Goal: Task Accomplishment & Management: Manage account settings

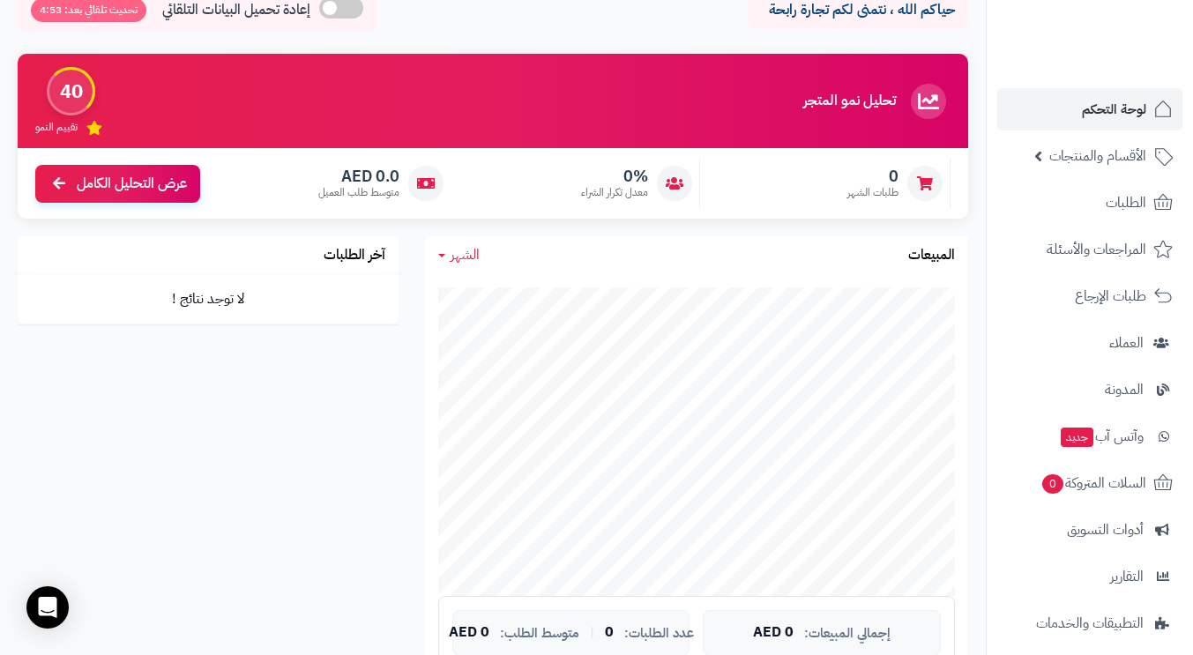
click at [405, 341] on div "تحليل نمو المتجر المرحلة الأولى 40 تقييم النمو 0 طلبات الشهر 0% معدل تكرار الشر…" at bounding box center [492, 452] width 977 height 796
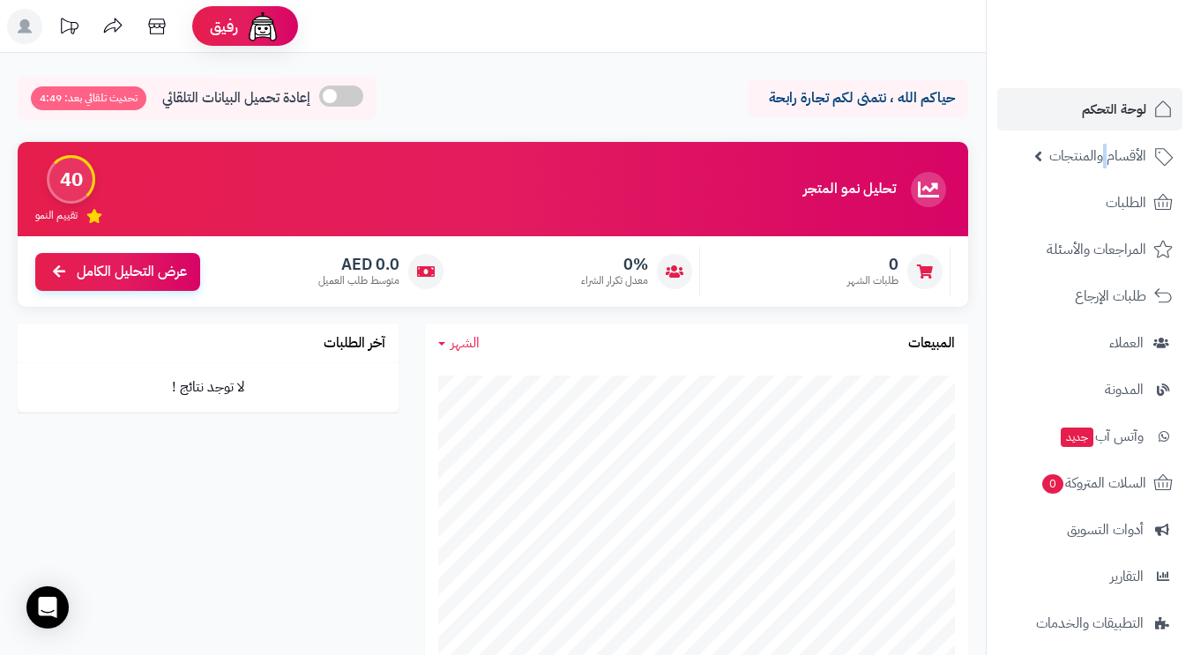
click at [1104, 152] on span "الأقسام والمنتجات" at bounding box center [1097, 156] width 97 height 25
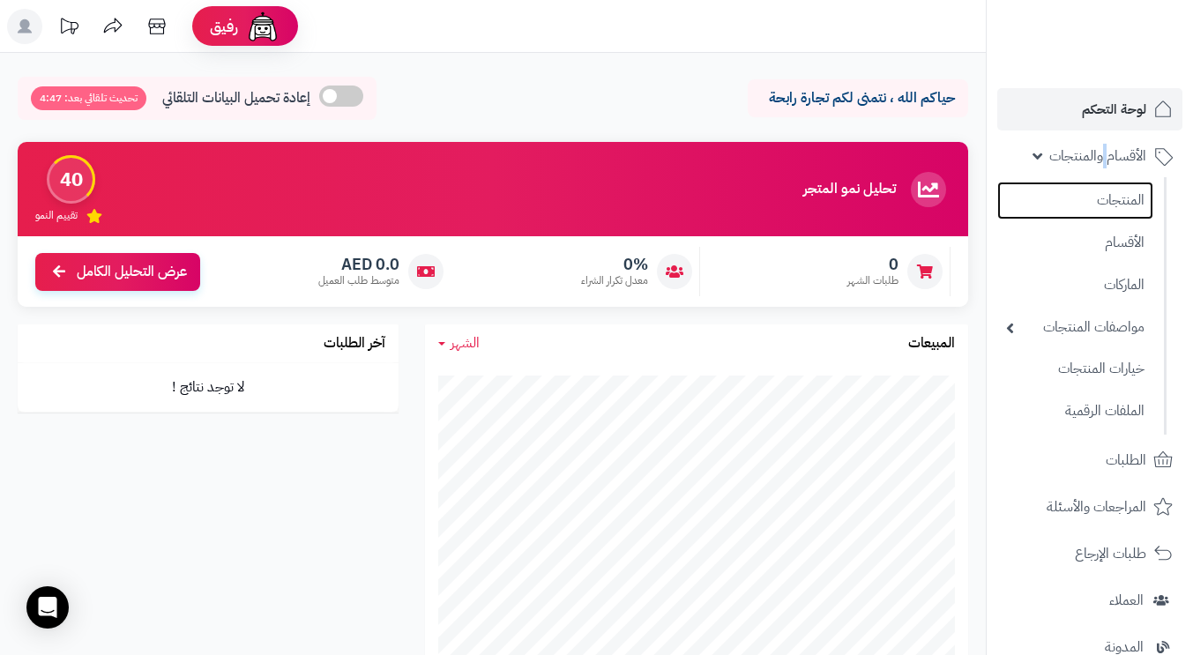
click at [1113, 198] on link "المنتجات" at bounding box center [1075, 201] width 156 height 38
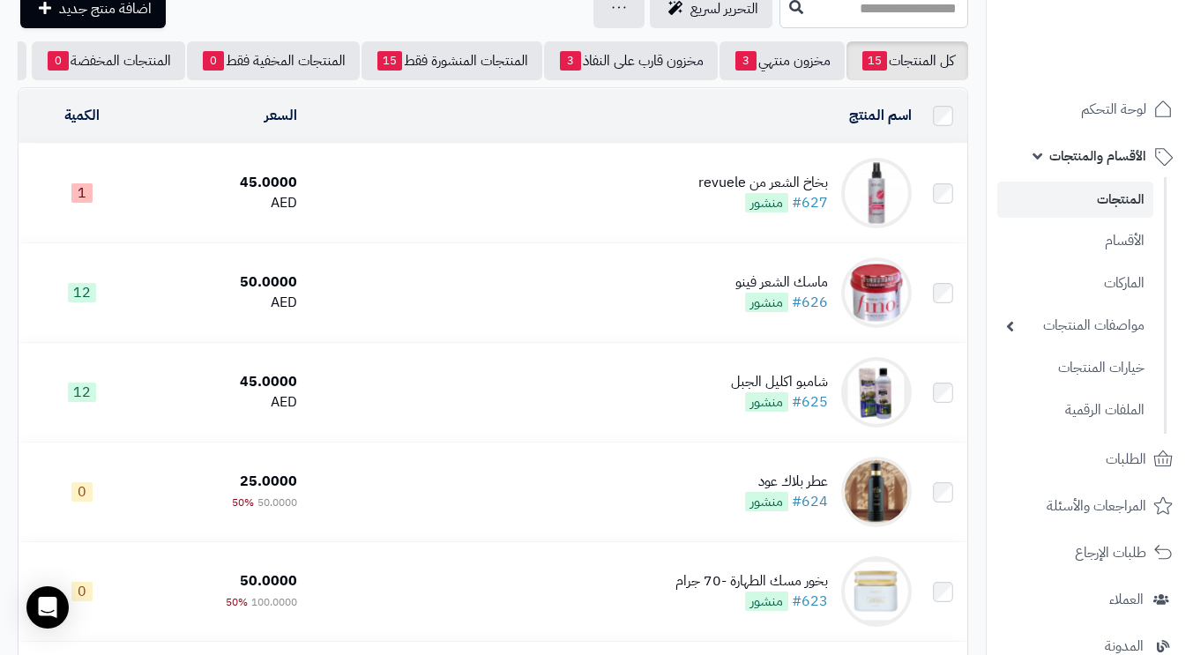
scroll to position [176, 0]
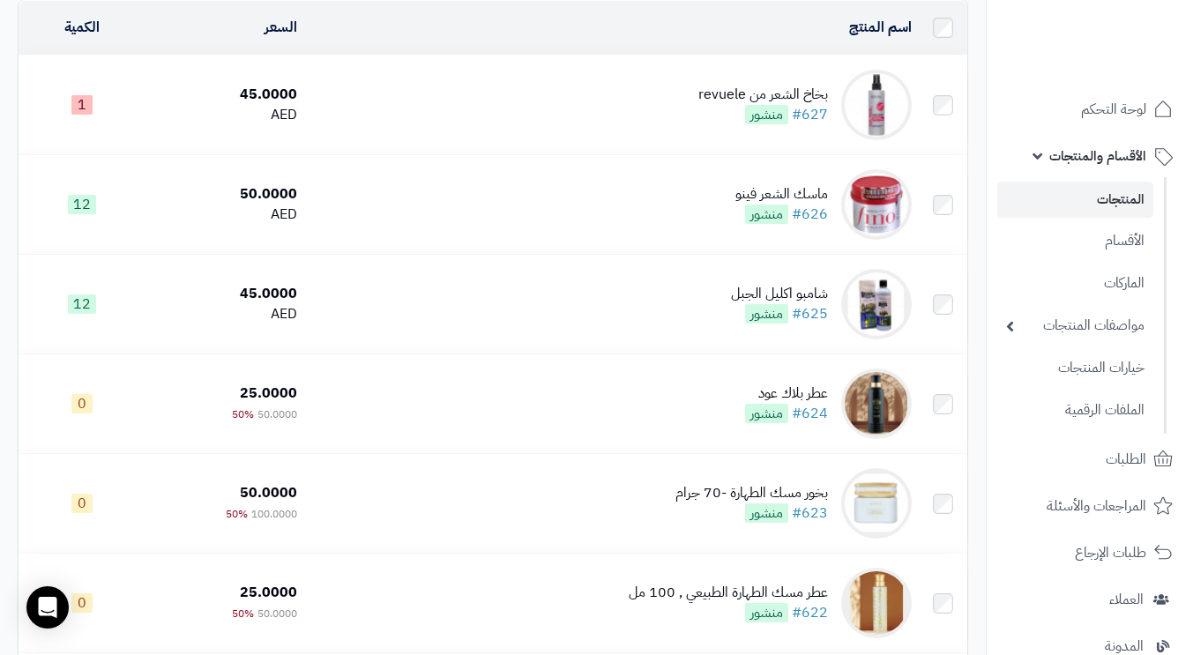
click at [471, 130] on td "بخاخ الشعر من revuele #627 منشور" at bounding box center [611, 105] width 614 height 99
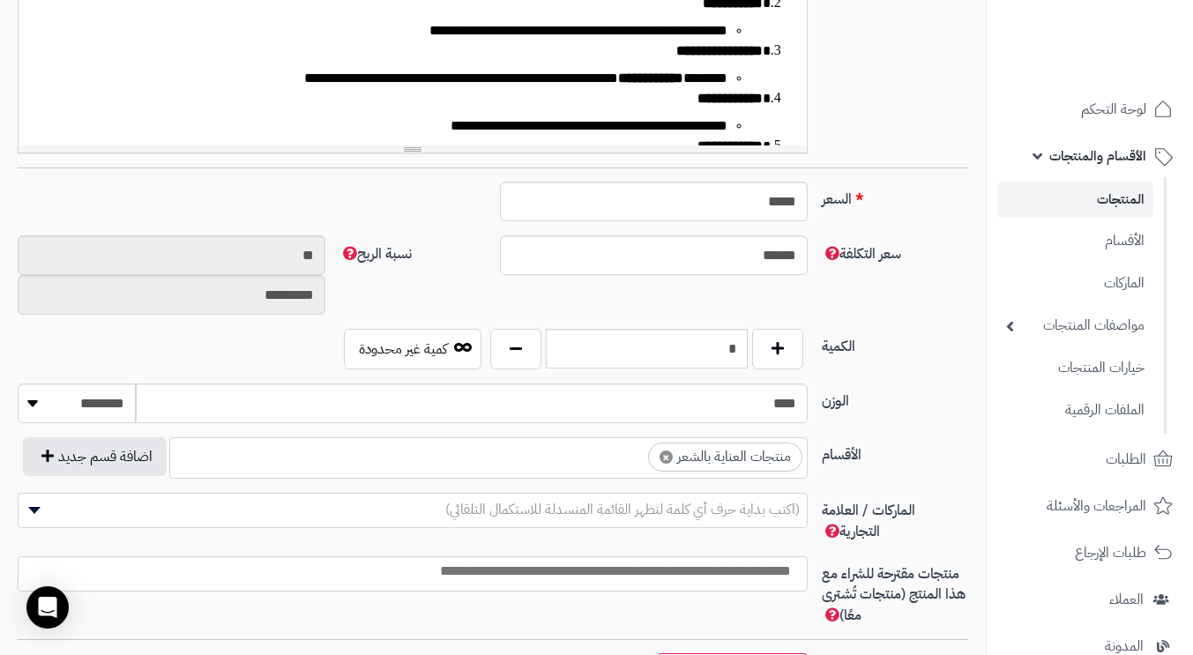
scroll to position [793, 0]
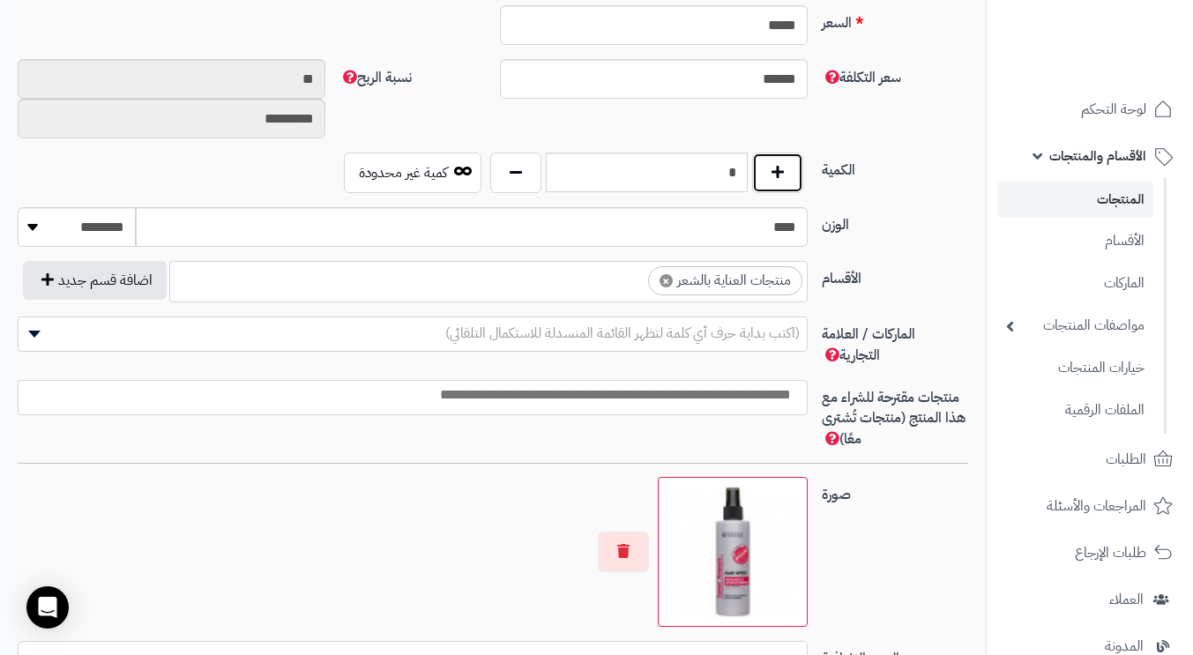
click at [787, 180] on button "button" at bounding box center [777, 172] width 51 height 41
click at [787, 181] on button "button" at bounding box center [777, 172] width 51 height 41
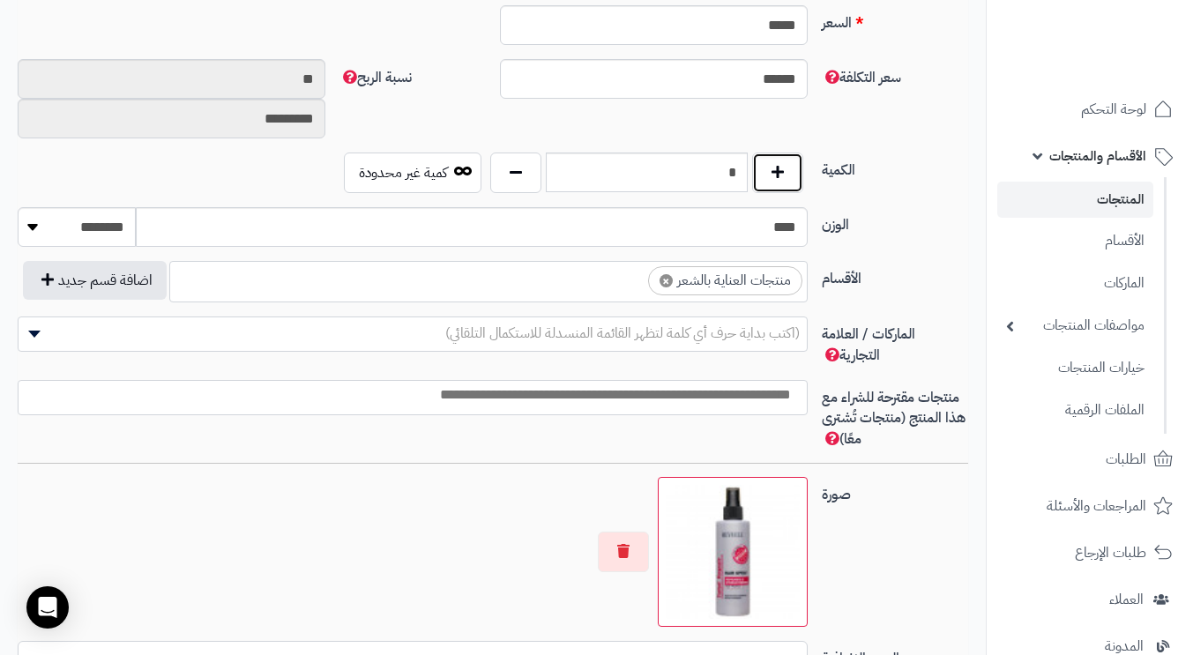
click at [787, 181] on button "button" at bounding box center [777, 172] width 51 height 41
click at [787, 182] on button "button" at bounding box center [777, 172] width 51 height 41
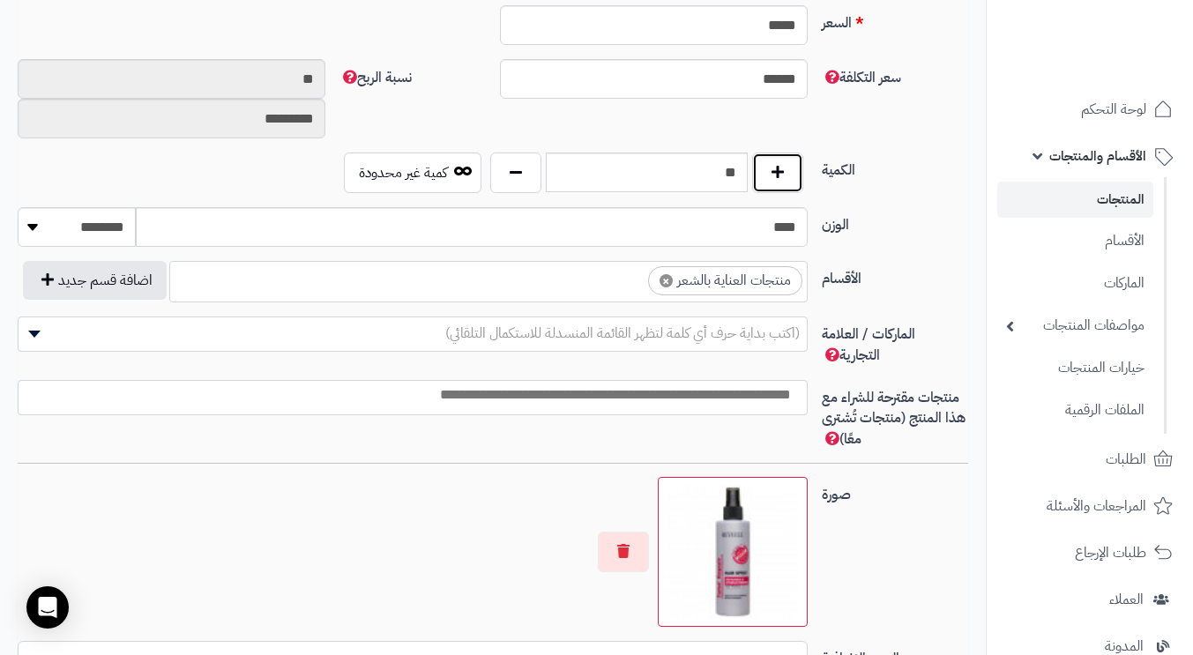
click at [787, 182] on button "button" at bounding box center [777, 172] width 51 height 41
type input "**"
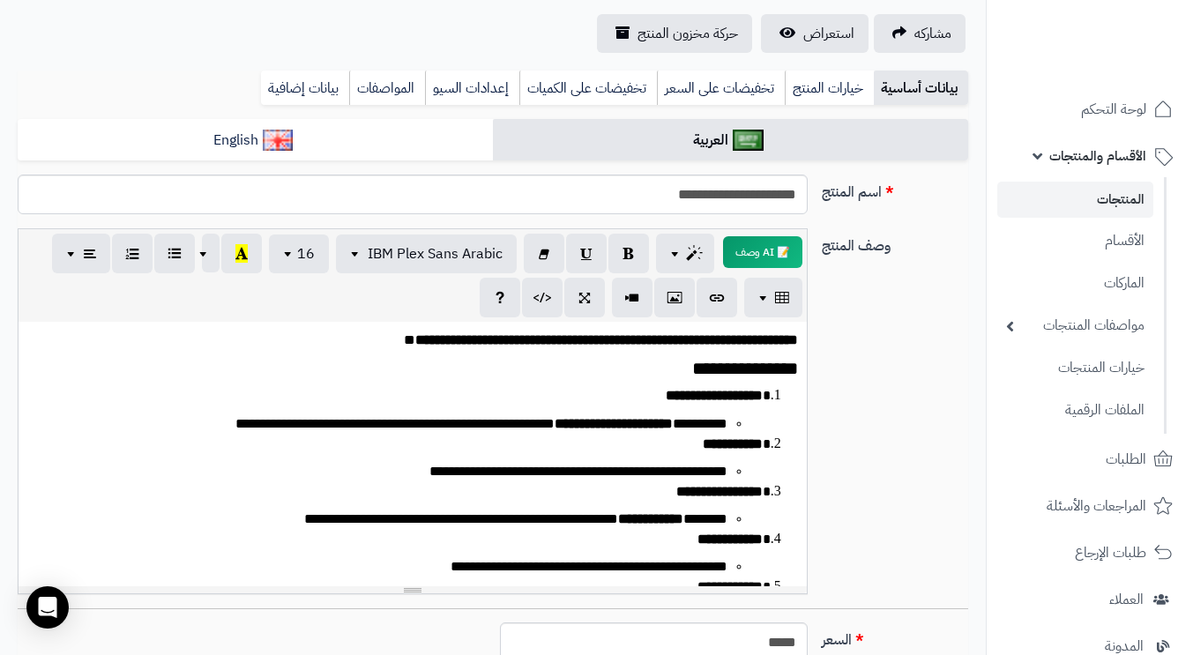
scroll to position [0, 0]
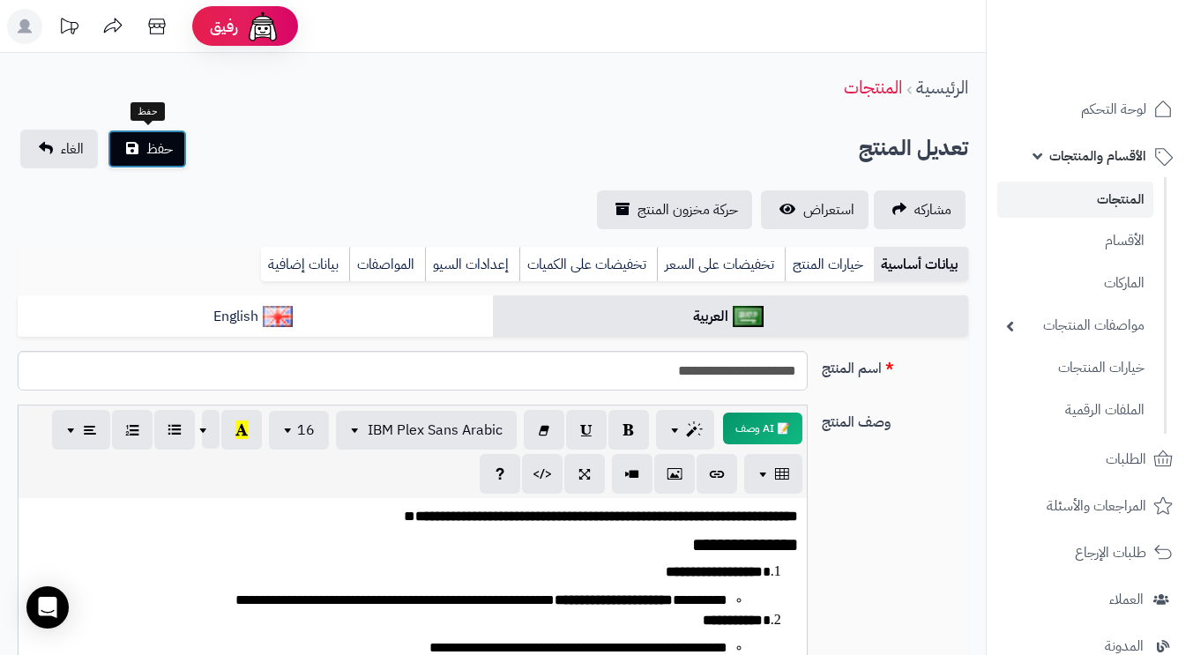
click at [160, 145] on span "حفظ" at bounding box center [159, 148] width 26 height 21
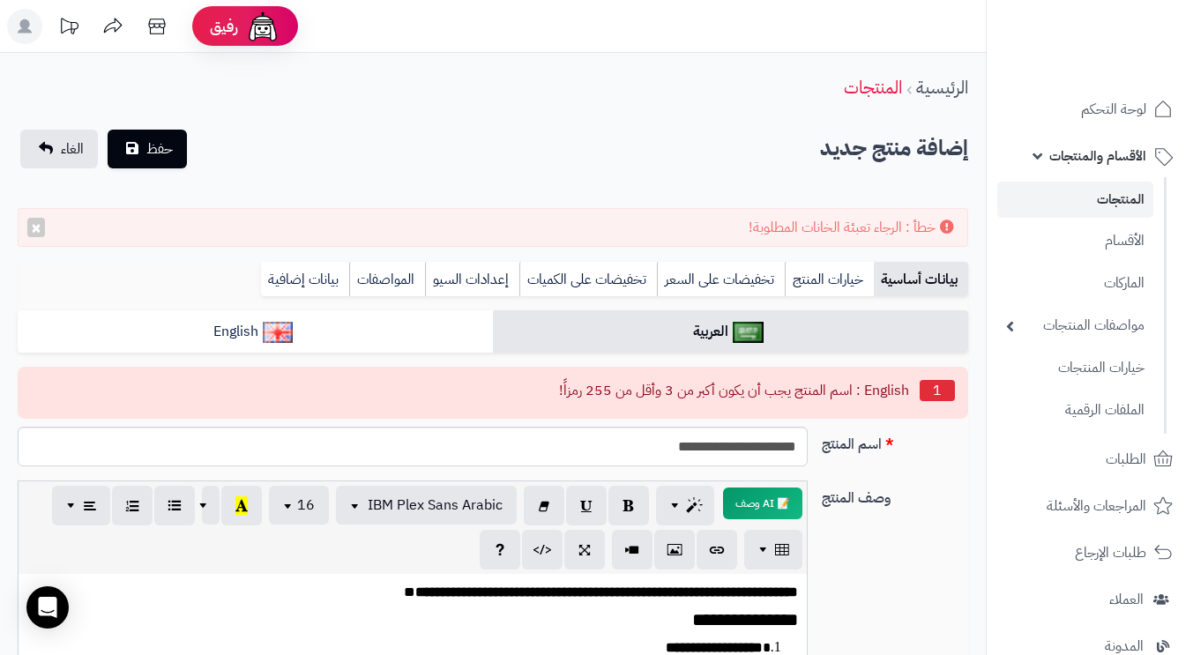
click at [838, 279] on link "خيارات المنتج" at bounding box center [828, 279] width 89 height 35
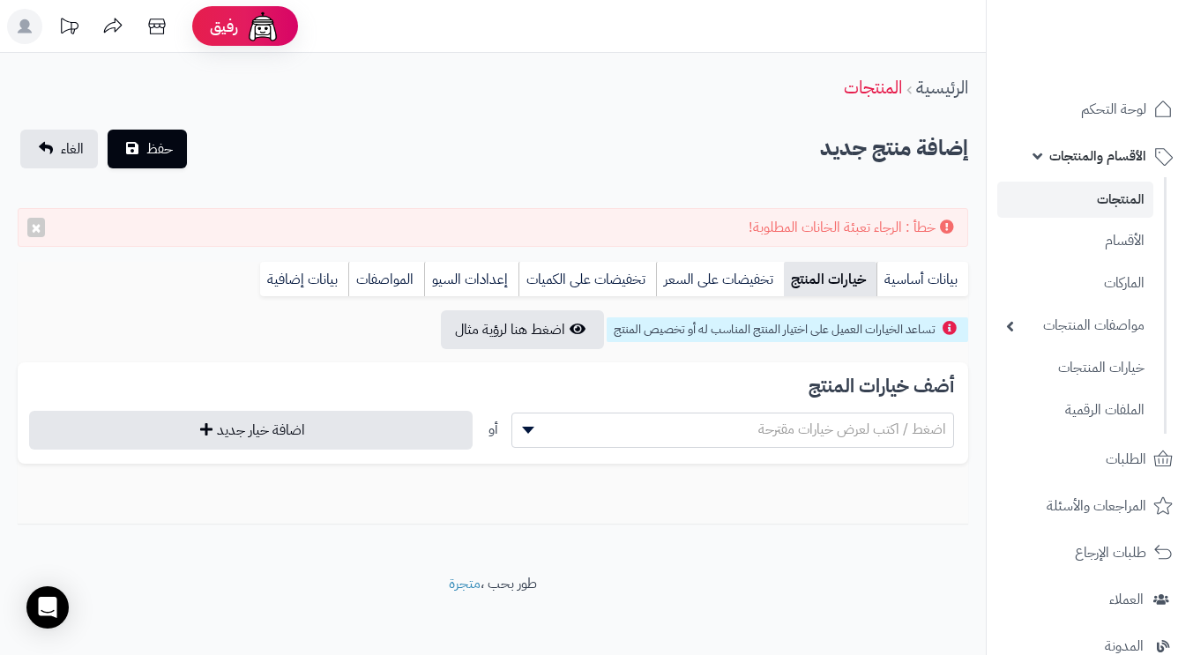
click at [739, 273] on link "تخفيضات على السعر" at bounding box center [720, 279] width 128 height 35
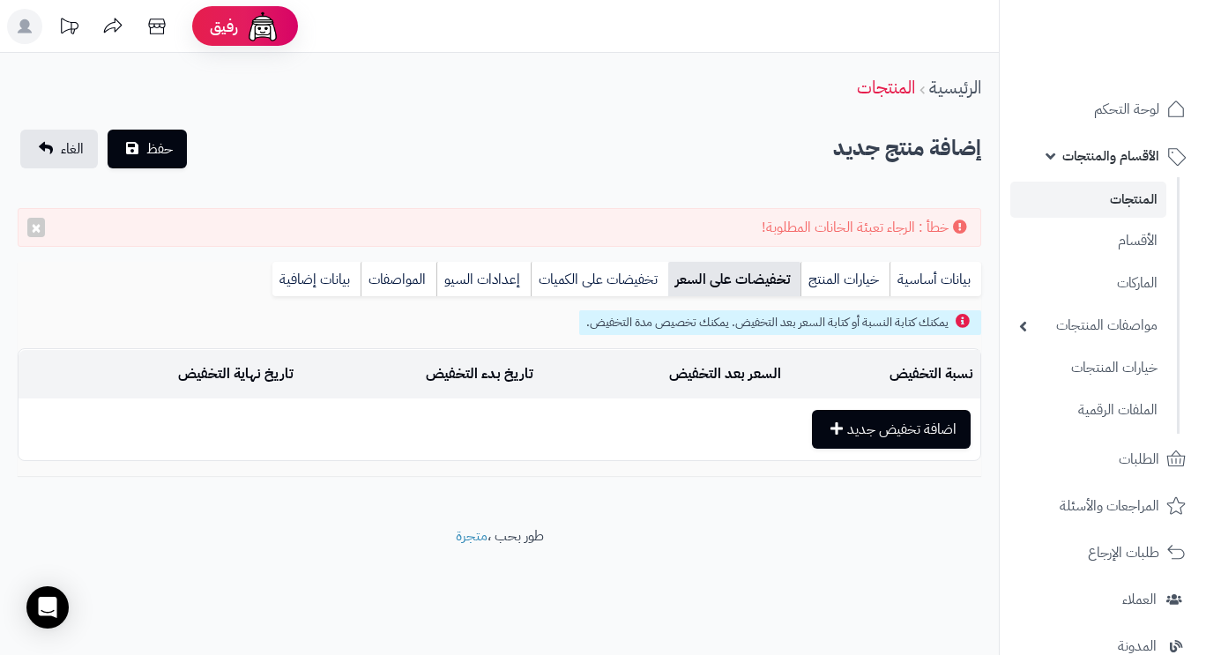
click at [591, 284] on link "تخفيضات على الكميات" at bounding box center [600, 279] width 138 height 35
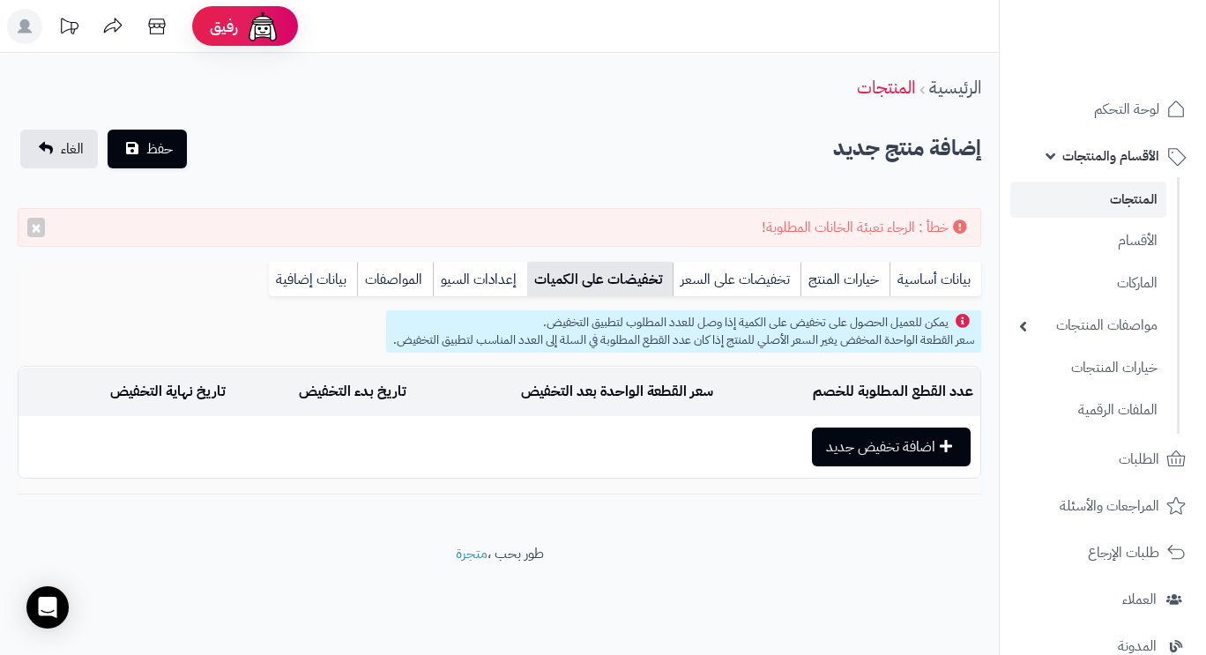
click at [443, 277] on link "إعدادات السيو" at bounding box center [480, 279] width 94 height 35
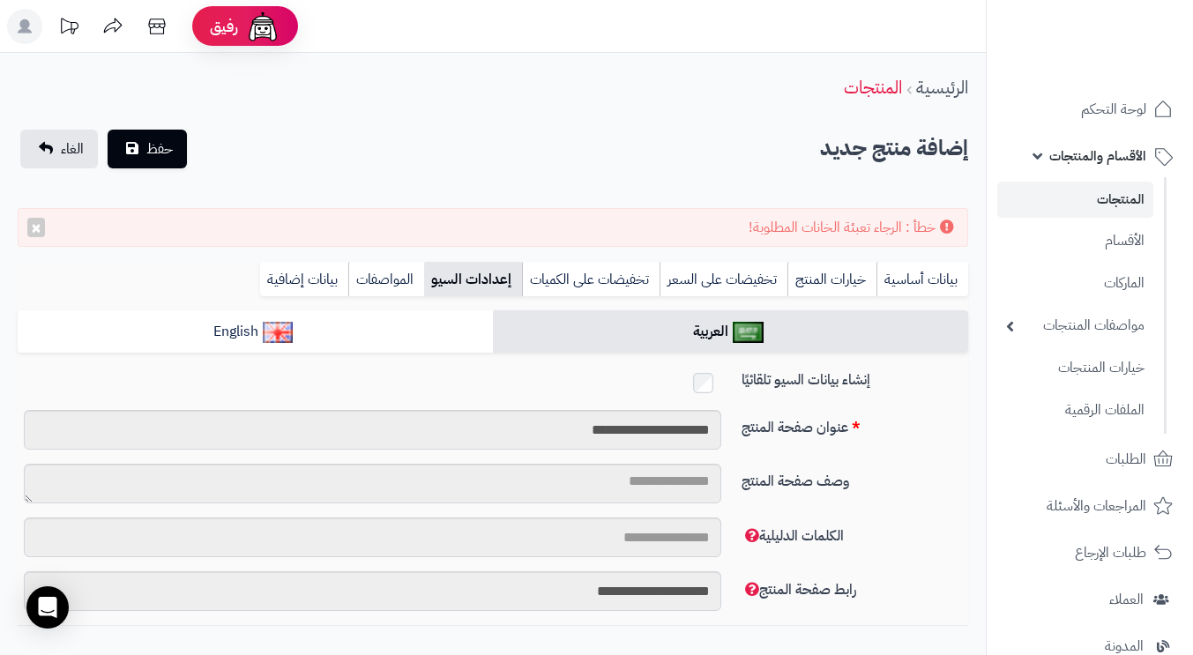
click at [367, 277] on link "المواصفات" at bounding box center [386, 279] width 76 height 35
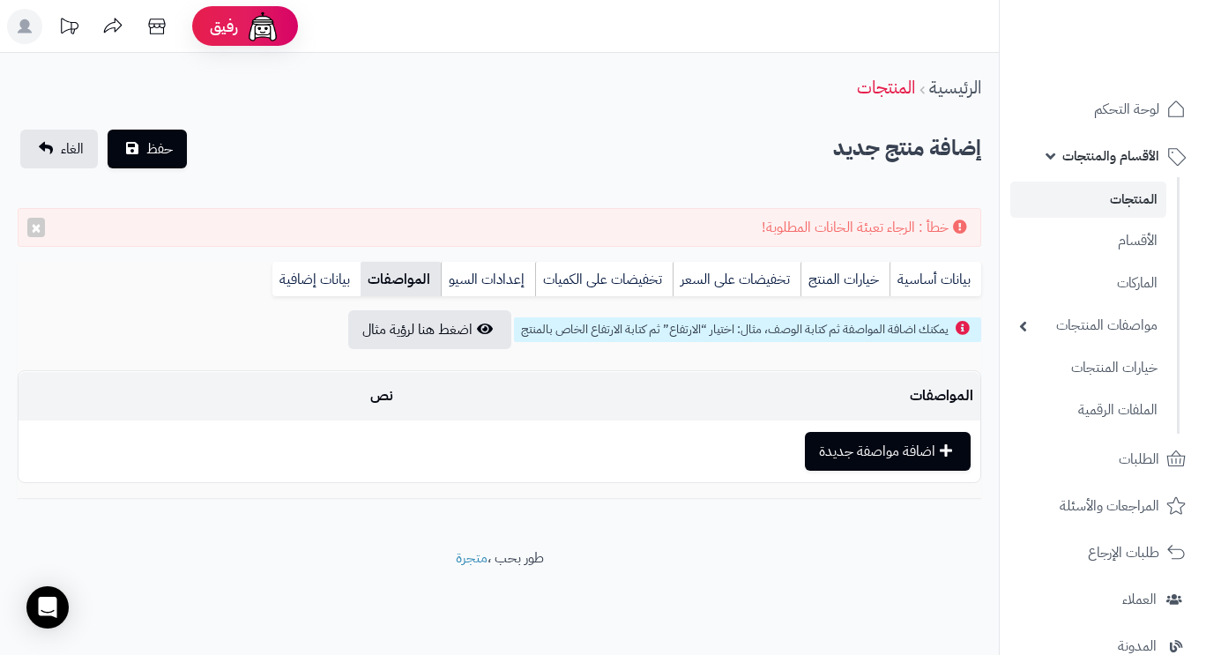
click at [308, 274] on link "بيانات إضافية" at bounding box center [316, 279] width 88 height 35
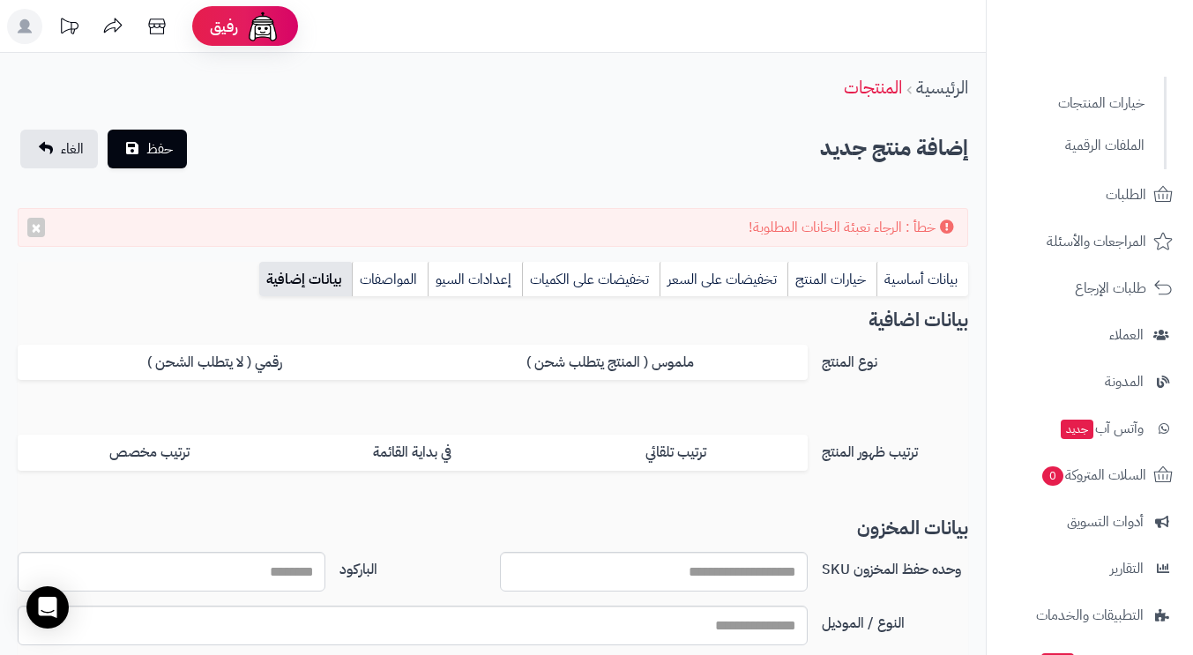
scroll to position [88, 0]
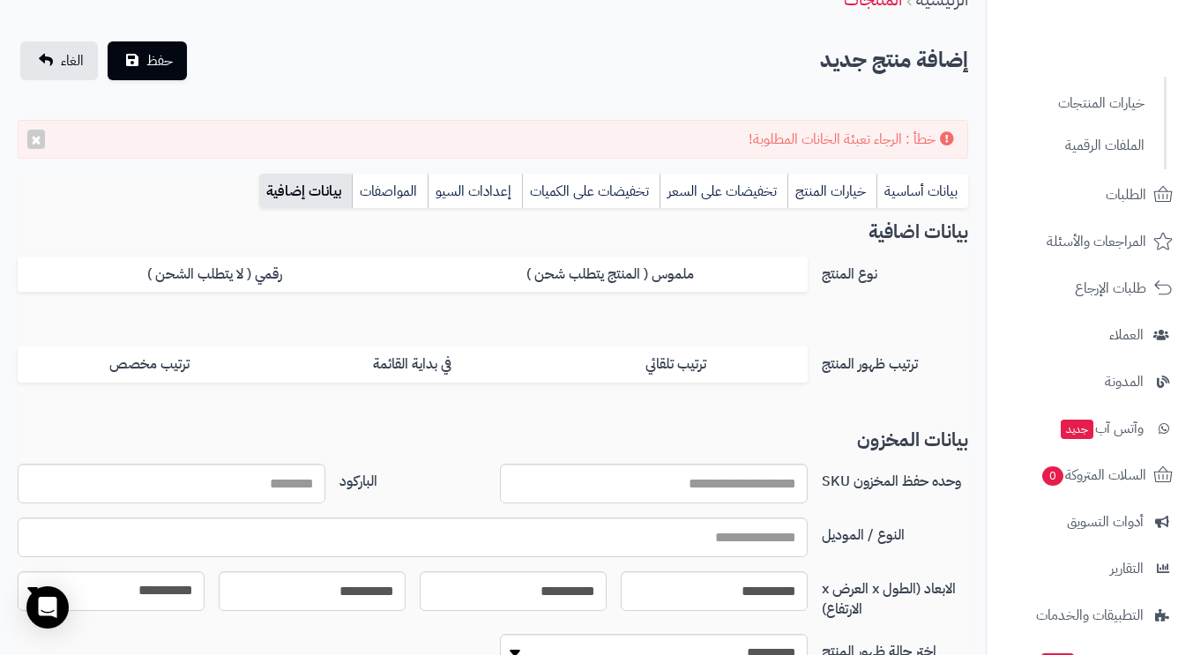
click at [918, 197] on link "بيانات أساسية" at bounding box center [922, 191] width 92 height 35
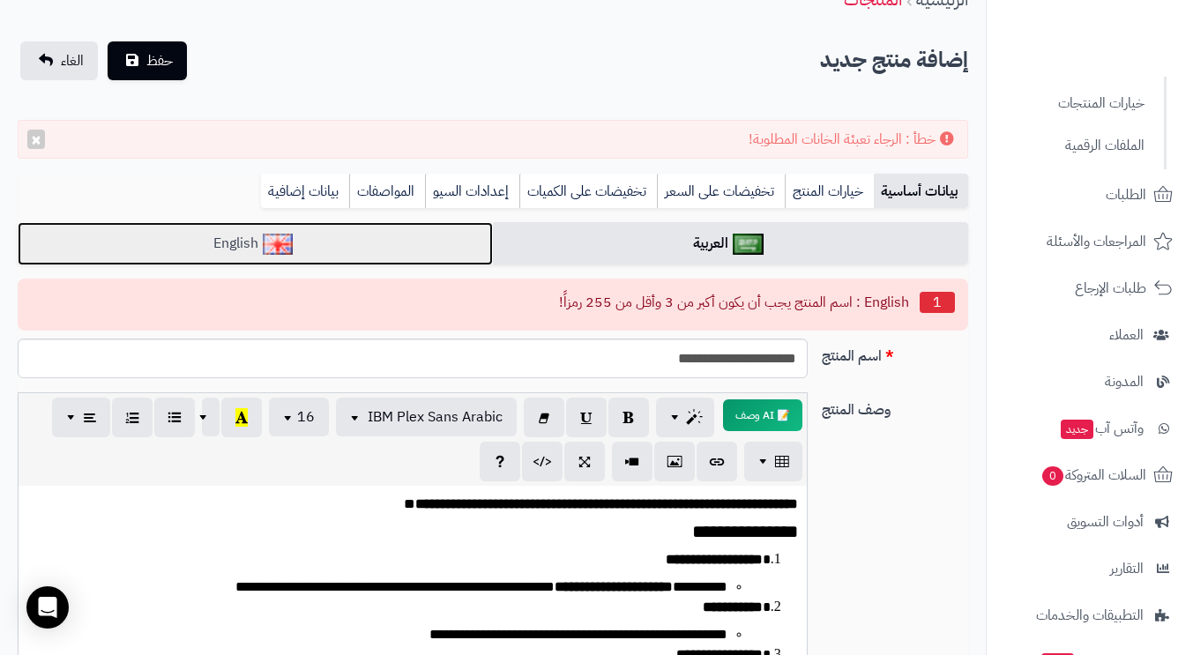
click at [210, 242] on link "English" at bounding box center [255, 243] width 475 height 43
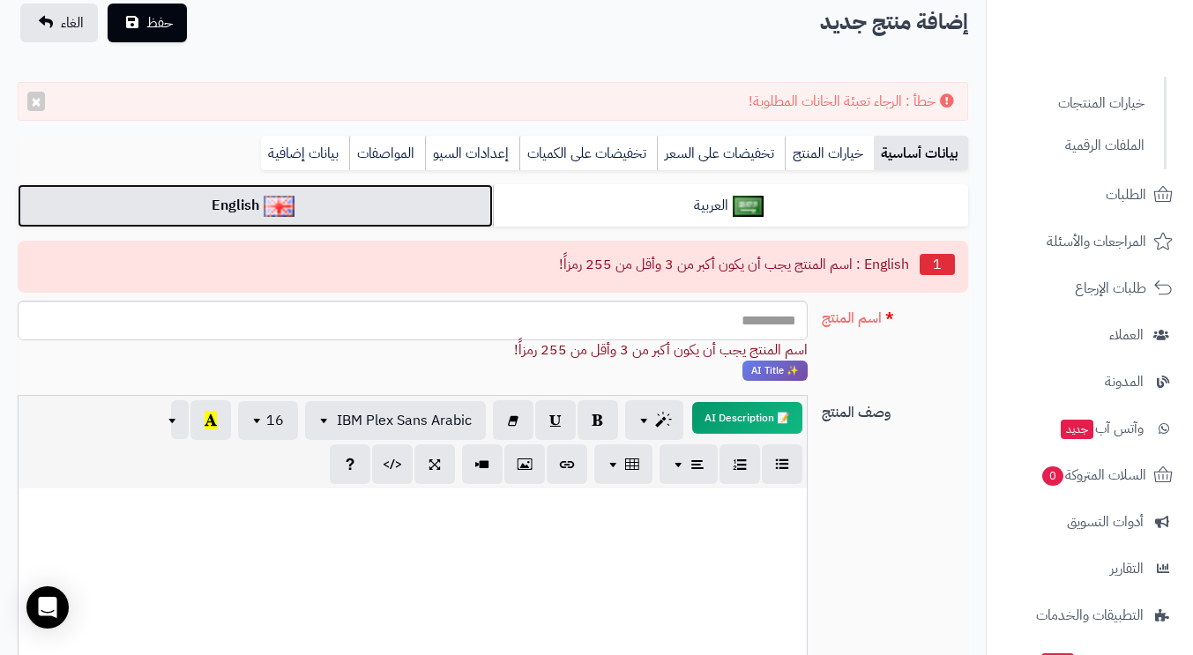
scroll to position [38, 0]
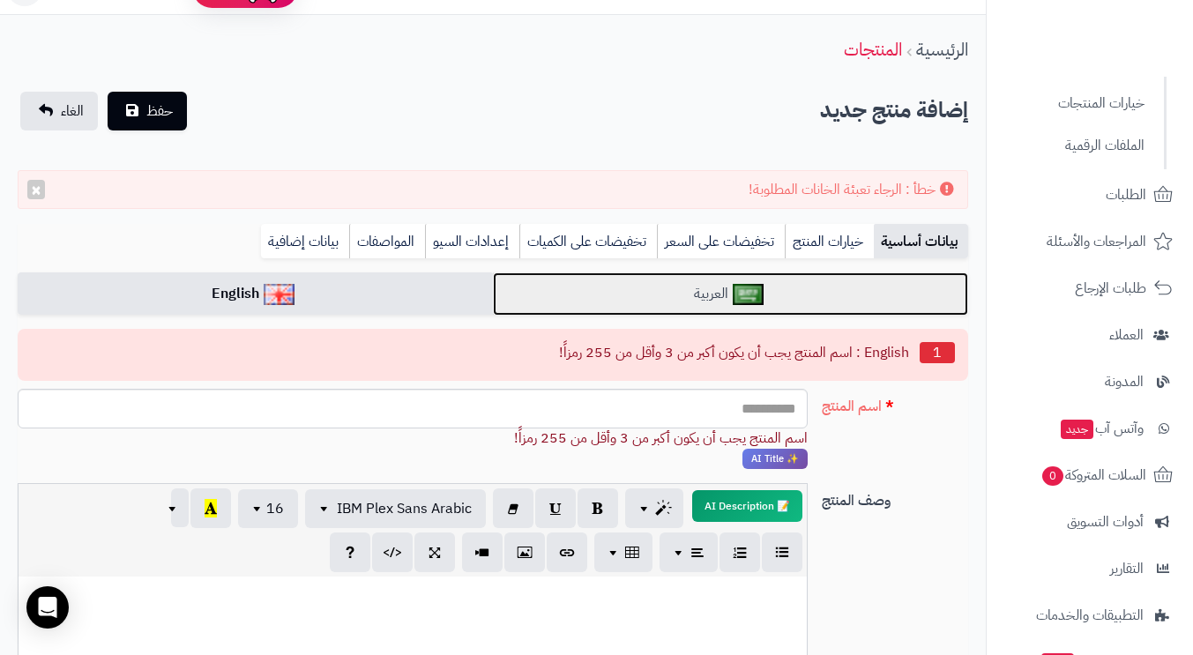
click at [784, 291] on link "العربية" at bounding box center [730, 293] width 475 height 43
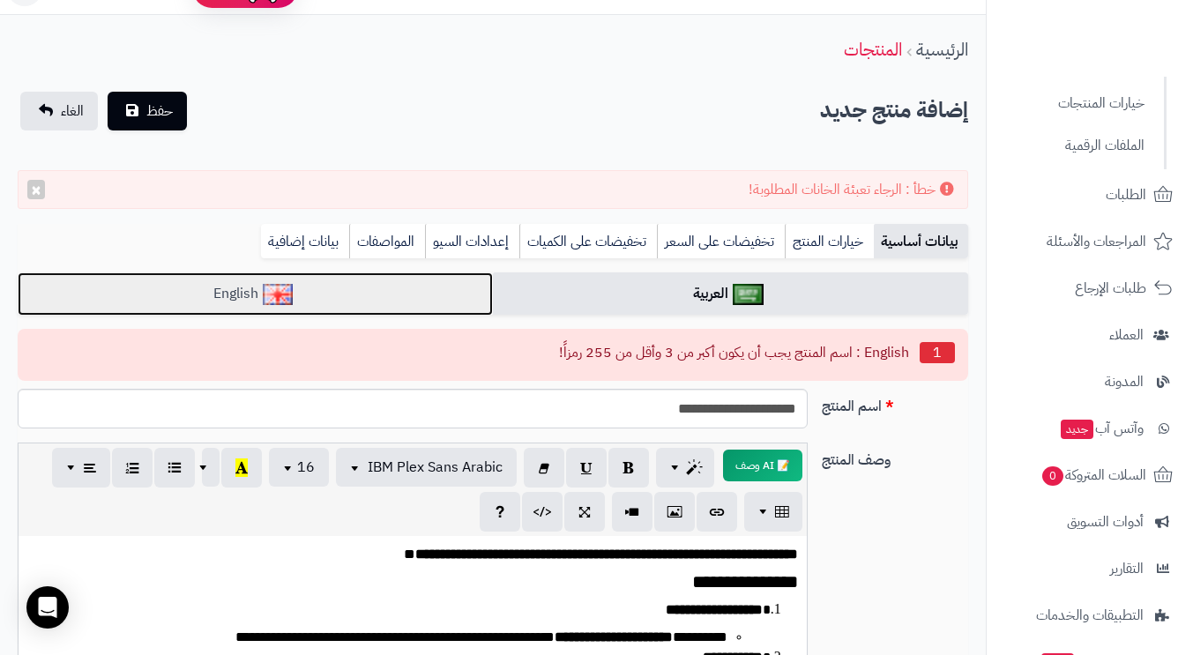
click at [266, 297] on img at bounding box center [278, 294] width 31 height 21
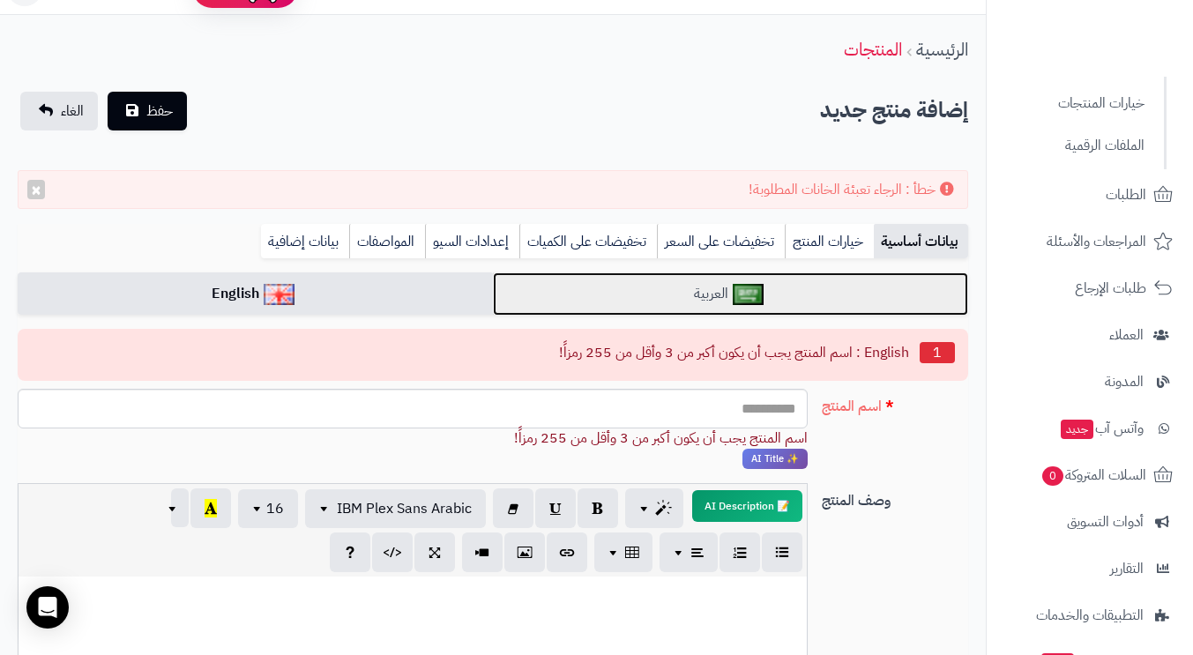
click at [629, 301] on link "العربية" at bounding box center [730, 293] width 475 height 43
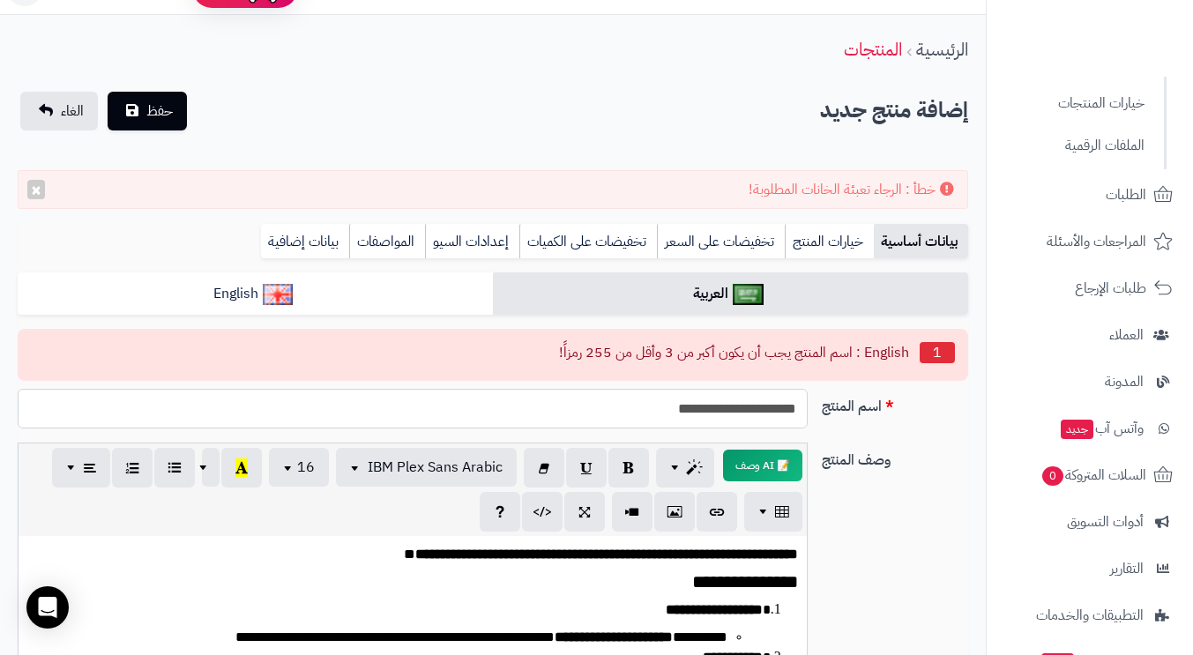
click at [732, 408] on input "**********" at bounding box center [413, 409] width 790 height 40
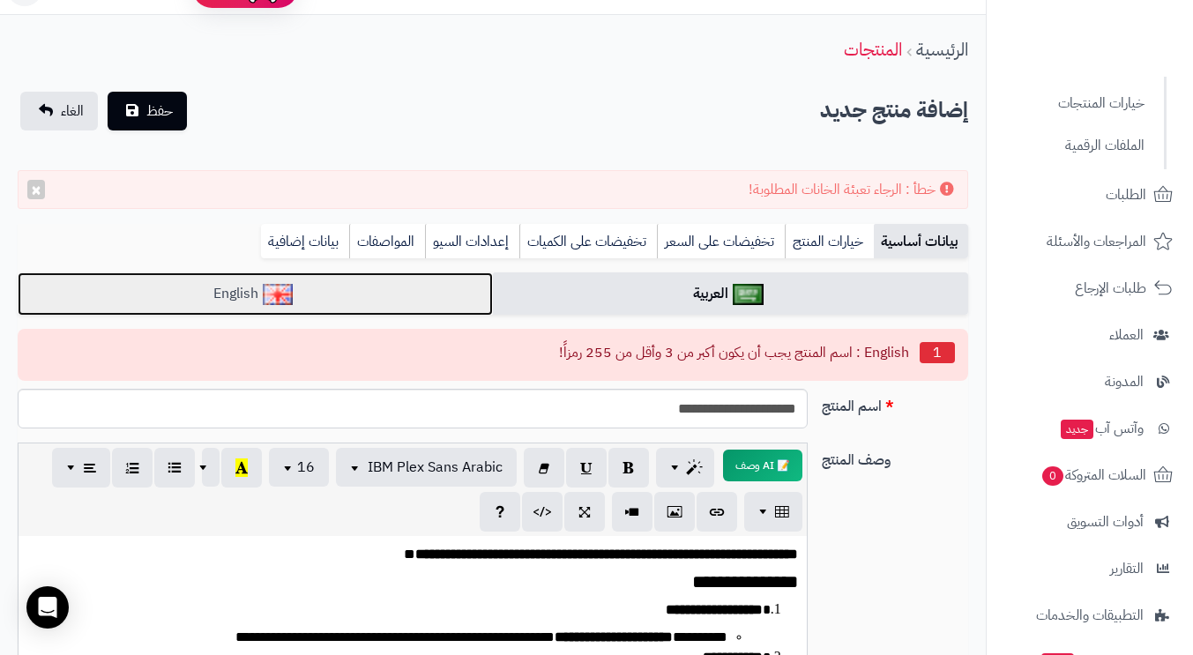
click at [319, 300] on link "English" at bounding box center [255, 293] width 475 height 43
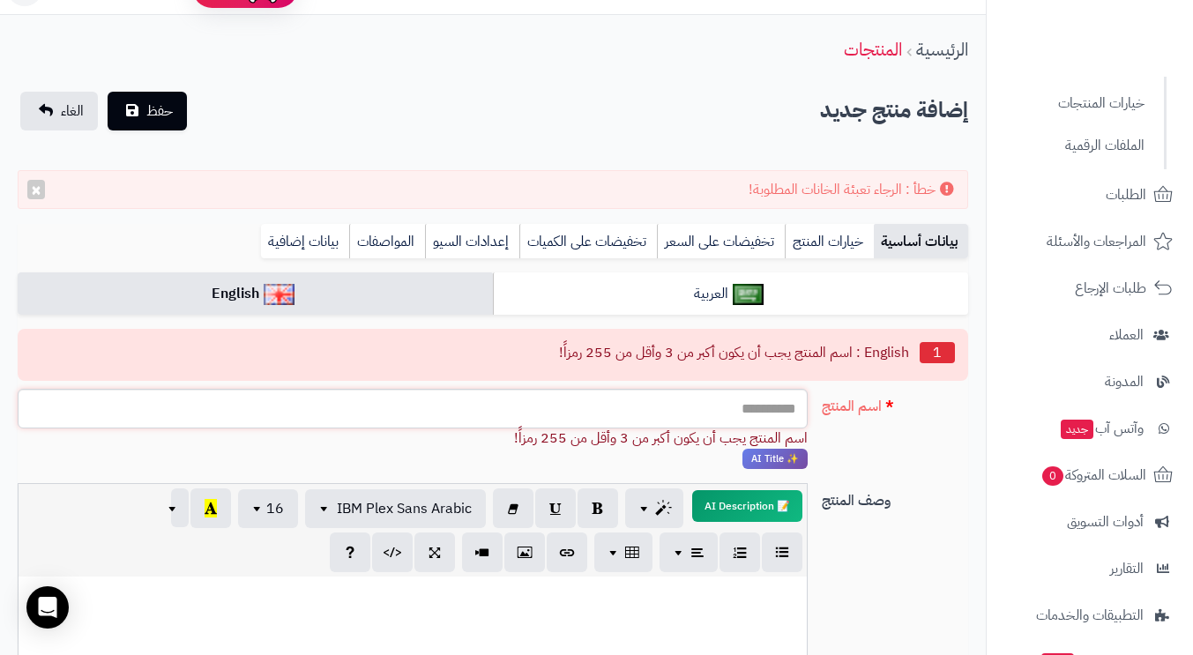
click at [742, 410] on input "اسم المنتج" at bounding box center [413, 409] width 790 height 40
paste input "**********"
type input "**********"
drag, startPoint x: 857, startPoint y: 445, endPoint x: 840, endPoint y: 439, distance: 17.8
click at [857, 446] on div "**********" at bounding box center [493, 436] width 964 height 95
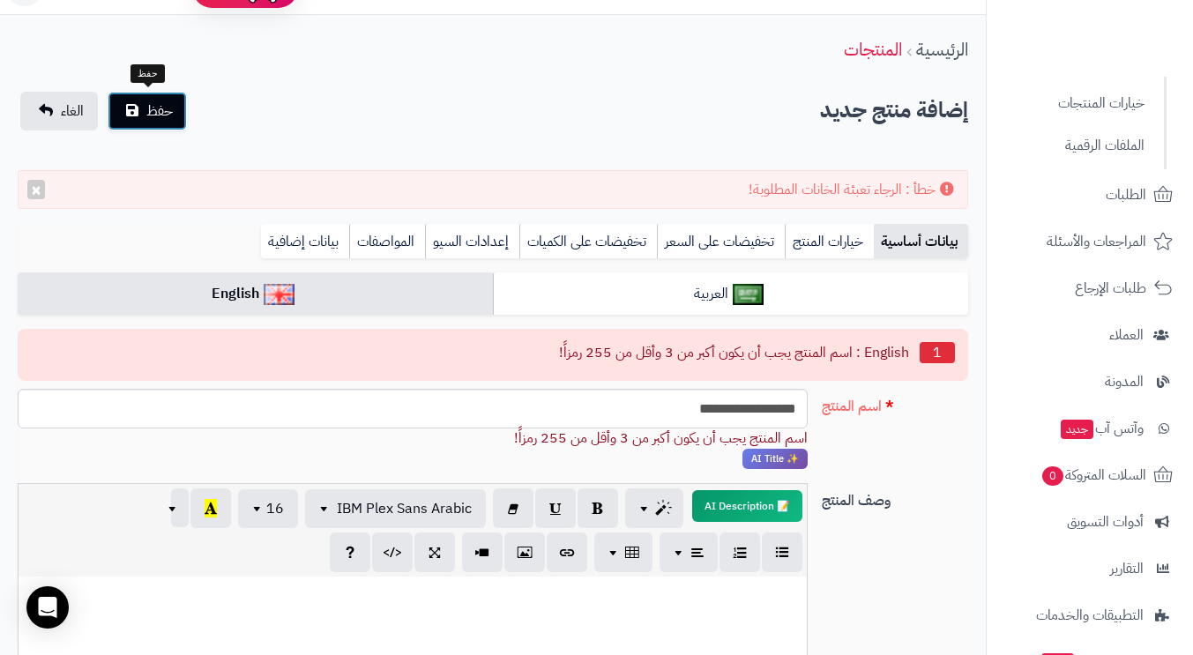
click at [157, 108] on span "حفظ" at bounding box center [159, 110] width 26 height 21
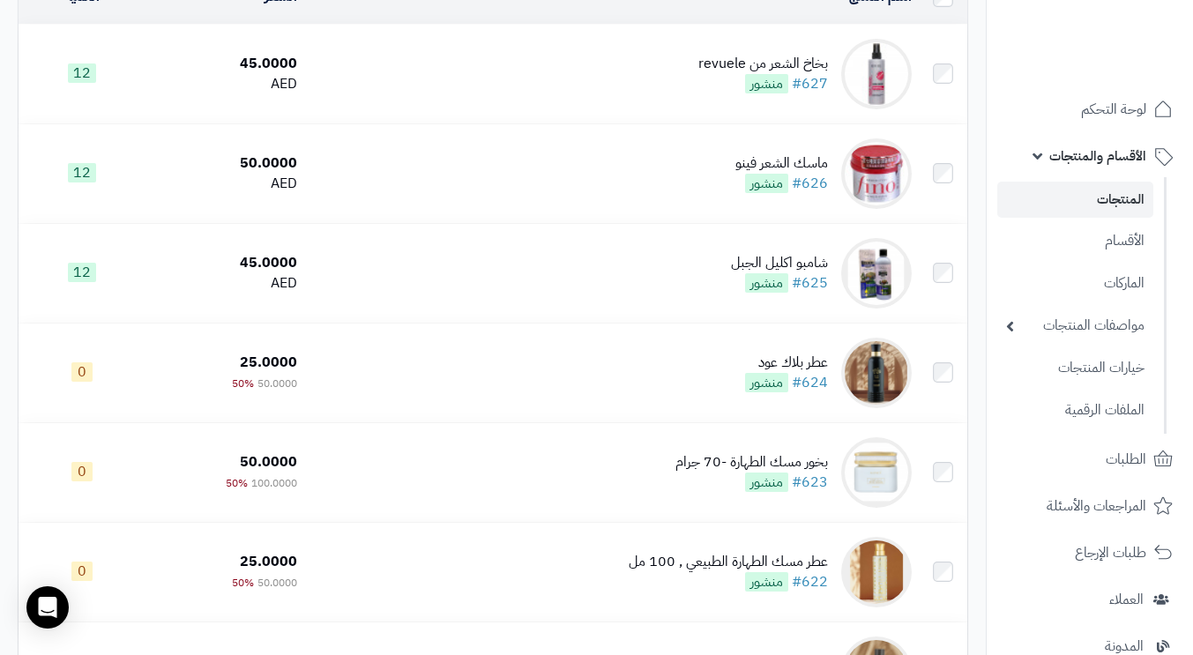
scroll to position [353, 0]
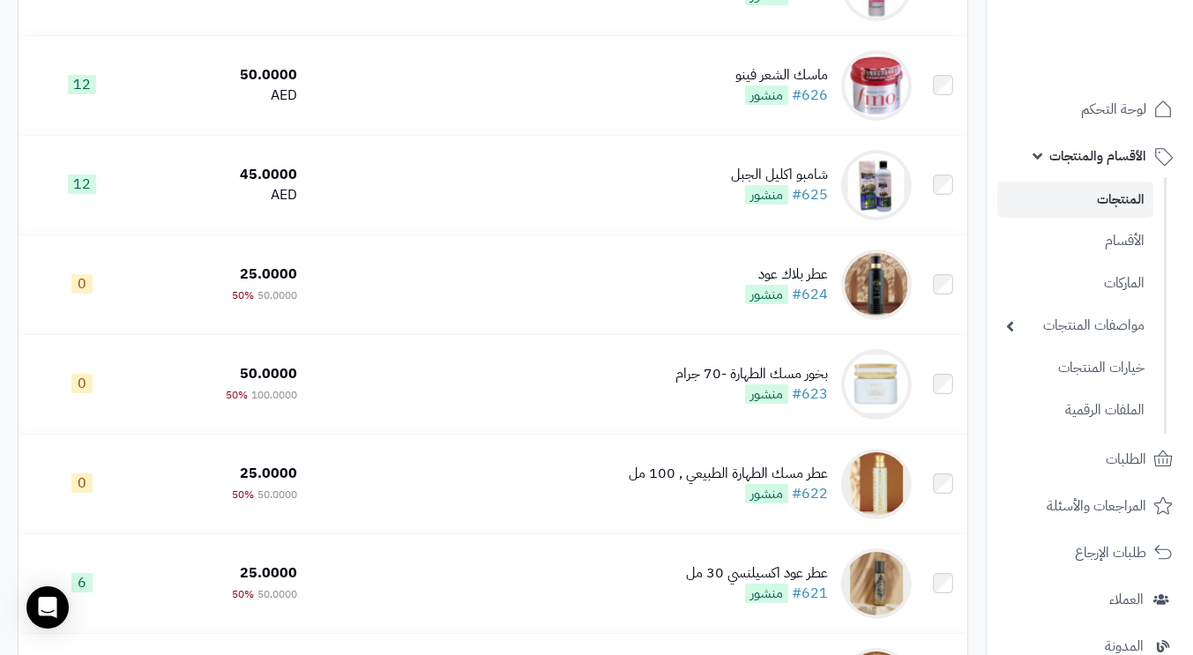
click at [494, 322] on td "عطر بلاك عود #624 منشور" at bounding box center [611, 284] width 614 height 99
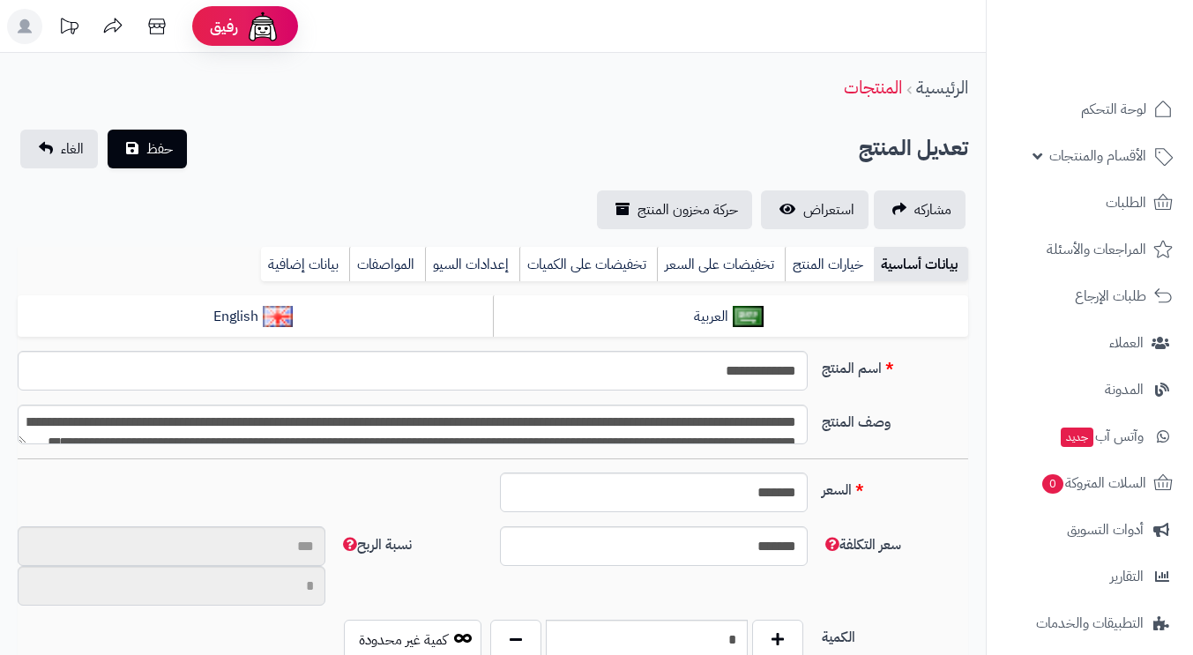
type input "*******"
type input "*********"
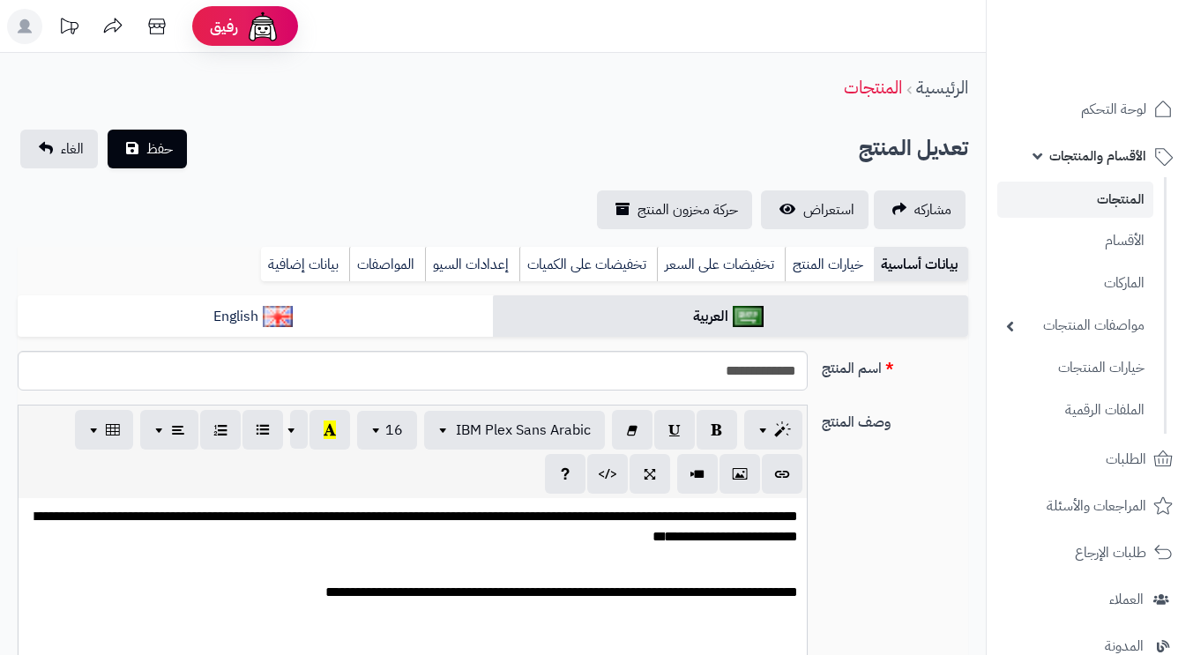
type input "*****"
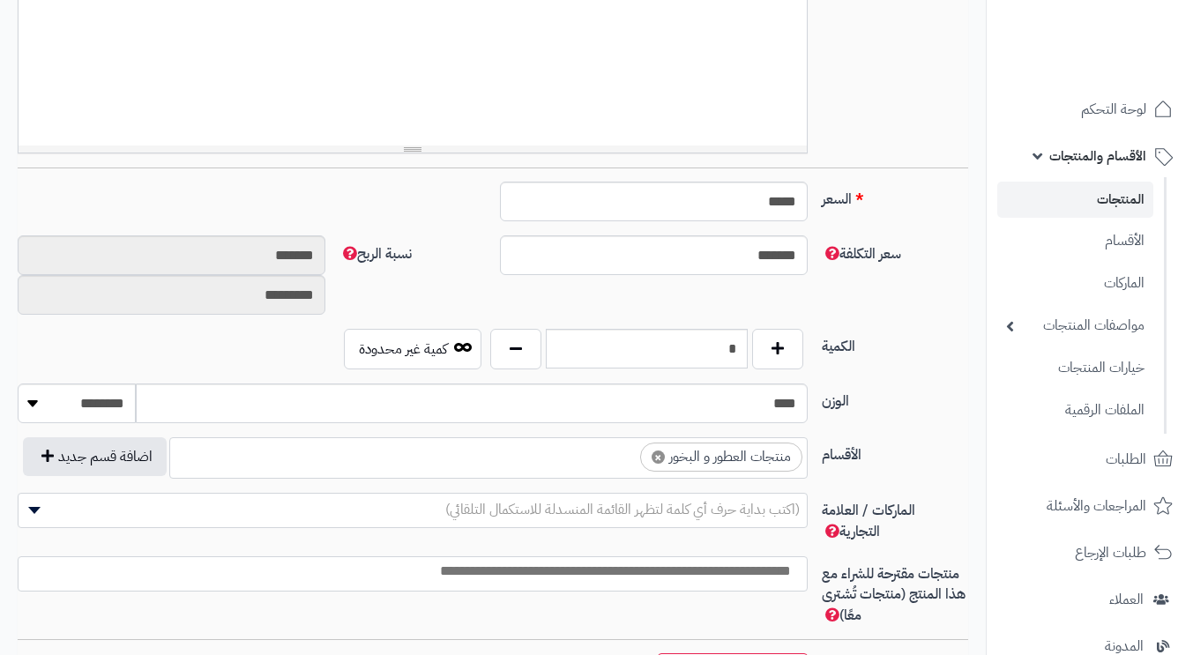
scroll to position [705, 0]
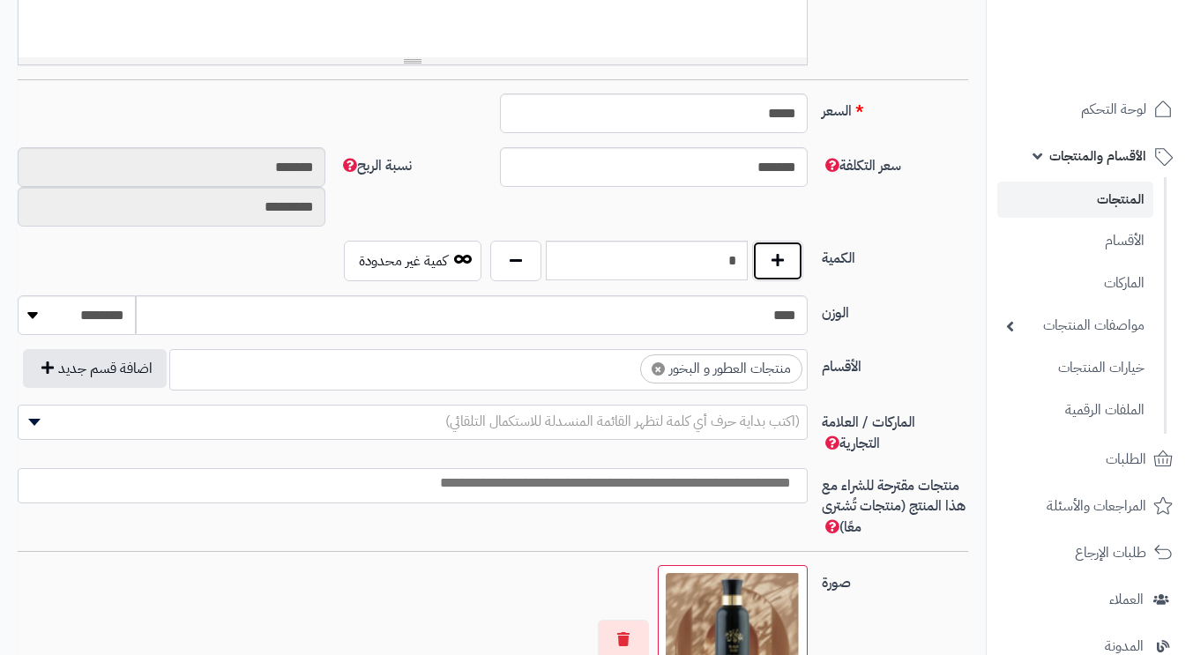
click at [776, 255] on button "button" at bounding box center [777, 261] width 51 height 41
click at [776, 256] on button "button" at bounding box center [777, 261] width 51 height 41
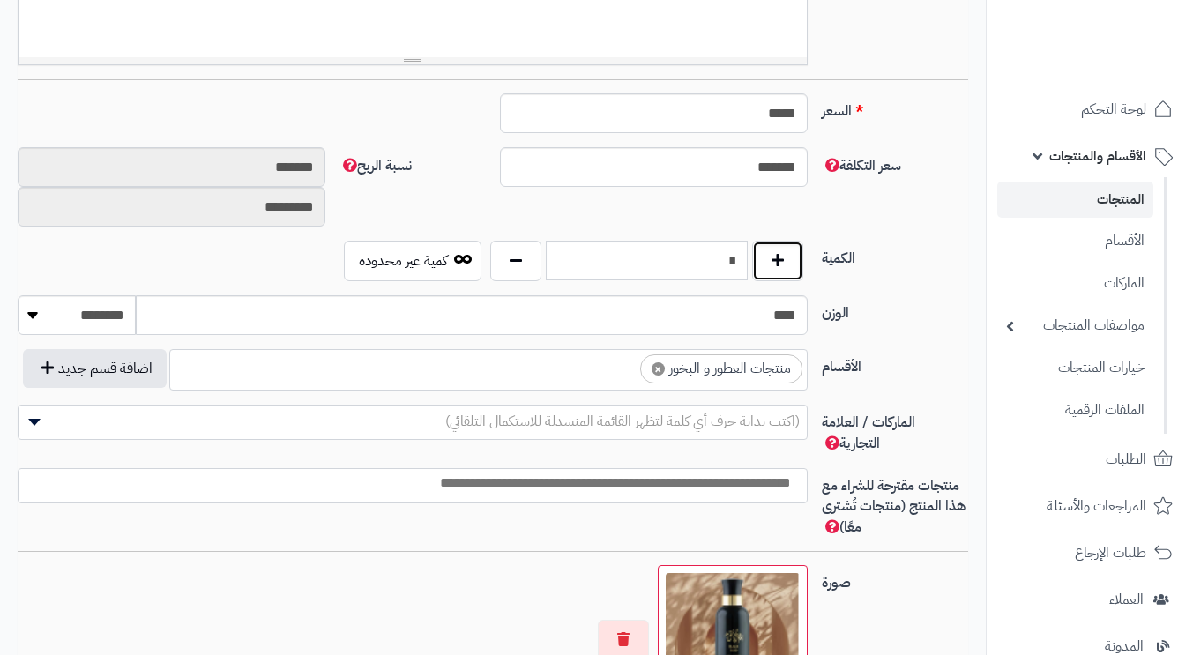
click at [776, 256] on button "button" at bounding box center [777, 261] width 51 height 41
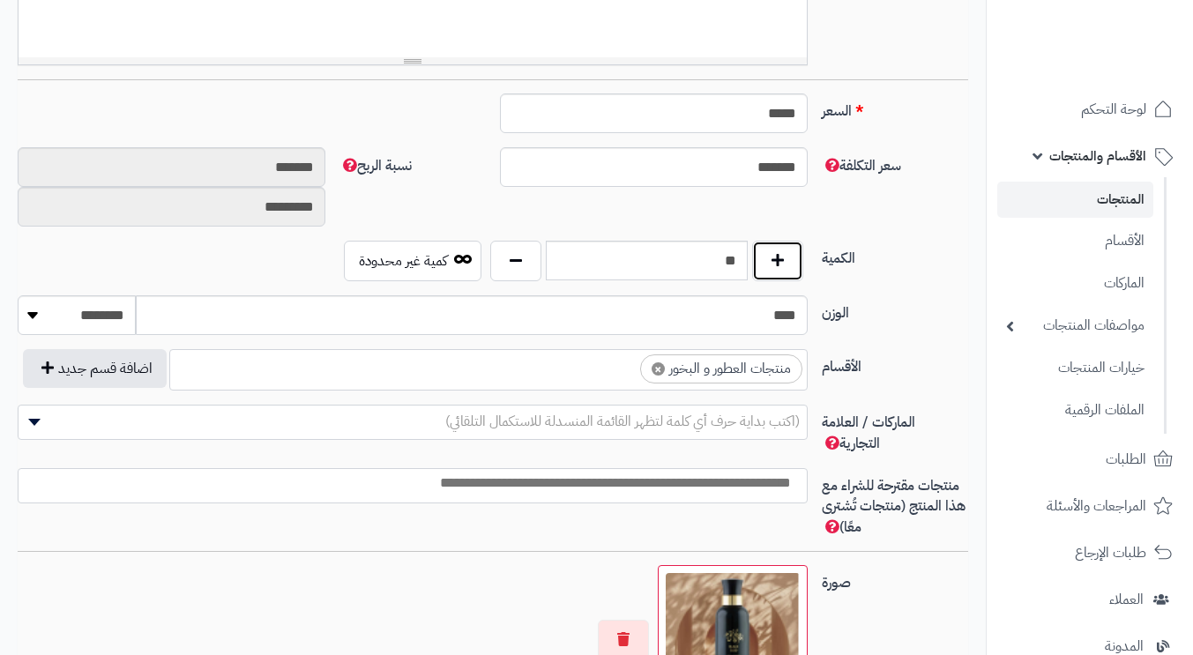
click at [776, 256] on button "button" at bounding box center [777, 261] width 51 height 41
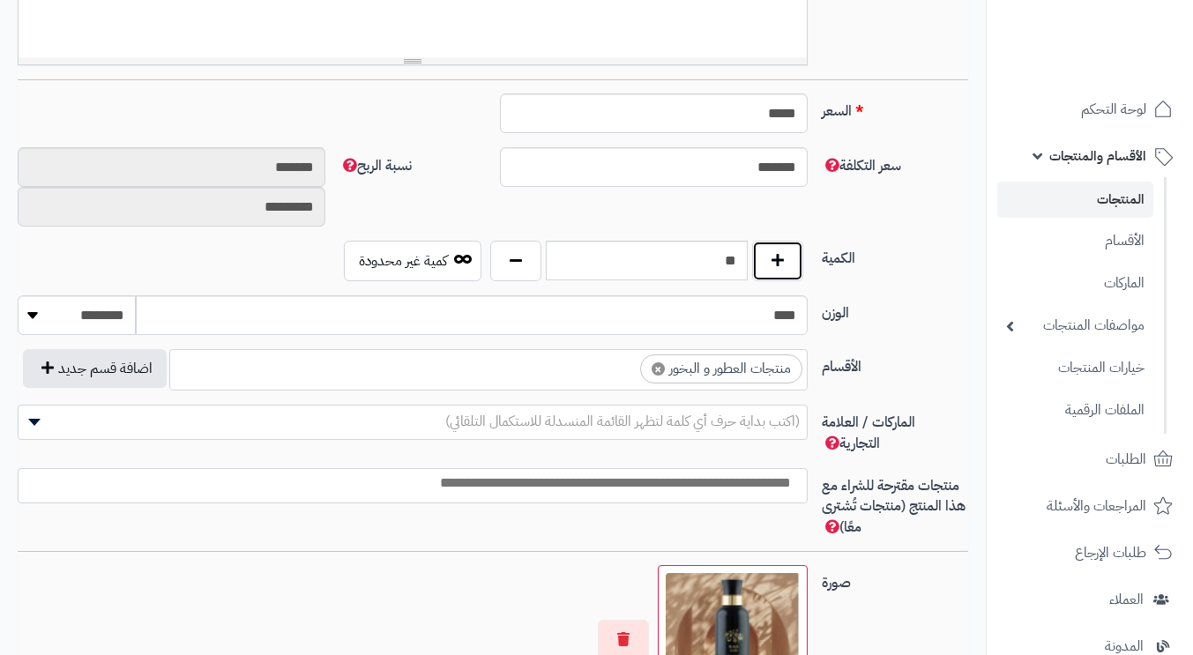
click at [777, 256] on button "button" at bounding box center [777, 261] width 51 height 41
click at [521, 263] on button "button" at bounding box center [515, 261] width 51 height 41
type input "**"
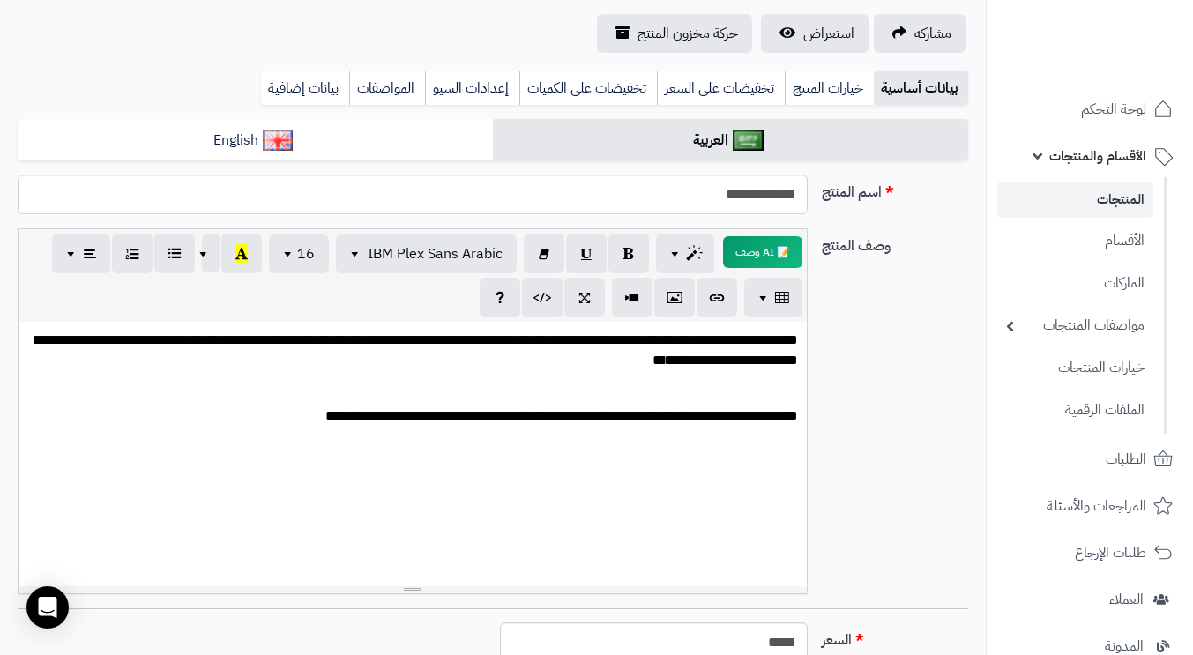
scroll to position [0, 0]
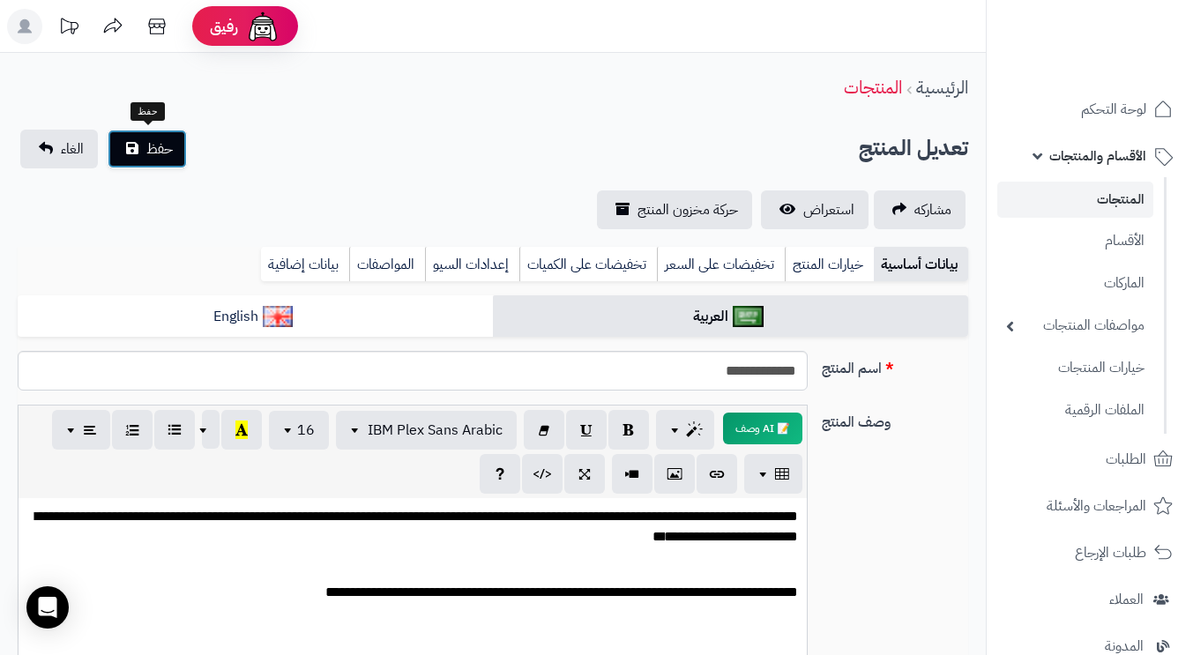
click at [153, 157] on span "حفظ" at bounding box center [159, 148] width 26 height 21
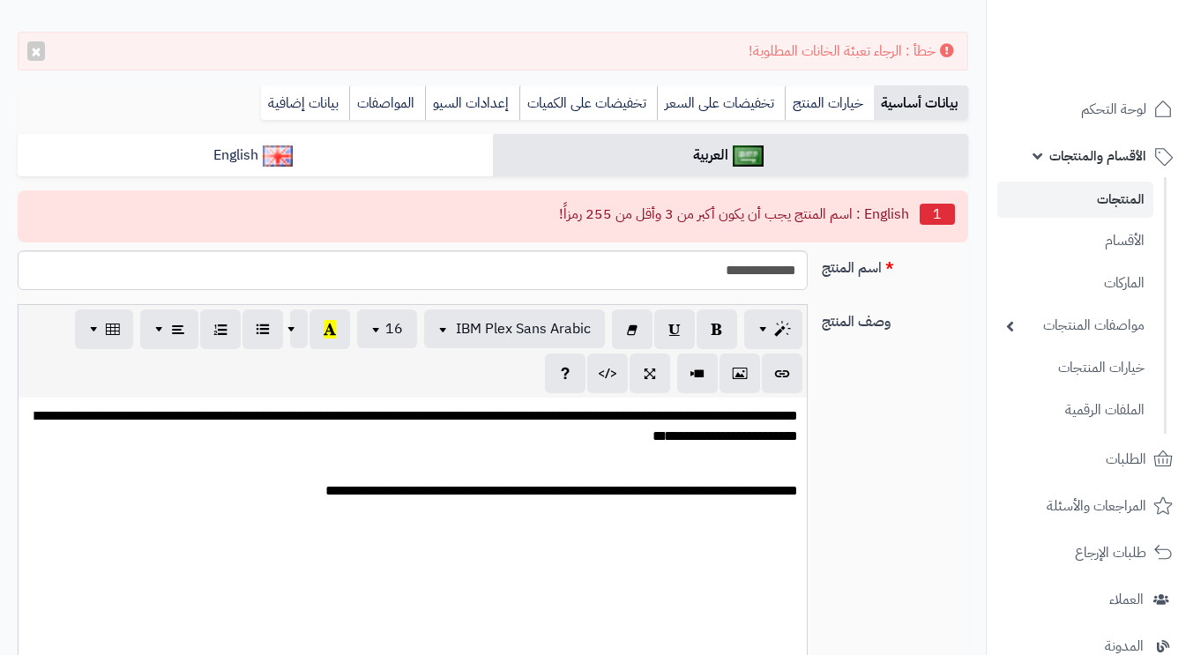
scroll to position [264, 0]
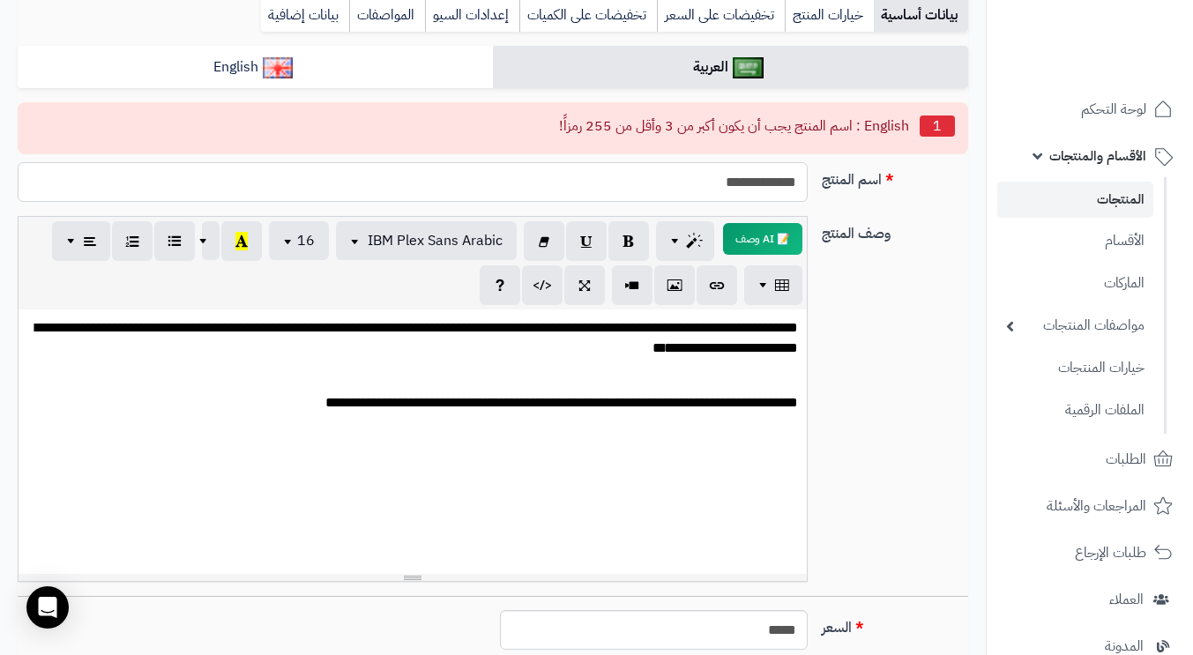
click at [746, 188] on input "**********" at bounding box center [413, 182] width 790 height 40
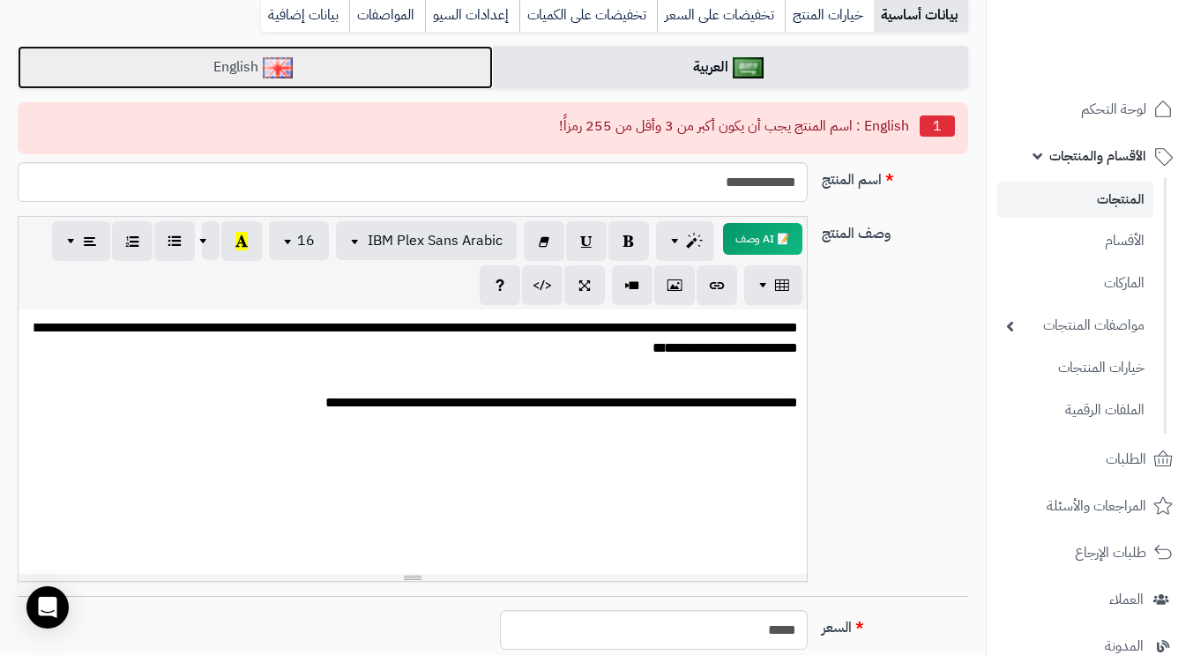
click at [337, 77] on link "English" at bounding box center [255, 67] width 475 height 43
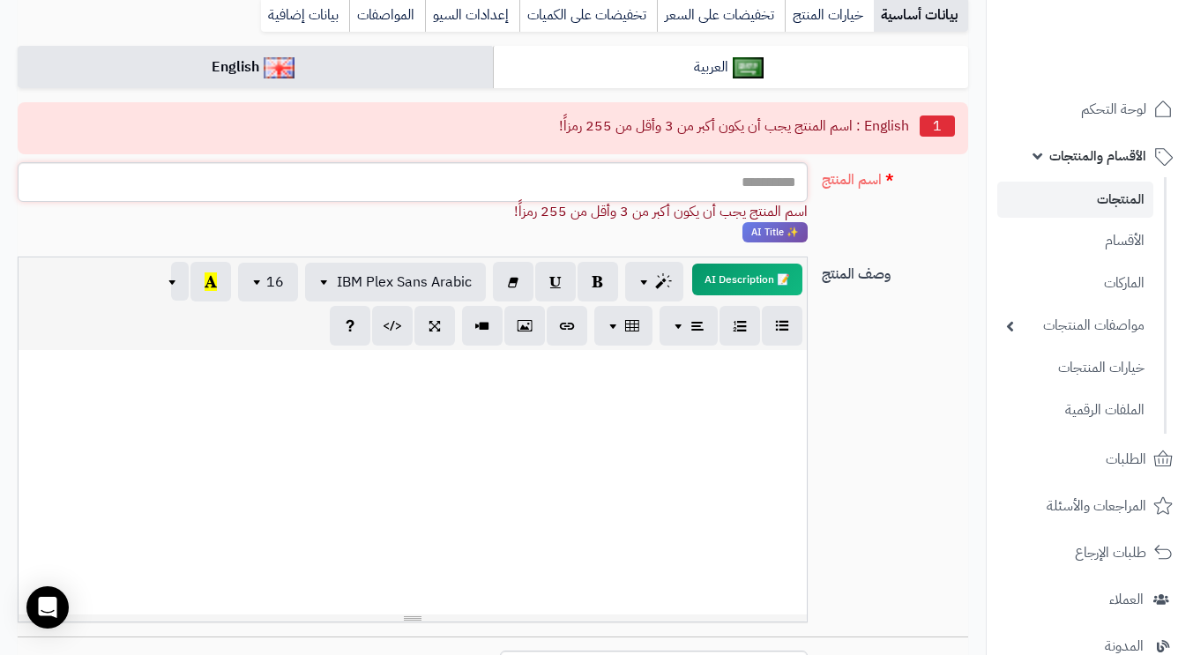
click at [672, 187] on input "اسم المنتج" at bounding box center [413, 182] width 790 height 40
paste input "**********"
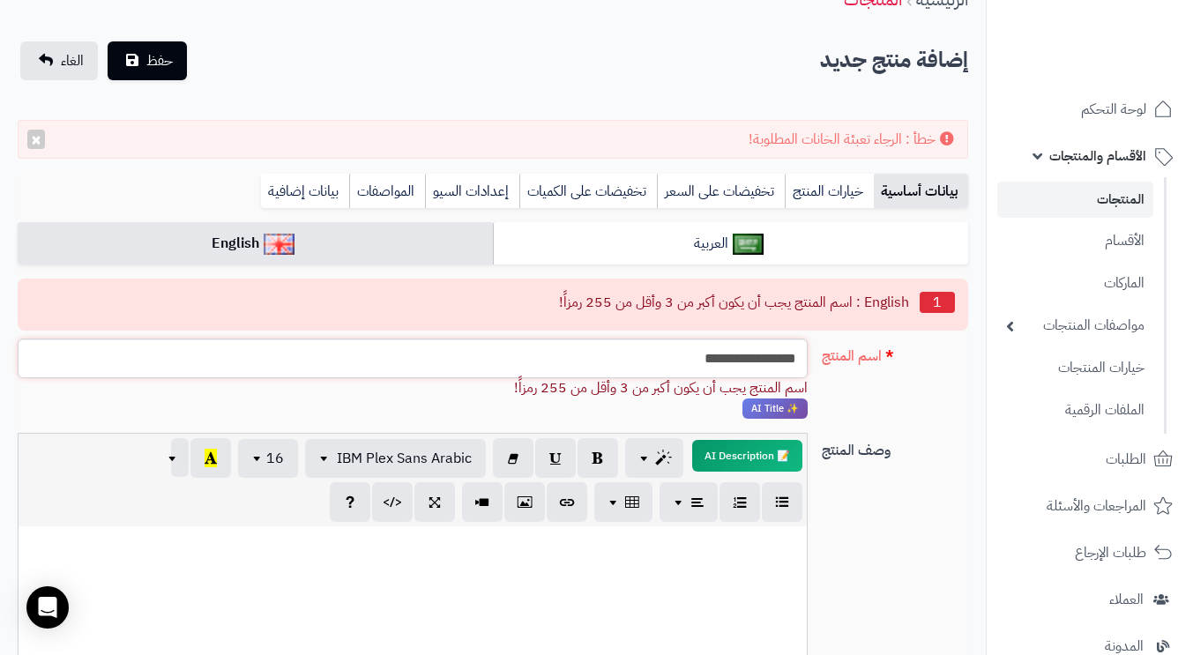
scroll to position [0, 0]
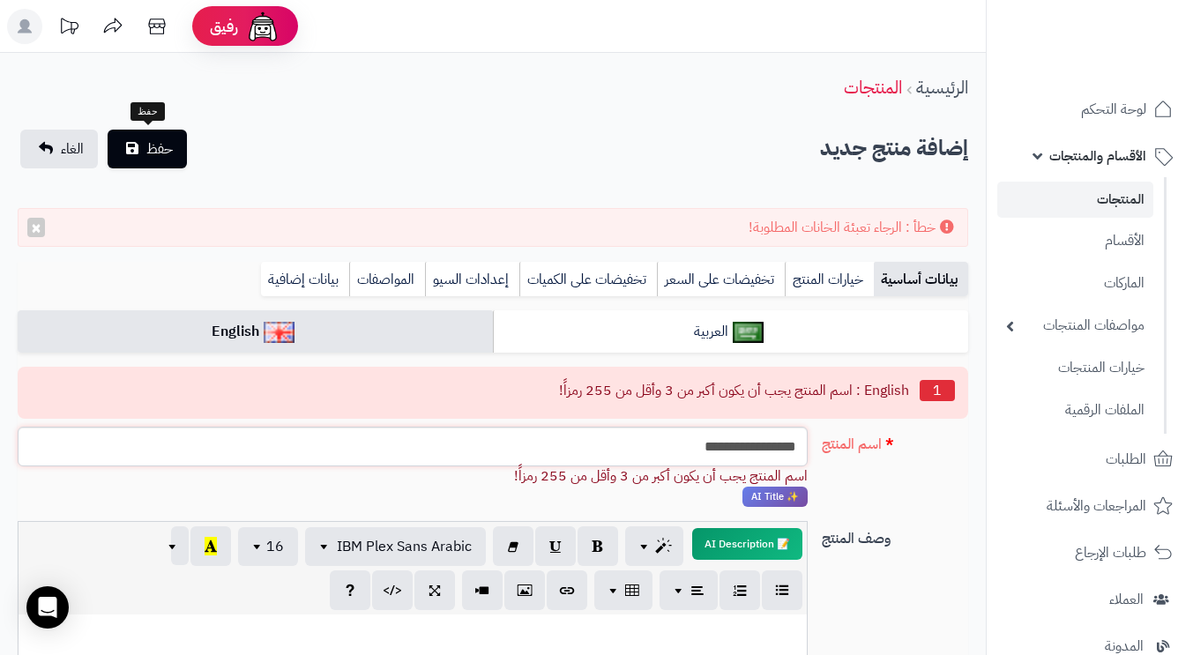
type input "**********"
click at [142, 142] on button "حفظ" at bounding box center [147, 149] width 79 height 39
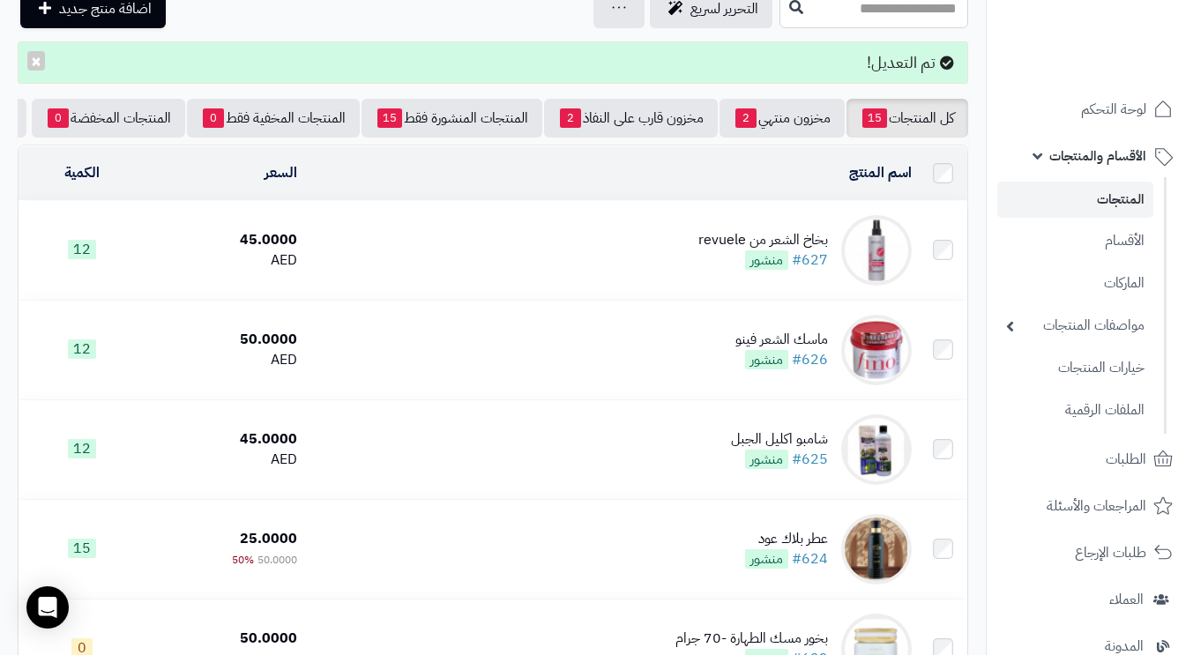
scroll to position [176, 0]
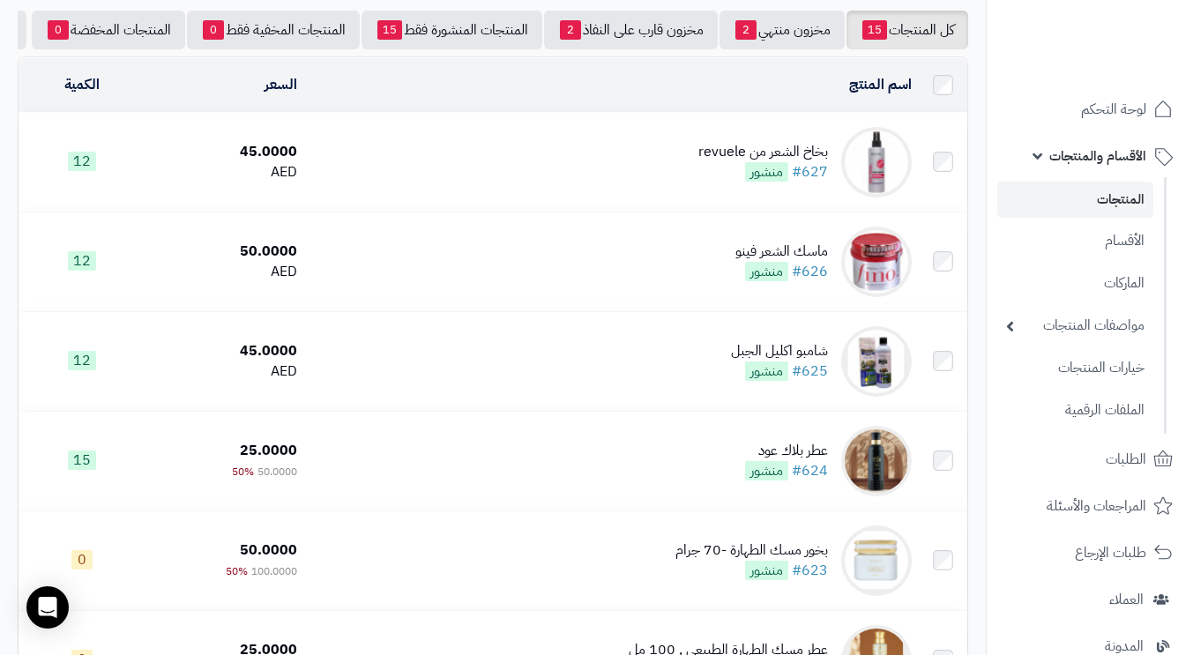
click at [417, 285] on td "ماسك الشعر فينو #626 منشور" at bounding box center [611, 261] width 614 height 99
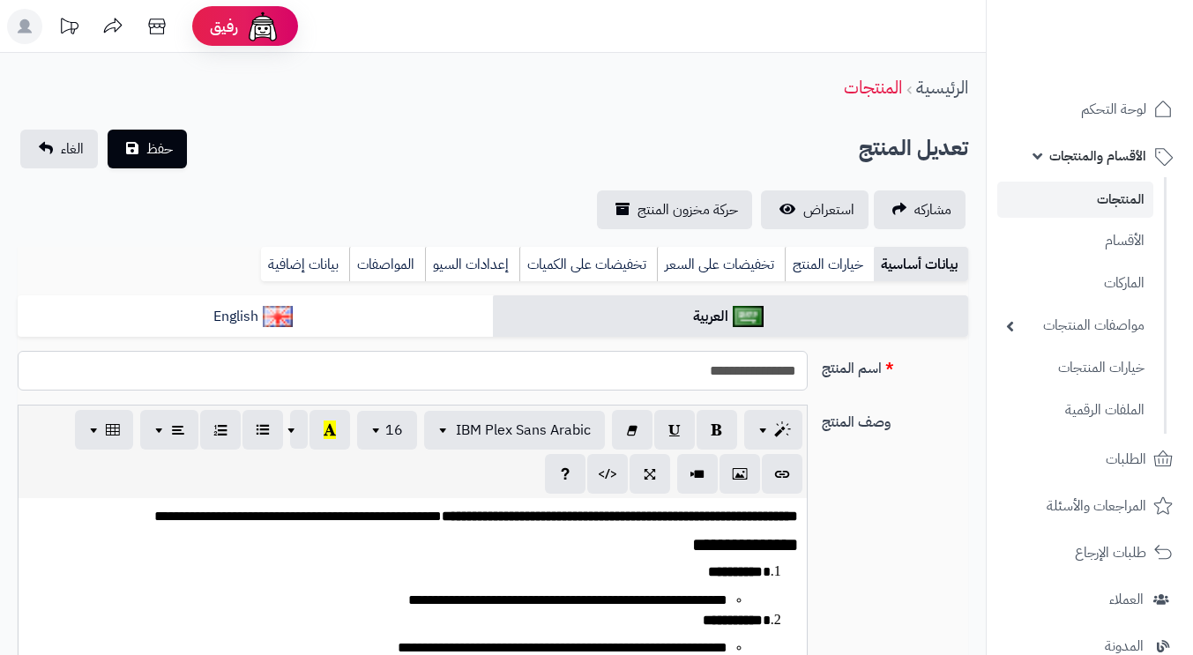
drag, startPoint x: 0, startPoint y: 0, endPoint x: 742, endPoint y: 373, distance: 830.6
click at [742, 373] on input "**********" at bounding box center [413, 371] width 790 height 40
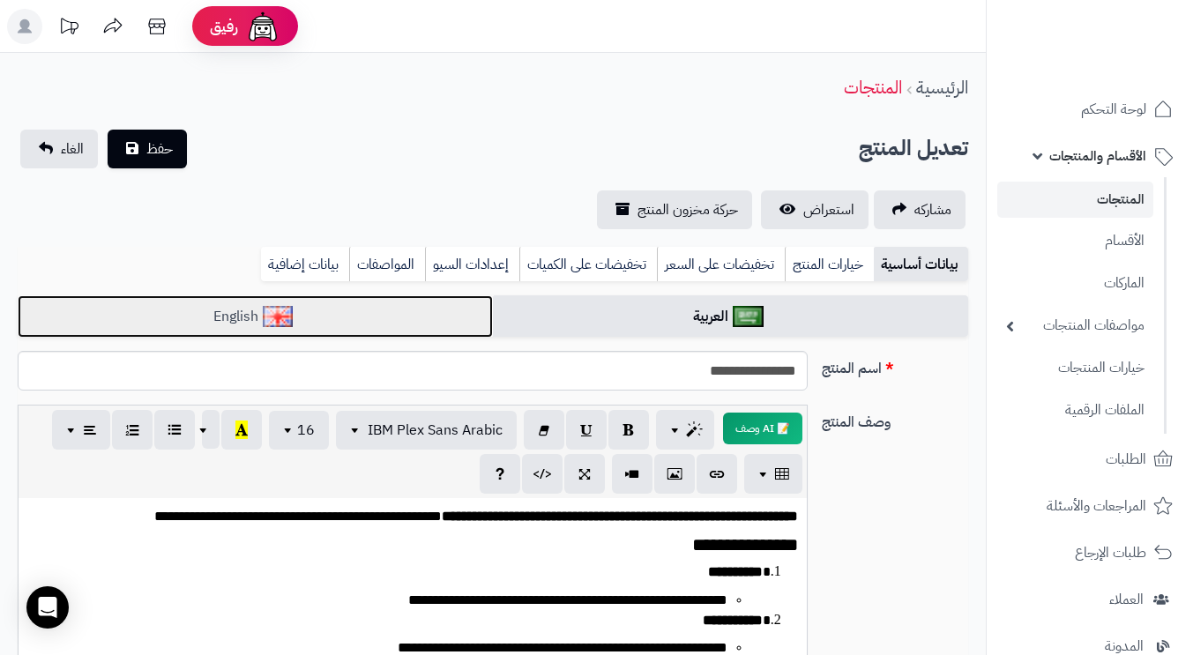
click at [361, 311] on link "English" at bounding box center [255, 316] width 475 height 43
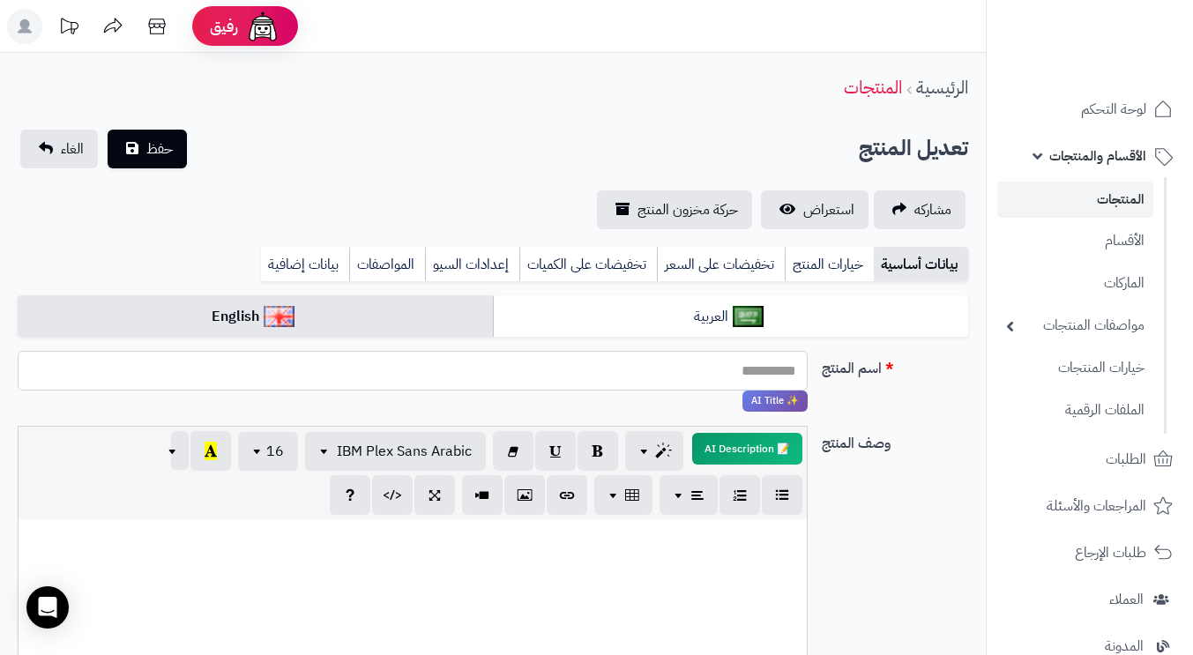
click at [548, 369] on input "اسم المنتج" at bounding box center [413, 371] width 790 height 40
paste input "**********"
type input "**********"
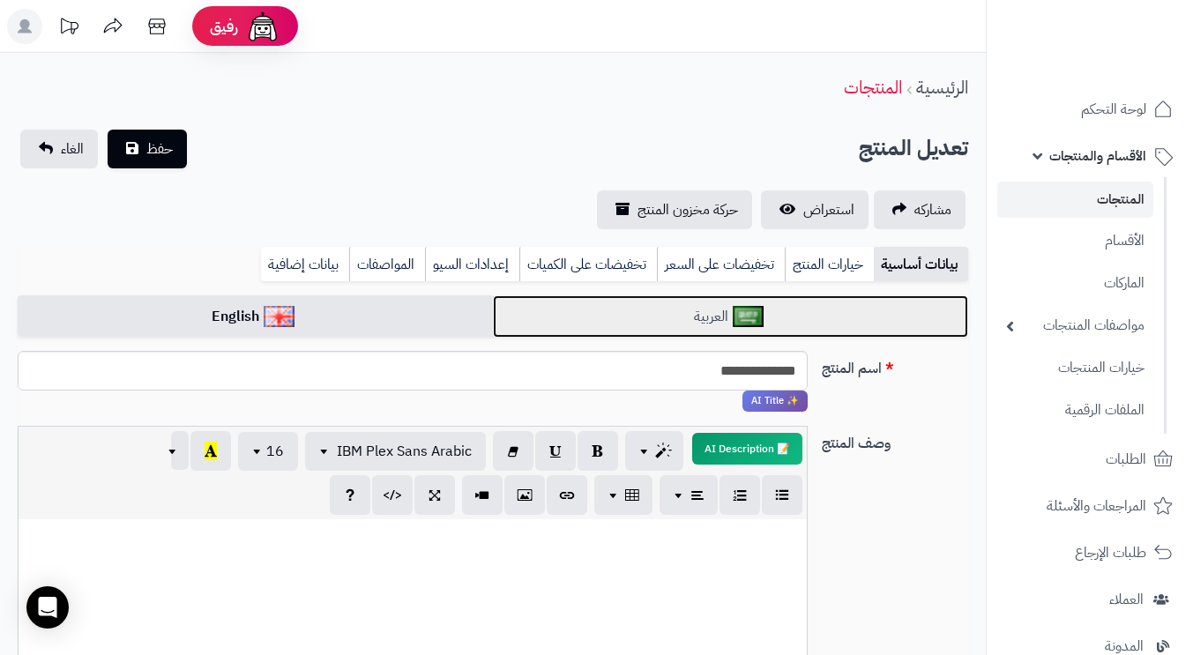
click at [642, 310] on link "العربية" at bounding box center [730, 316] width 475 height 43
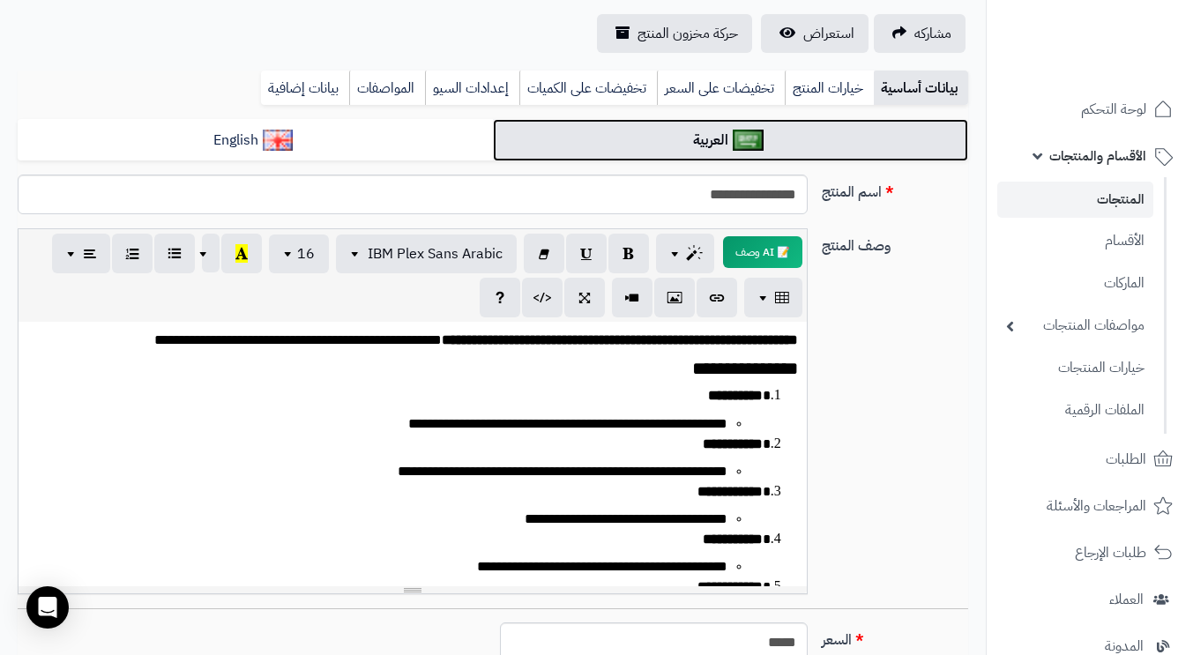
scroll to position [88, 0]
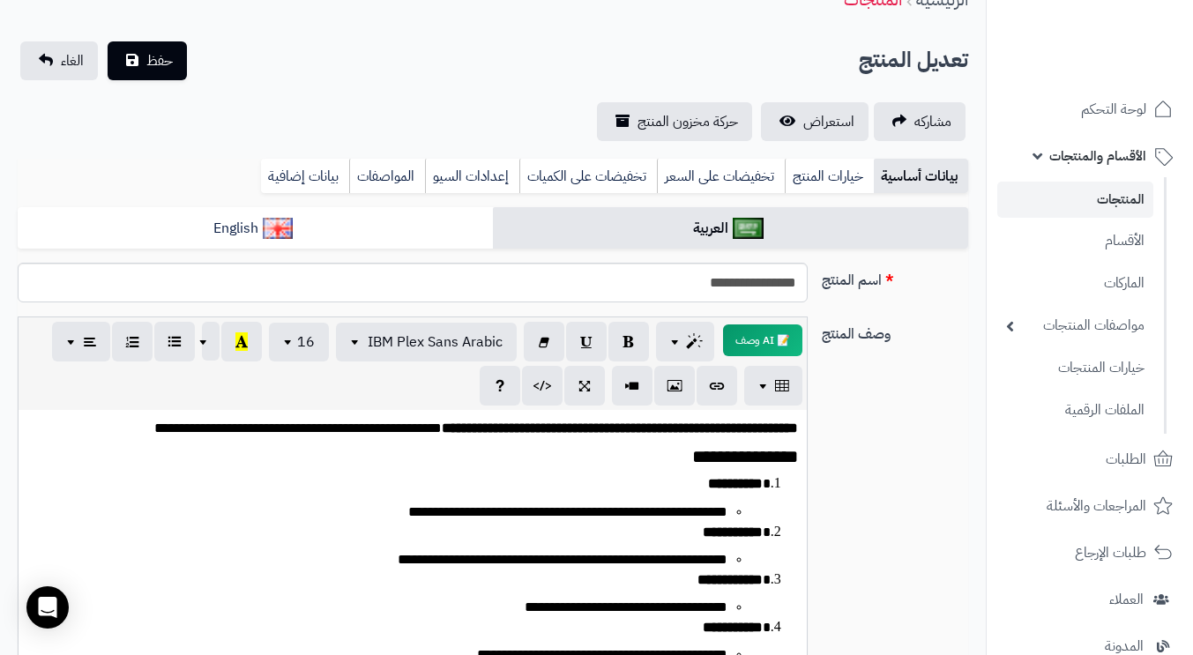
click at [823, 178] on link "خيارات المنتج" at bounding box center [828, 176] width 89 height 35
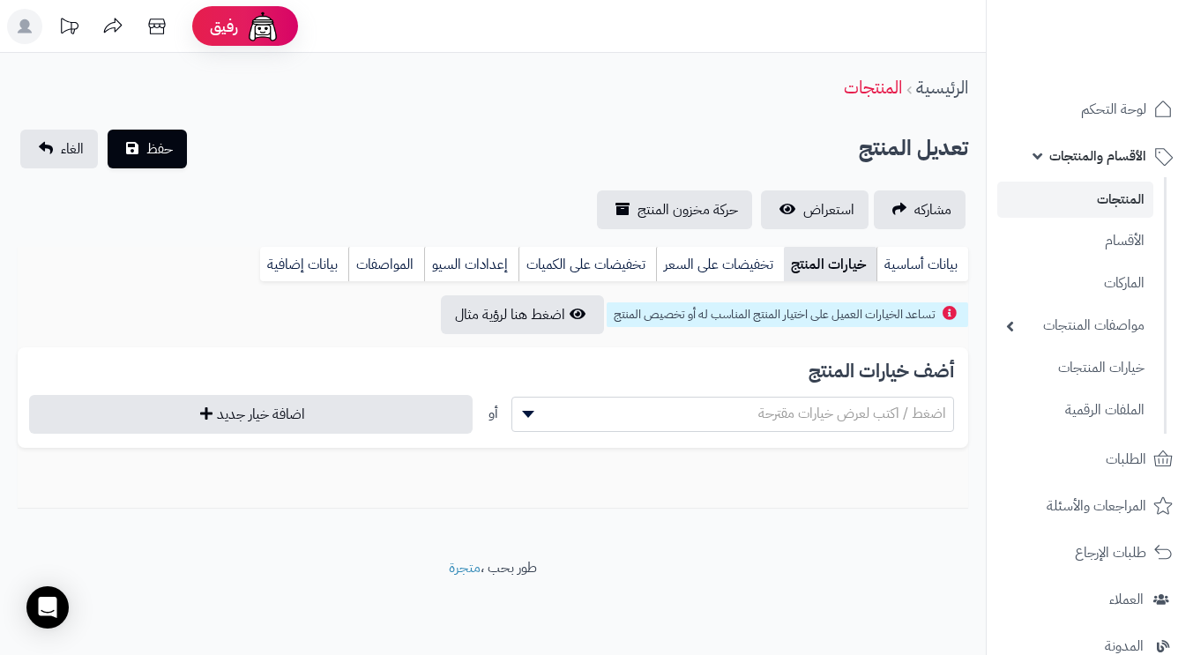
scroll to position [0, 0]
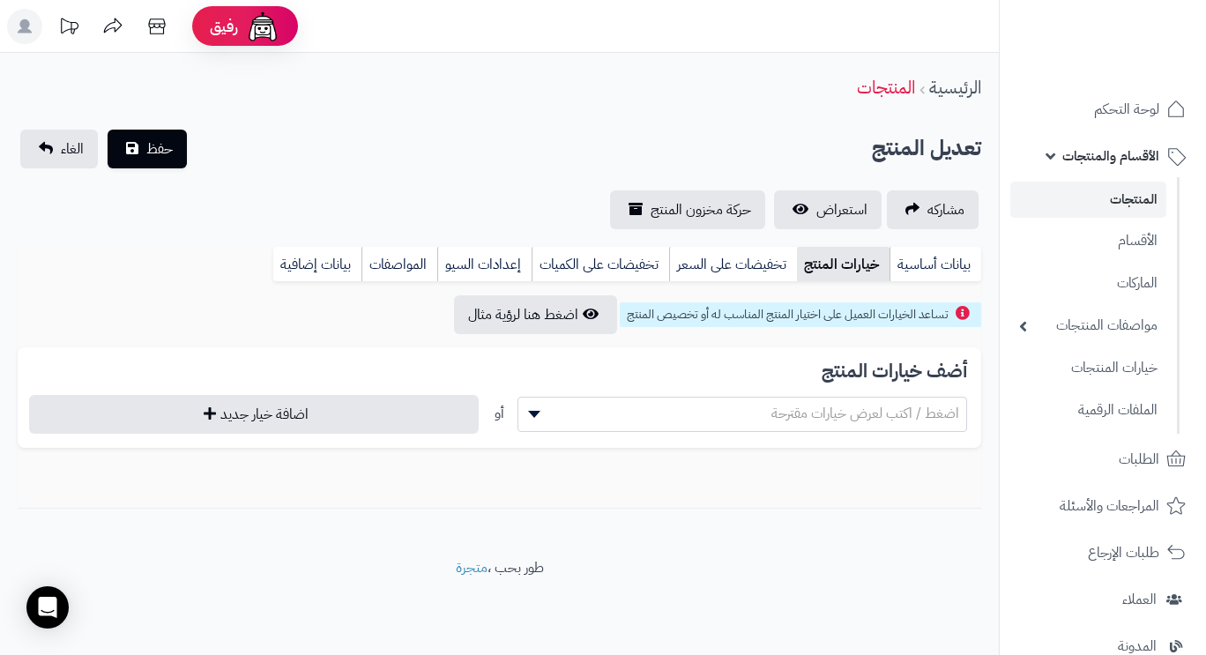
click at [717, 271] on link "تخفيضات على السعر" at bounding box center [733, 264] width 128 height 35
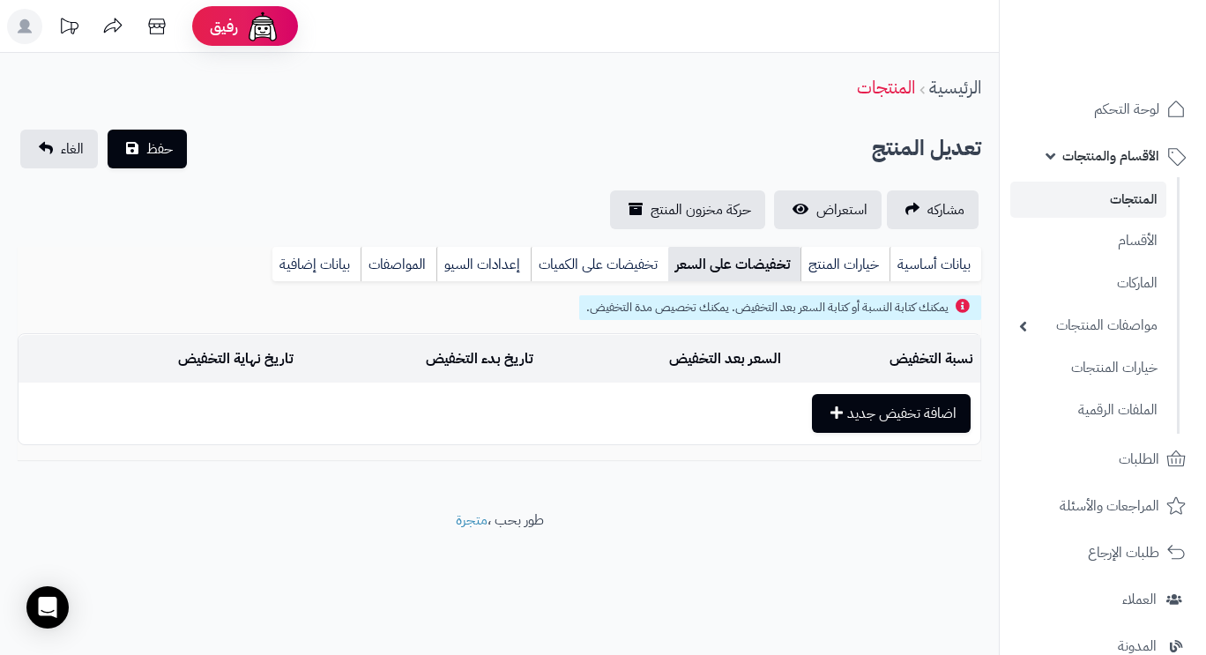
click at [601, 266] on link "تخفيضات على الكميات" at bounding box center [600, 264] width 138 height 35
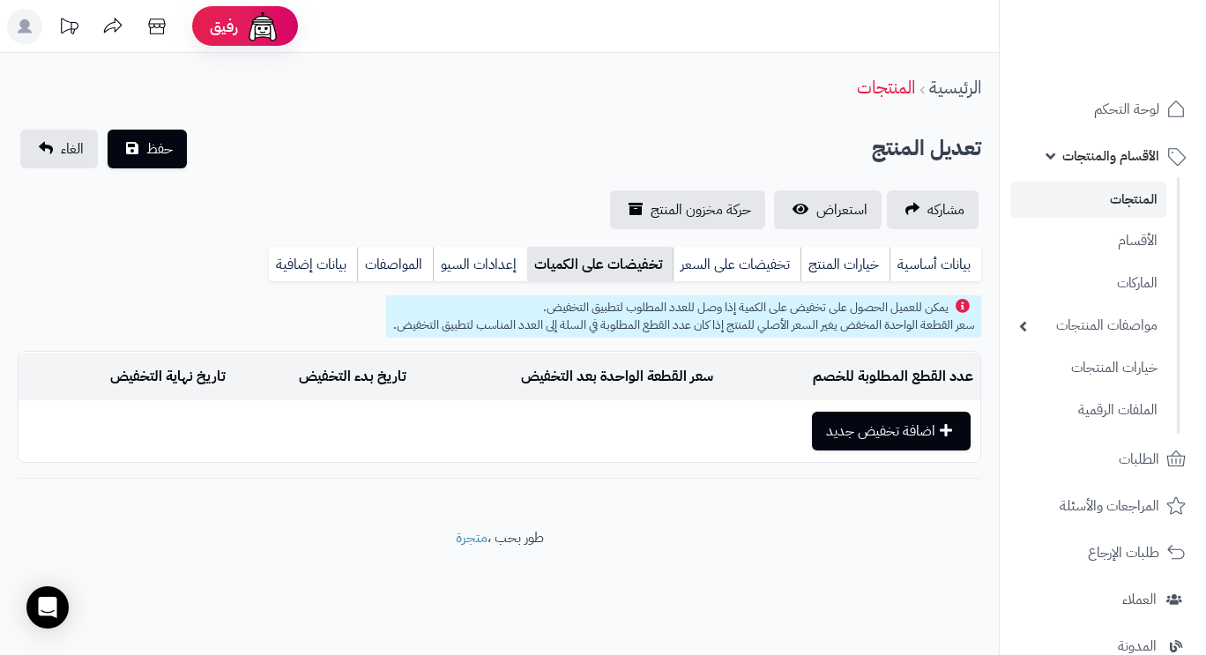
click at [453, 263] on link "إعدادات السيو" at bounding box center [480, 264] width 94 height 35
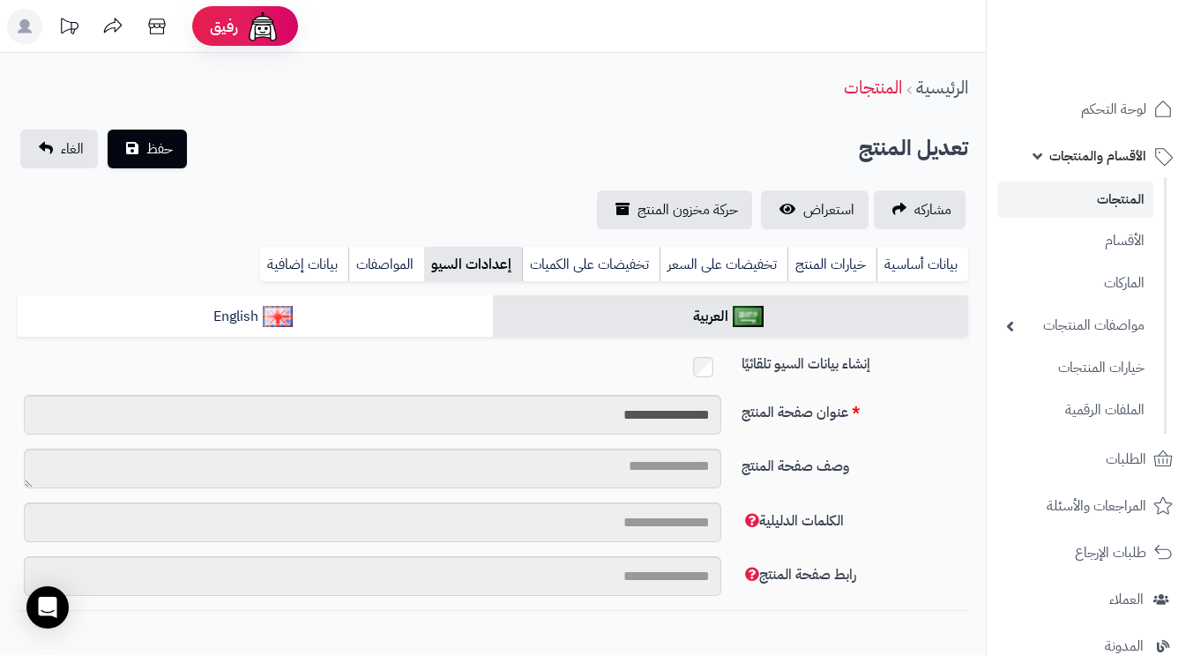
click at [386, 262] on link "المواصفات" at bounding box center [386, 264] width 76 height 35
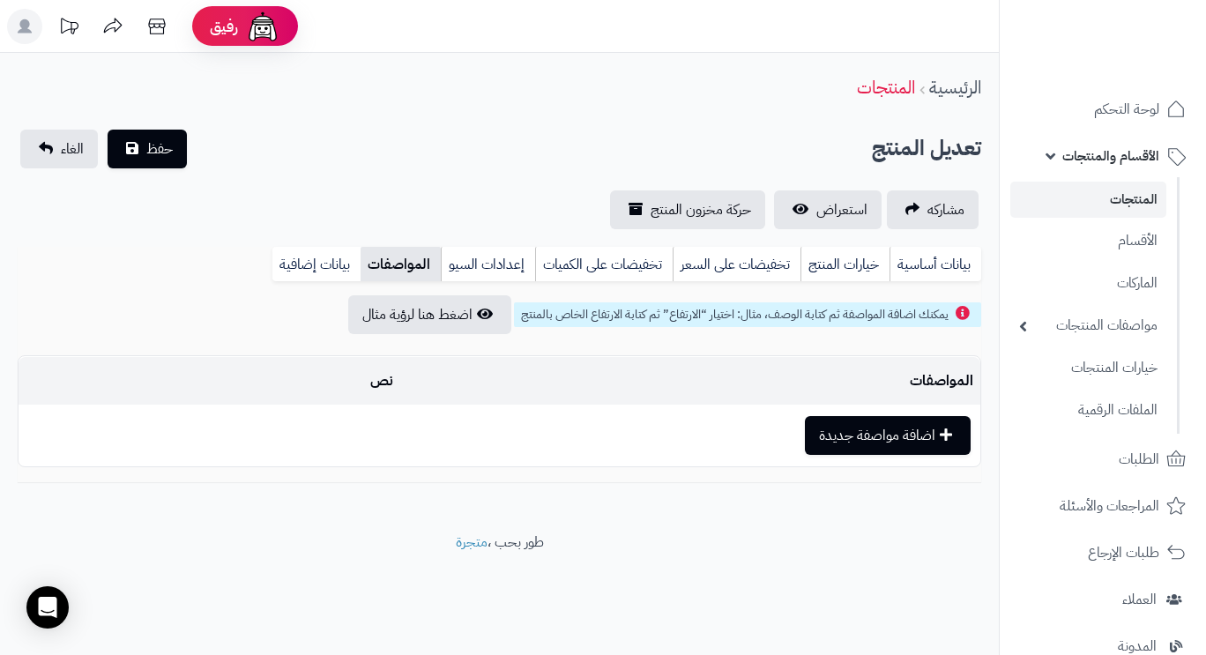
click at [315, 264] on link "بيانات إضافية" at bounding box center [316, 264] width 88 height 35
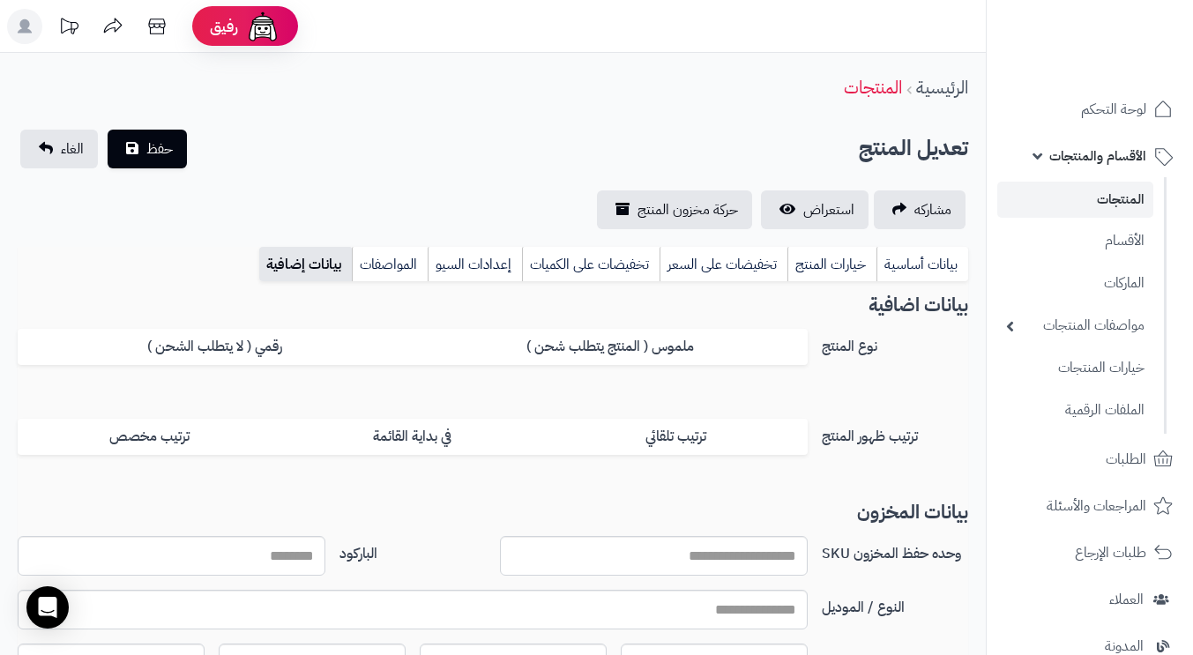
click at [382, 262] on link "المواصفات" at bounding box center [390, 264] width 76 height 35
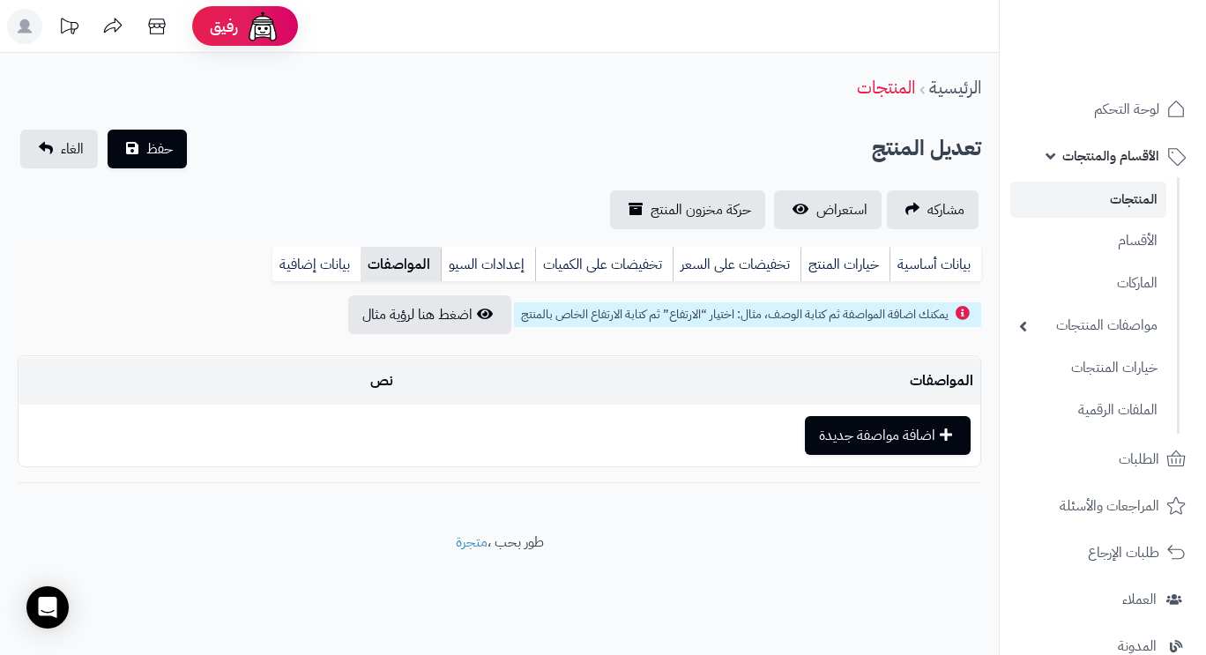
click at [500, 259] on link "إعدادات السيو" at bounding box center [488, 264] width 94 height 35
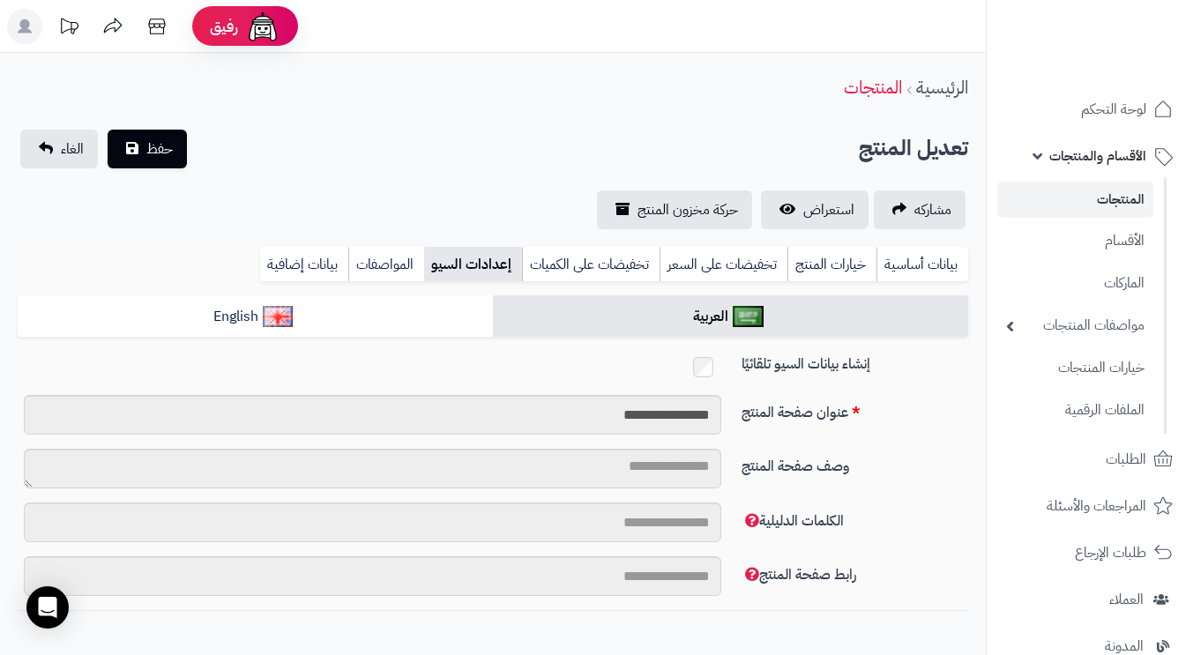
click at [588, 262] on link "تخفيضات على الكميات" at bounding box center [591, 264] width 138 height 35
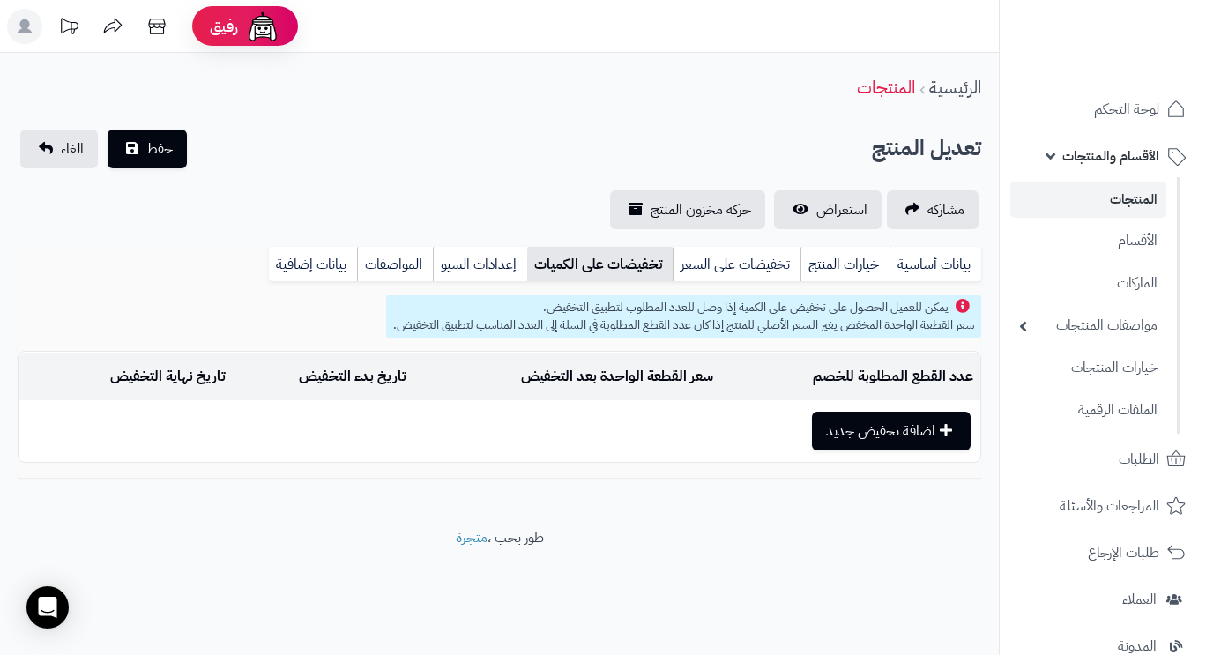
click at [739, 266] on link "تخفيضات على السعر" at bounding box center [737, 264] width 128 height 35
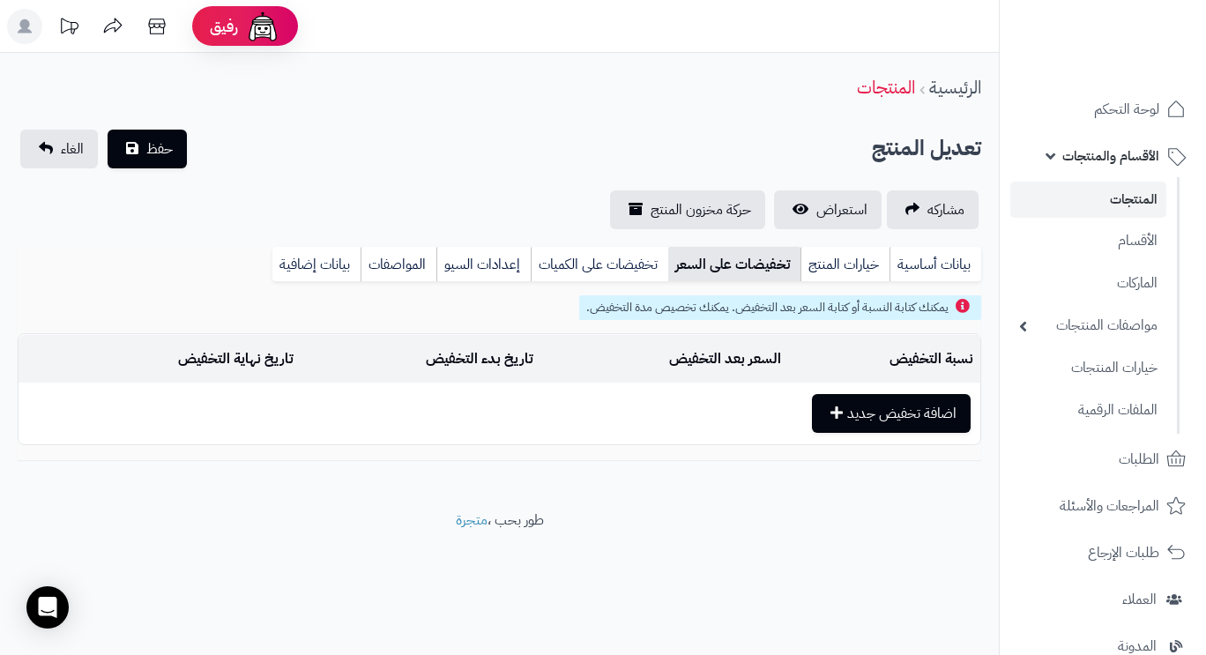
click at [856, 264] on link "خيارات المنتج" at bounding box center [844, 264] width 89 height 35
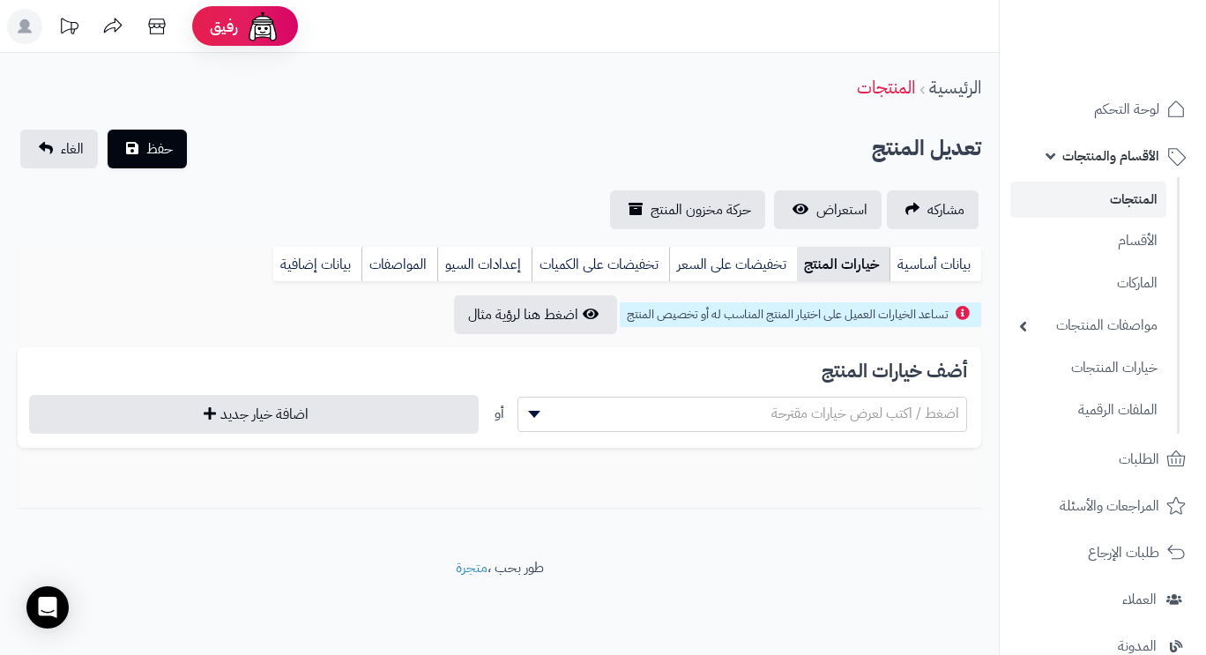
click at [933, 264] on link "بيانات أساسية" at bounding box center [935, 264] width 92 height 35
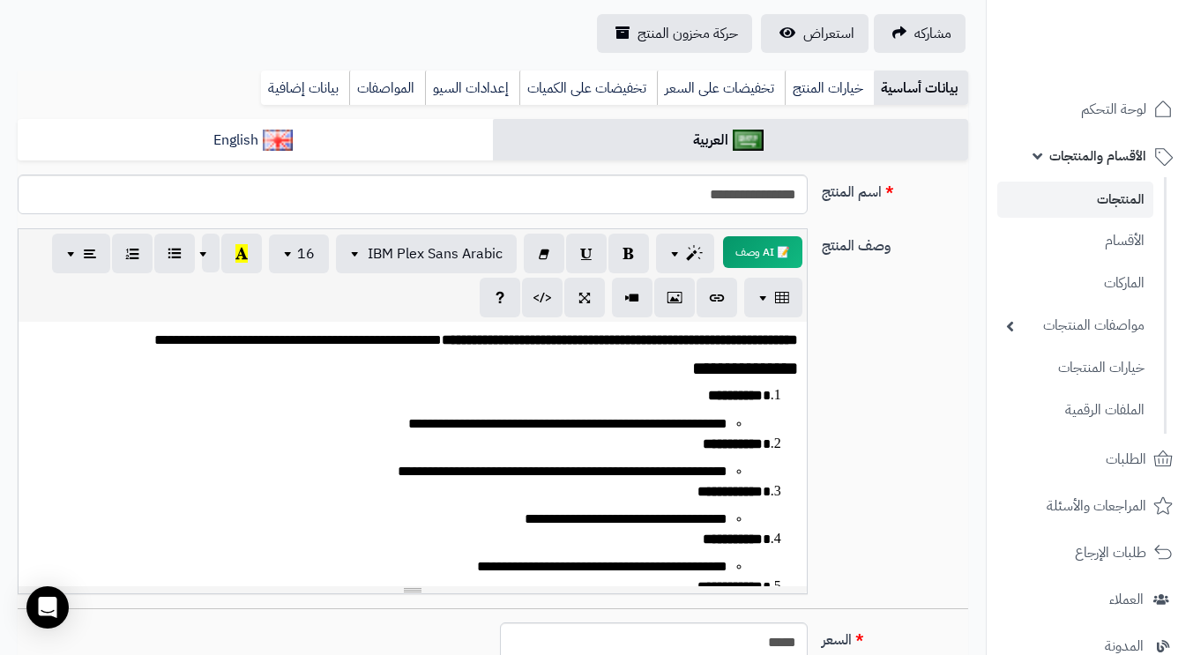
scroll to position [88, 0]
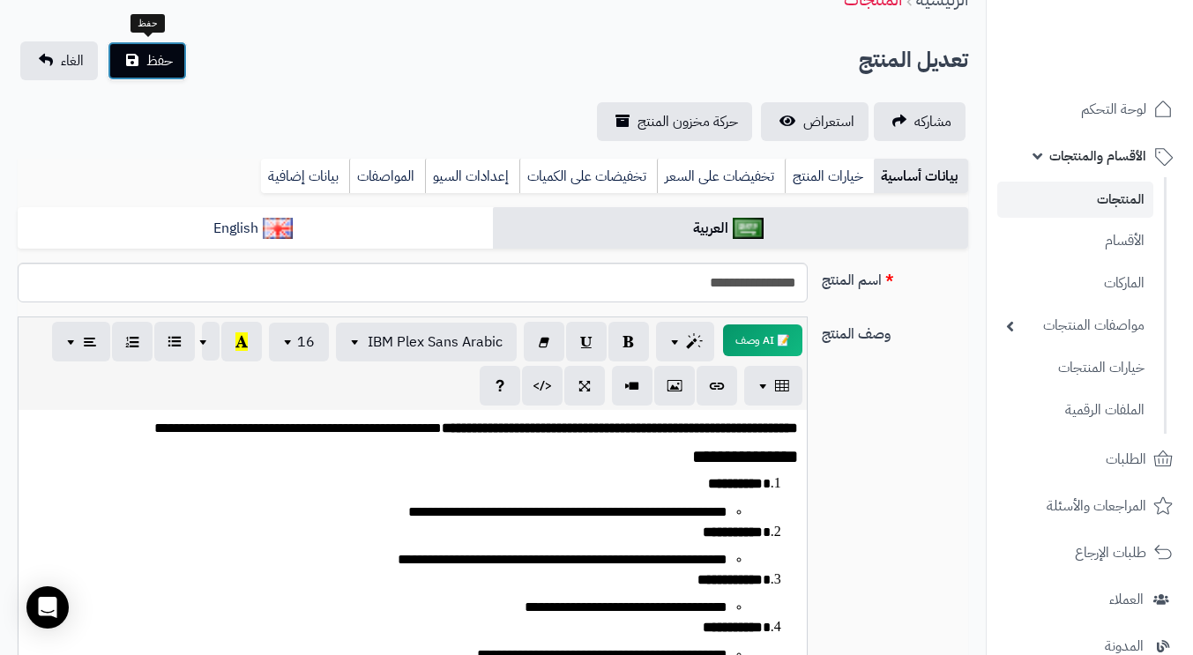
click at [145, 56] on button "حفظ" at bounding box center [147, 60] width 79 height 39
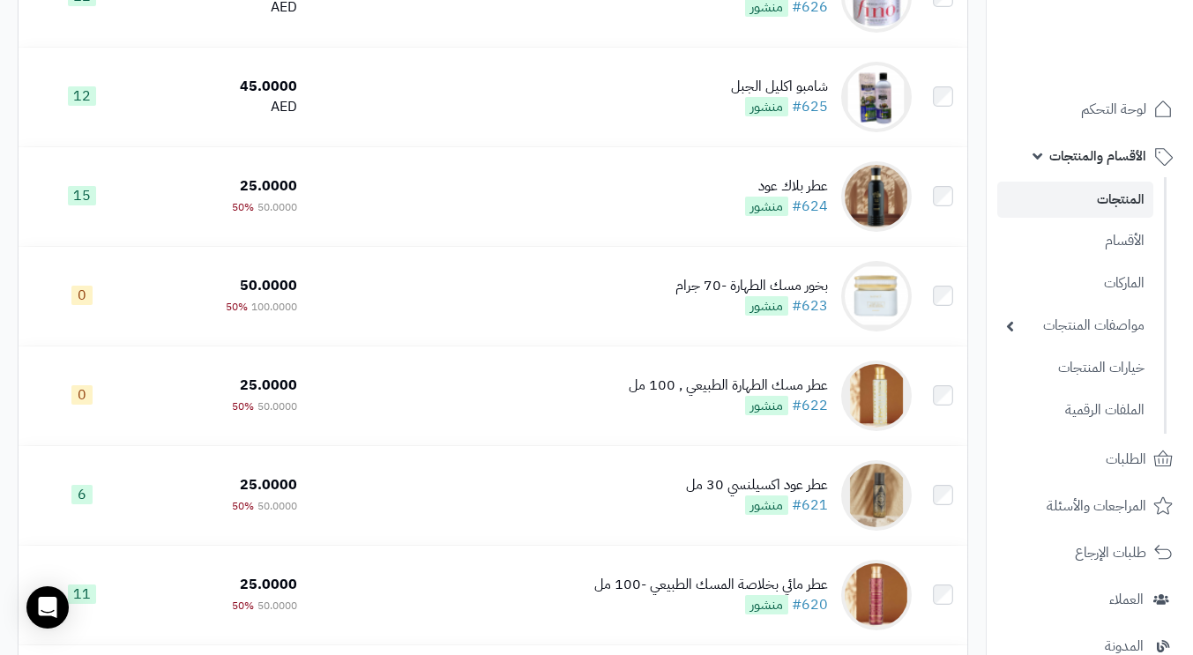
scroll to position [529, 0]
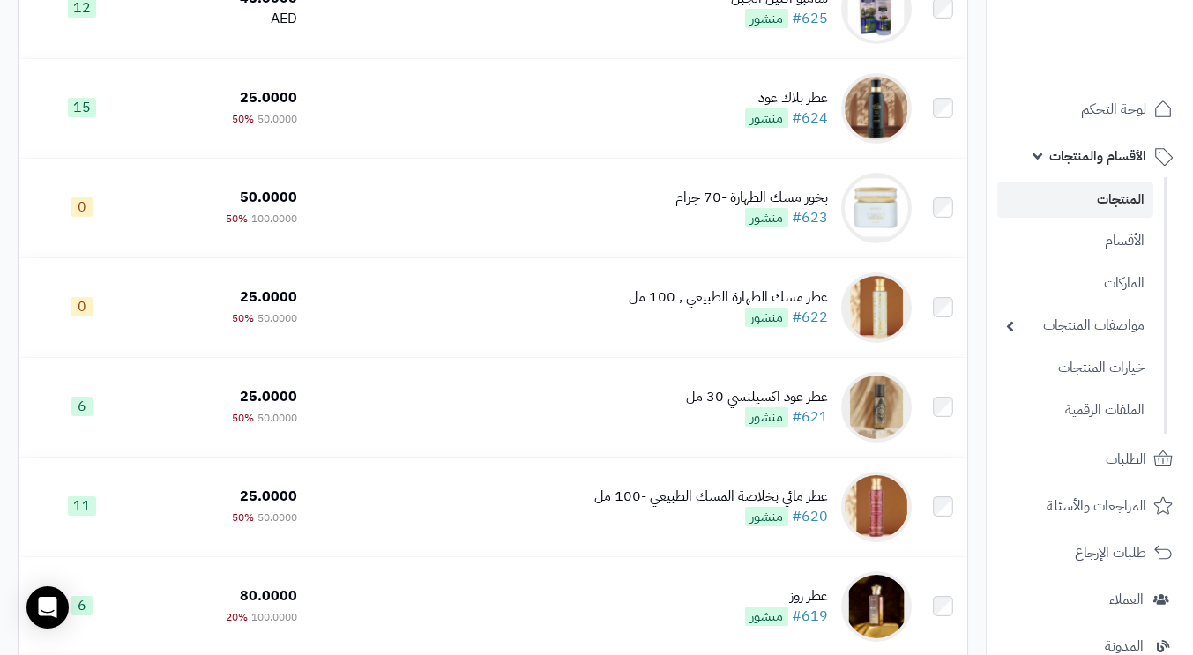
click at [522, 226] on td "بخور مسك الطهارة -70 جرام #623 منشور" at bounding box center [611, 208] width 614 height 99
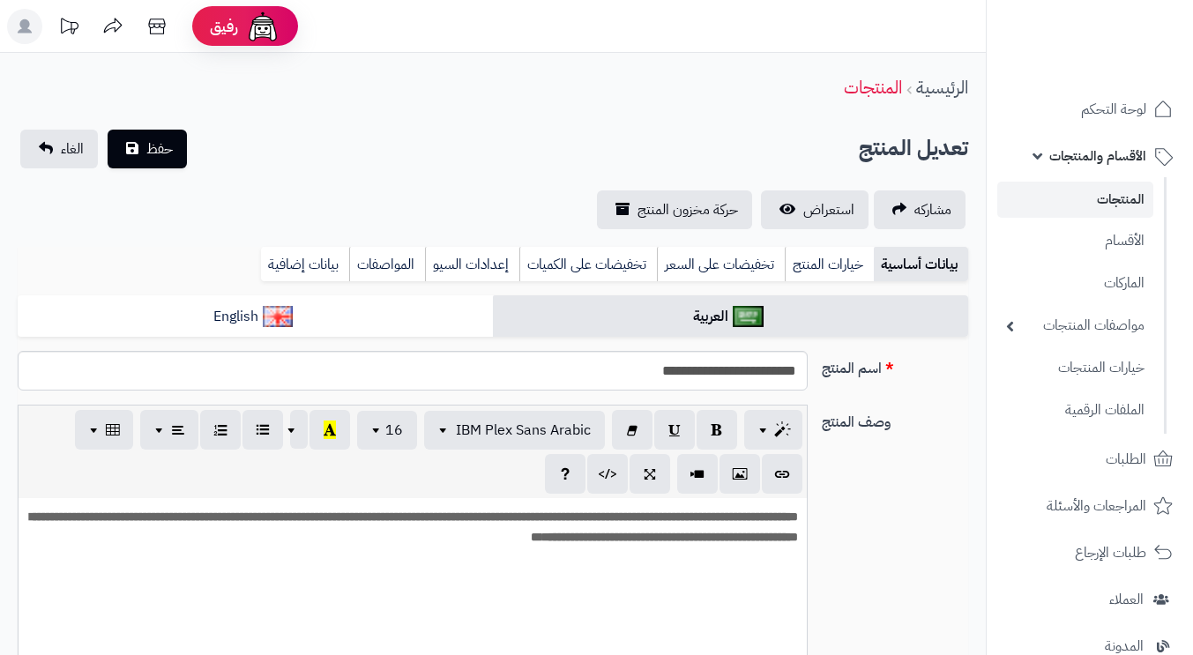
scroll to position [145, 0]
click at [705, 372] on input "**********" at bounding box center [413, 371] width 790 height 40
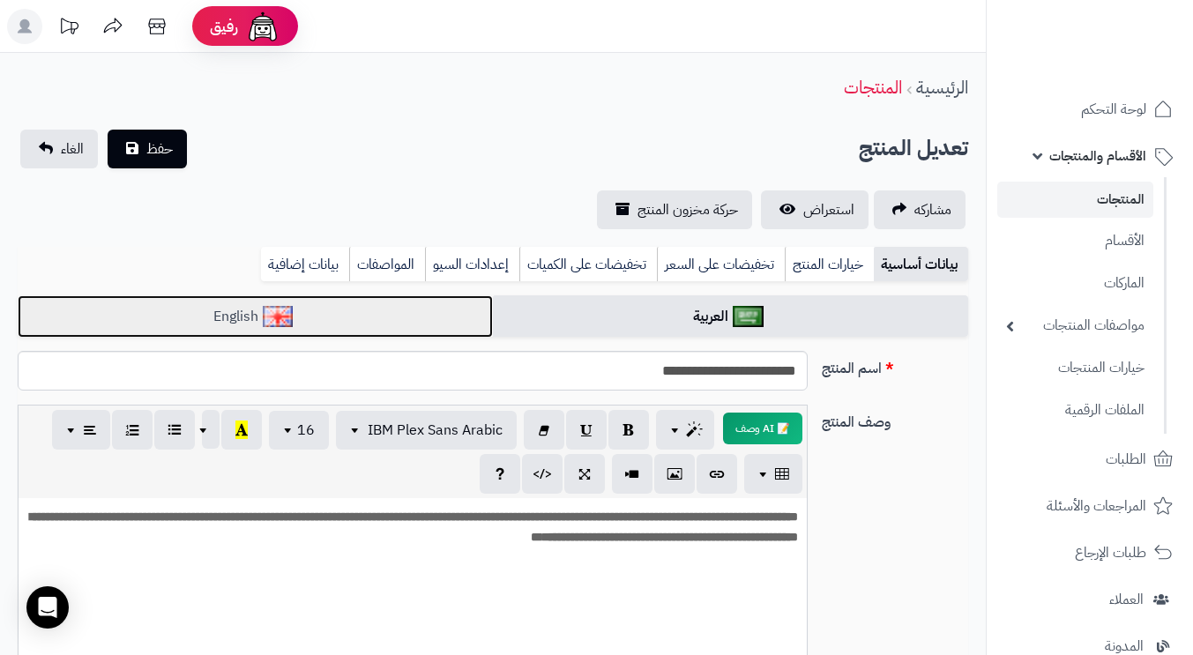
click at [426, 322] on link "English" at bounding box center [255, 316] width 475 height 43
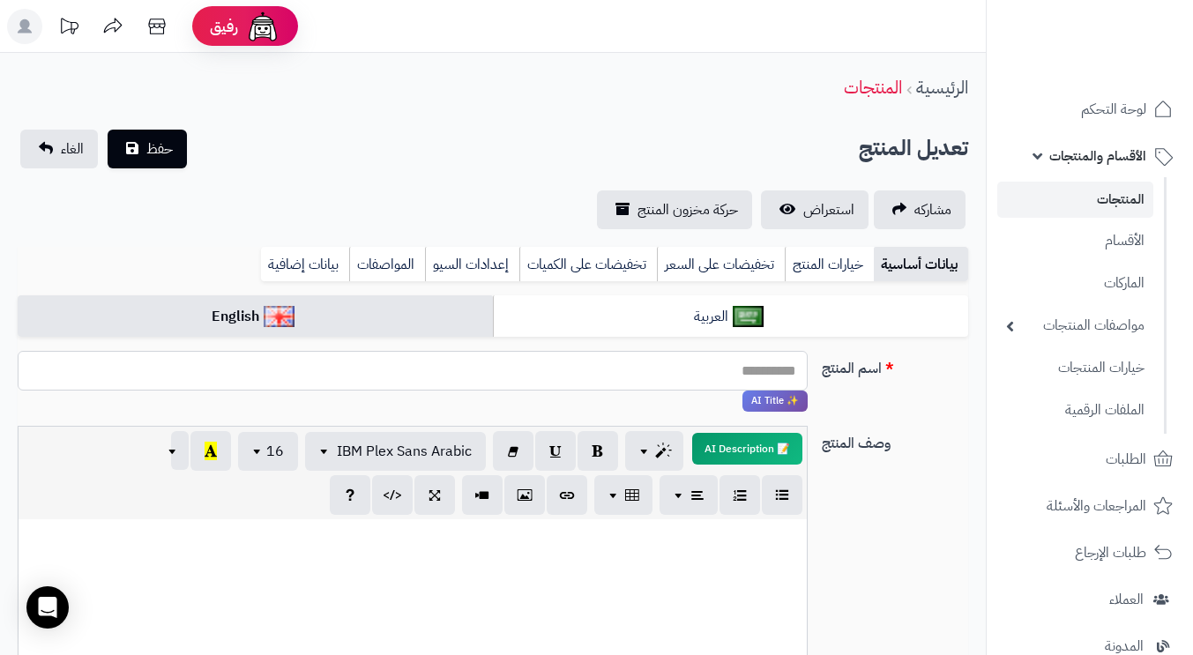
click at [606, 371] on input "اسم المنتج" at bounding box center [413, 371] width 790 height 40
paste input "**********"
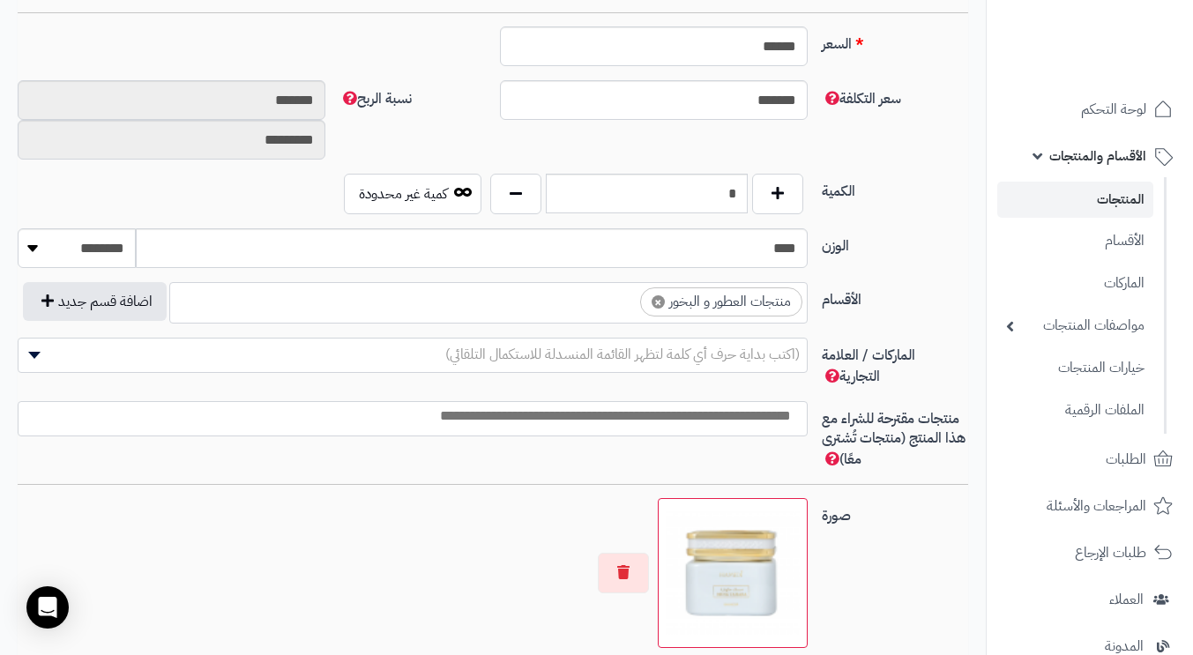
scroll to position [881, 0]
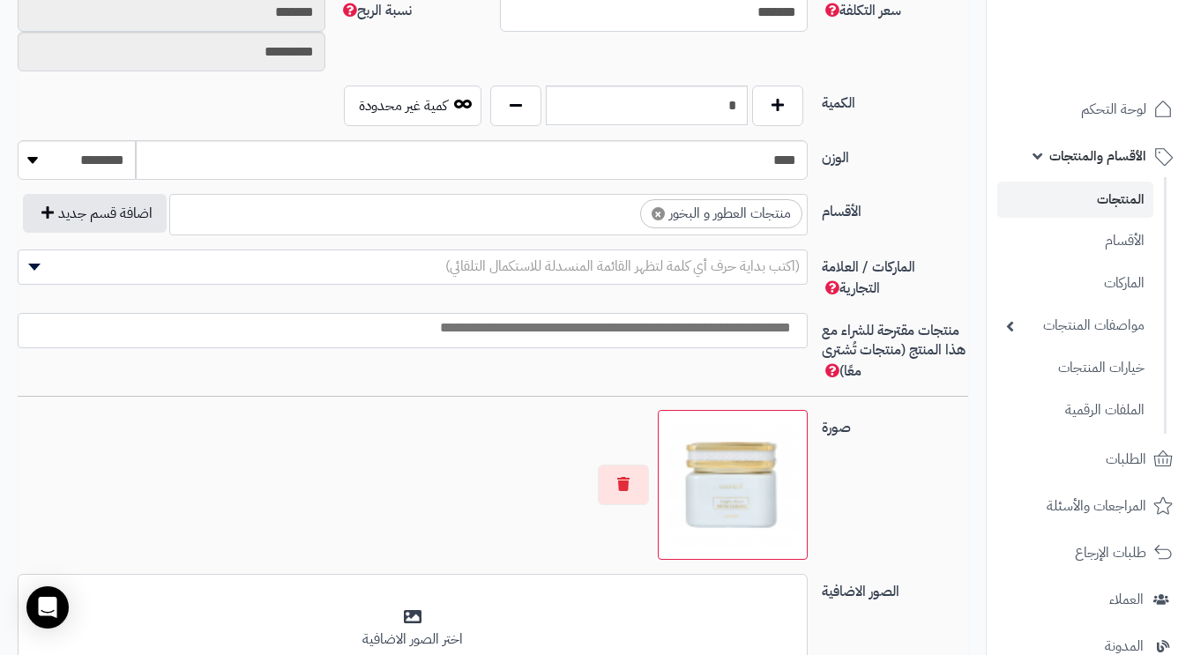
type input "**********"
click at [773, 108] on button "button" at bounding box center [777, 105] width 51 height 41
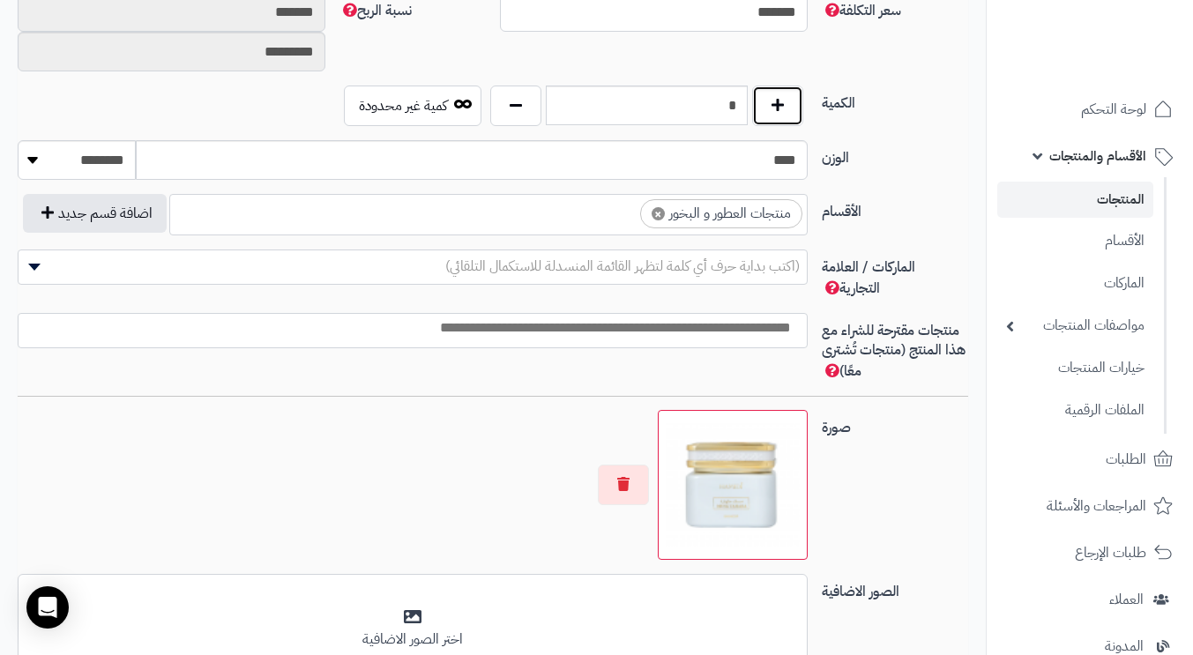
click at [773, 108] on button "button" at bounding box center [777, 105] width 51 height 41
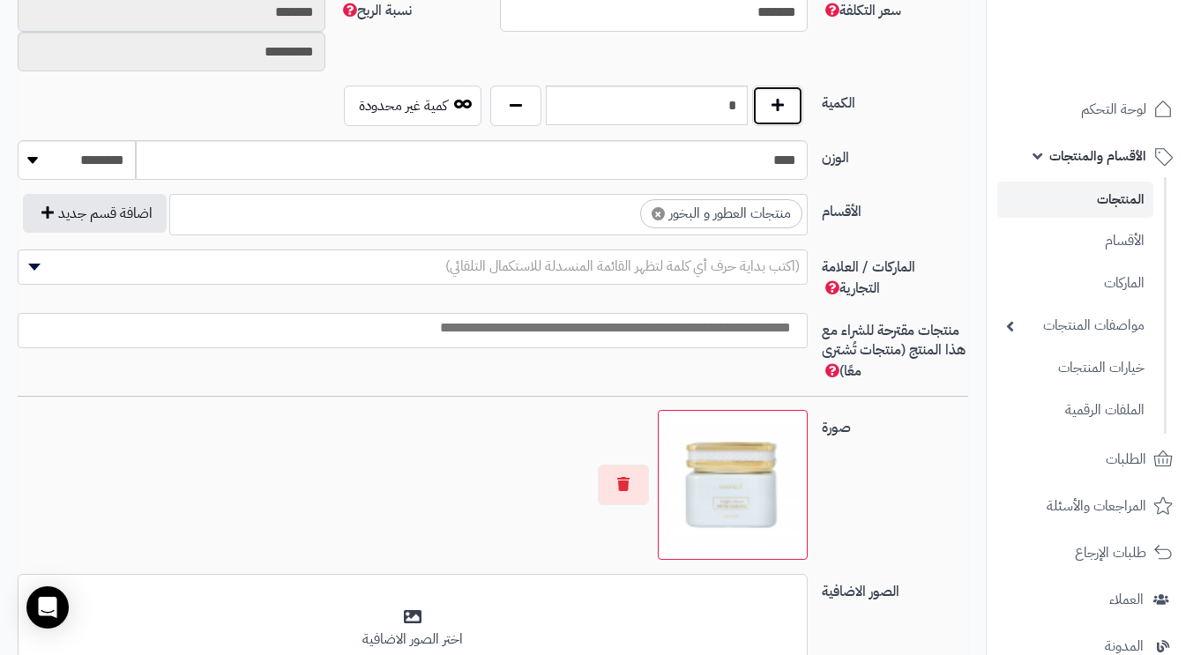
click at [773, 108] on button "button" at bounding box center [777, 105] width 51 height 41
type input "**"
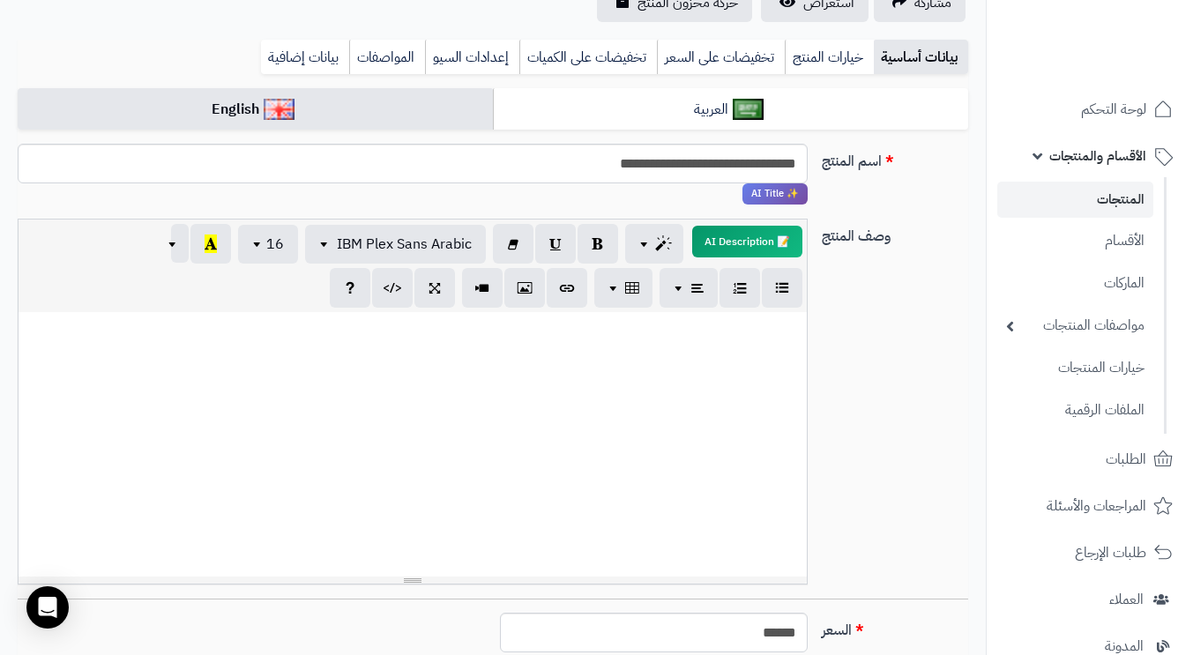
scroll to position [119, 0]
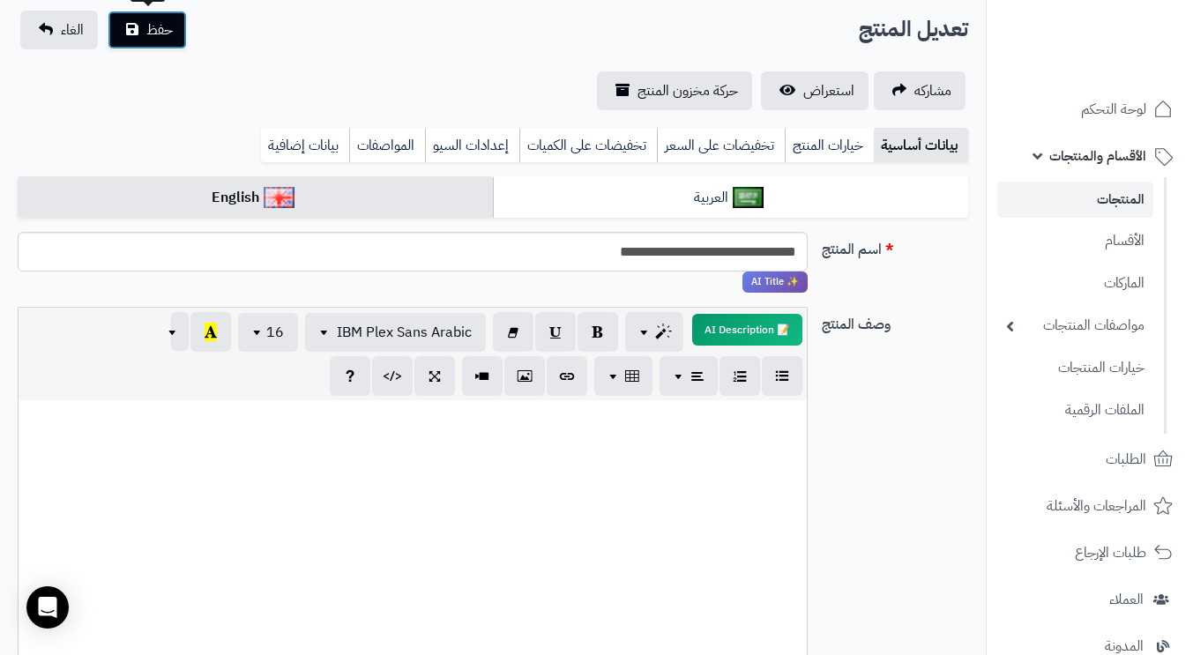
click at [147, 32] on span "حفظ" at bounding box center [159, 29] width 26 height 21
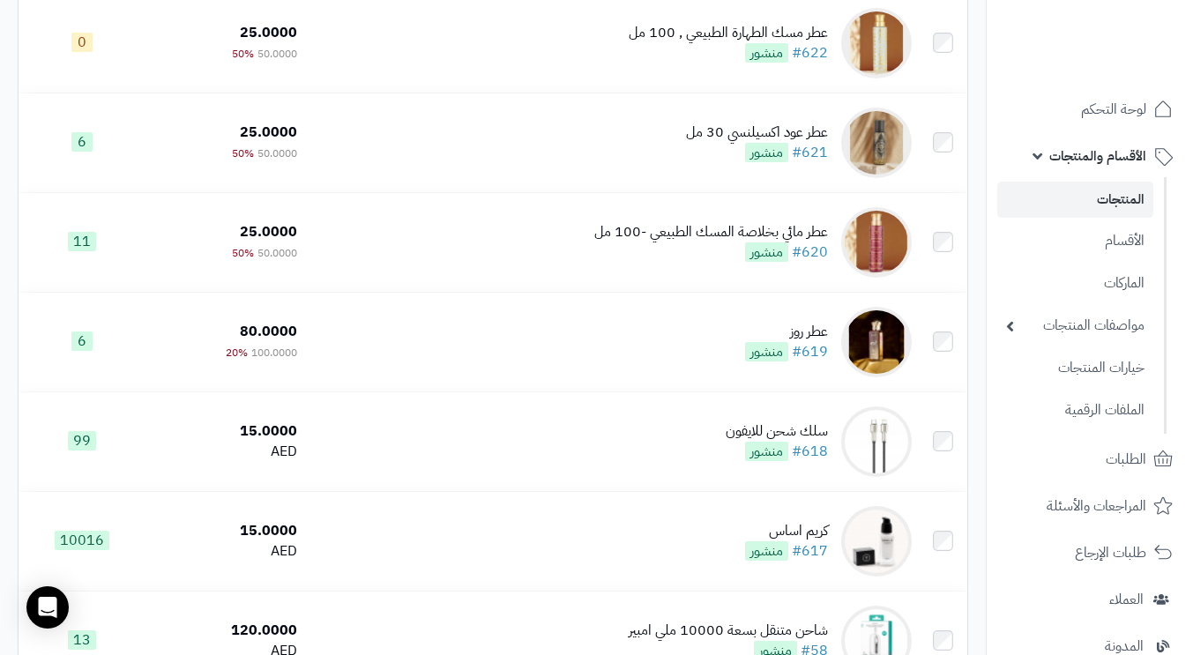
scroll to position [705, 0]
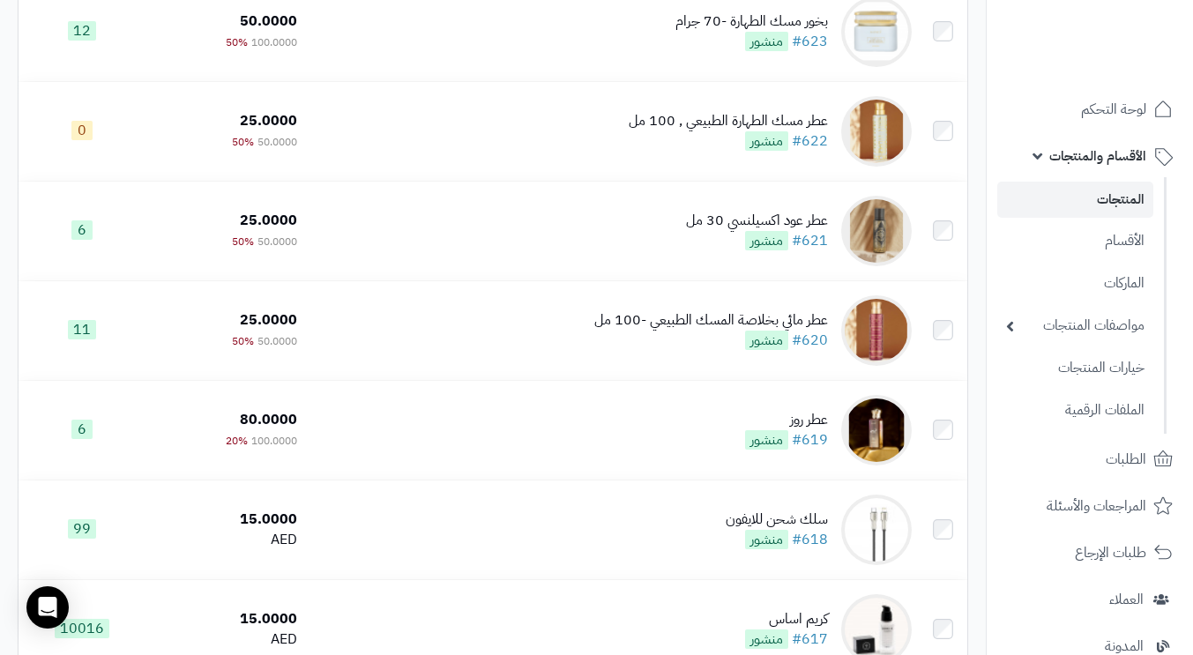
click td "عطر مسك الطهارة الطبيعي , 100 مل #622 منشور"
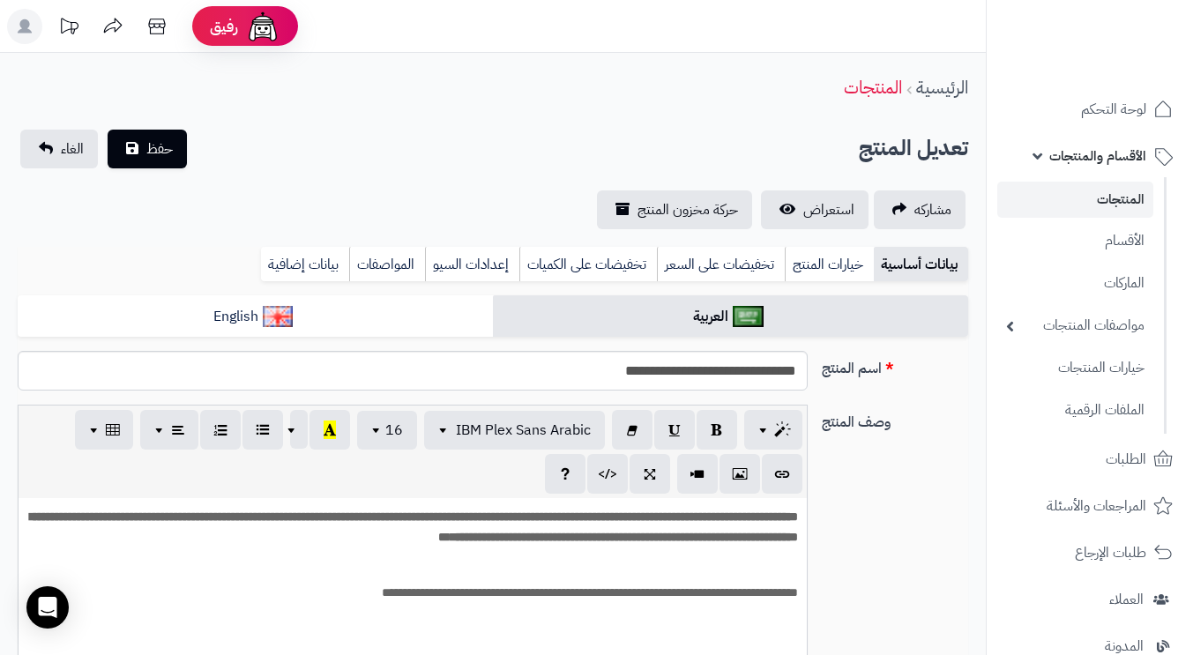
scroll to position [145, 0]
click at [680, 375] on input "**********" at bounding box center [413, 371] width 790 height 40
click at [676, 375] on input "**********" at bounding box center [413, 371] width 790 height 40
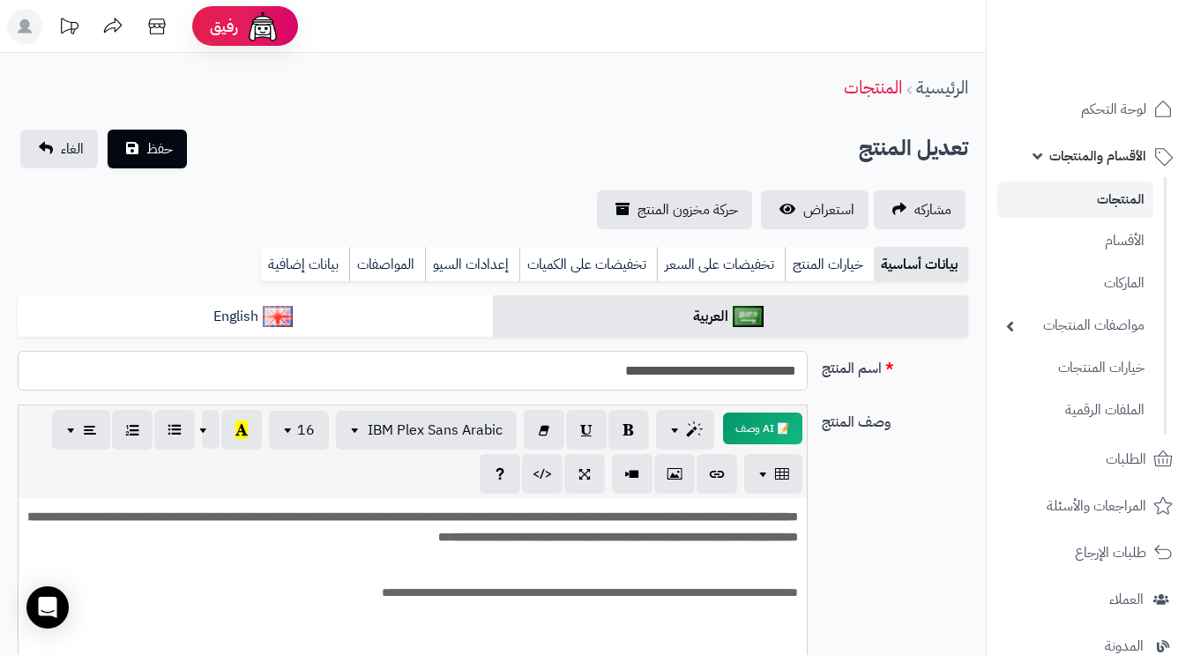
click at [676, 375] on input "**********" at bounding box center [413, 371] width 790 height 40
drag, startPoint x: 676, startPoint y: 374, endPoint x: 688, endPoint y: 373, distance: 11.5
click at [688, 373] on input "**********" at bounding box center [413, 371] width 790 height 40
click at [688, 372] on input "**********" at bounding box center [413, 371] width 790 height 40
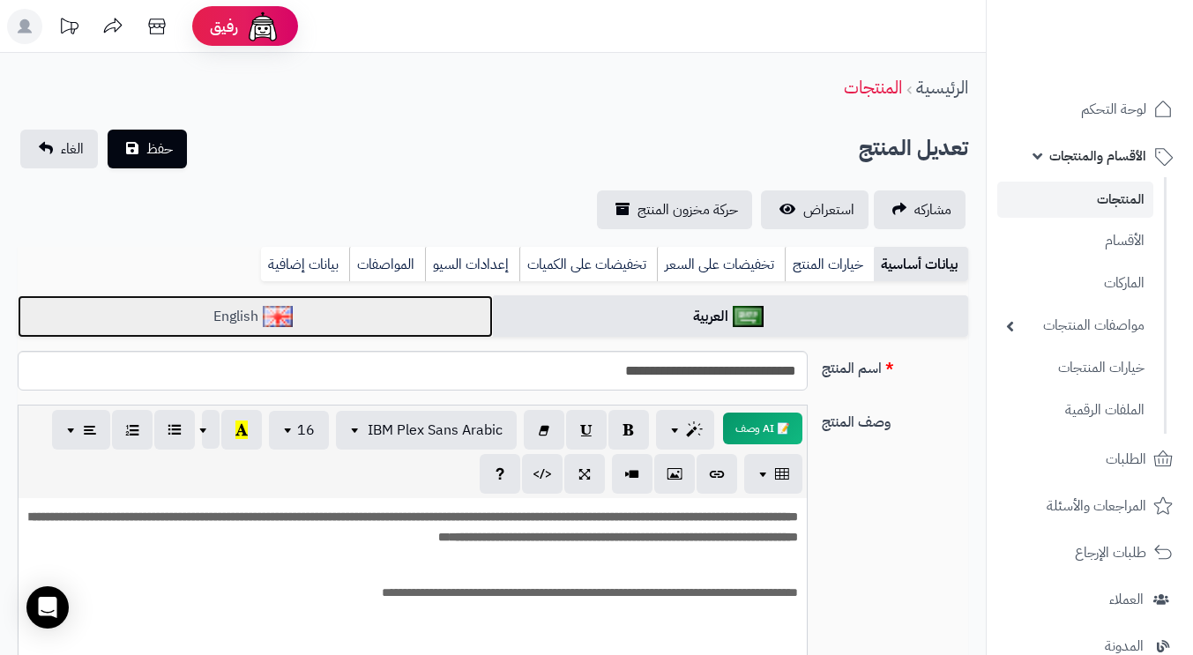
click at [361, 316] on link "English" at bounding box center [255, 316] width 475 height 43
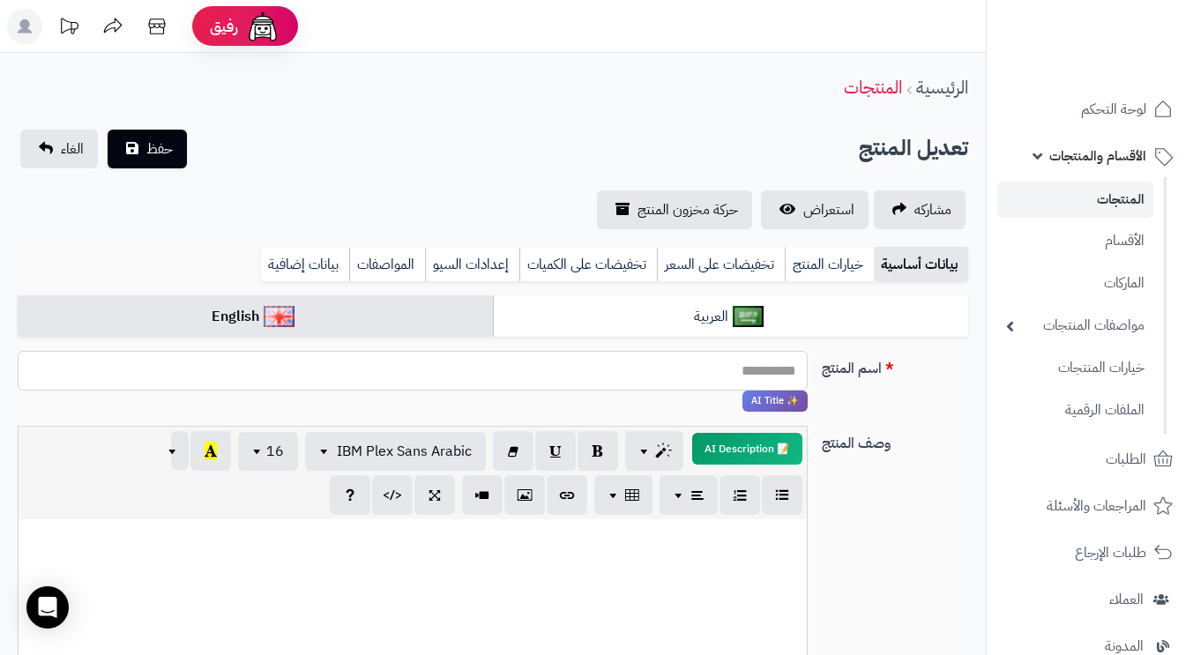
click at [511, 365] on input "اسم المنتج" at bounding box center [413, 371] width 790 height 40
paste input "**********"
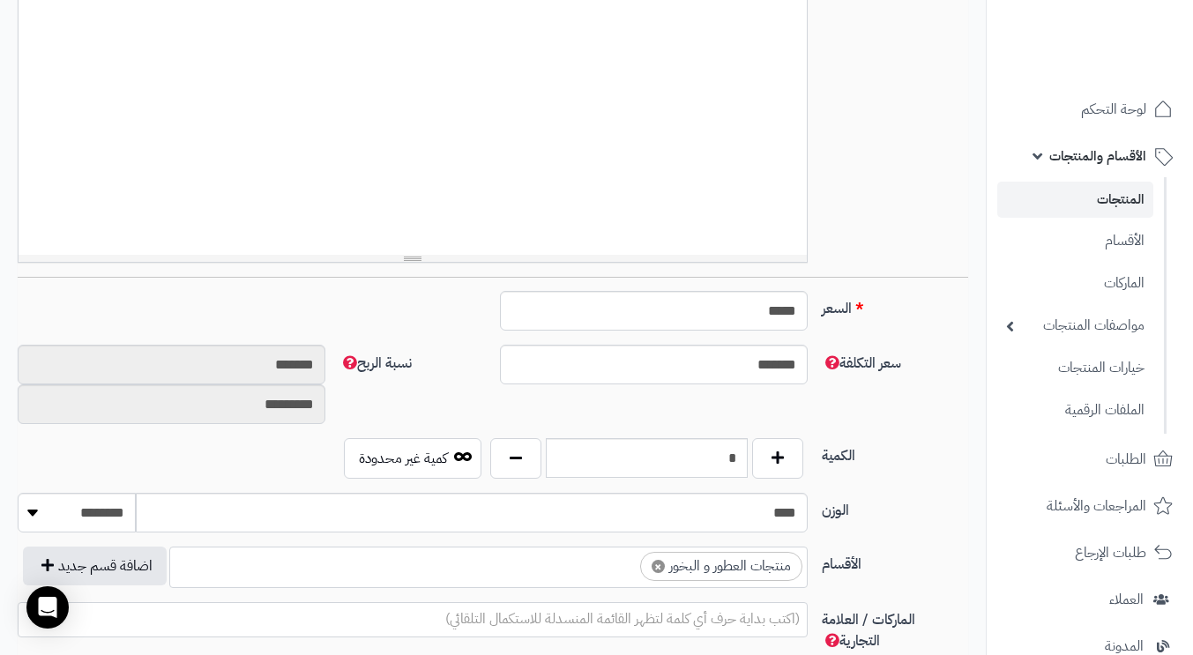
scroll to position [705, 0]
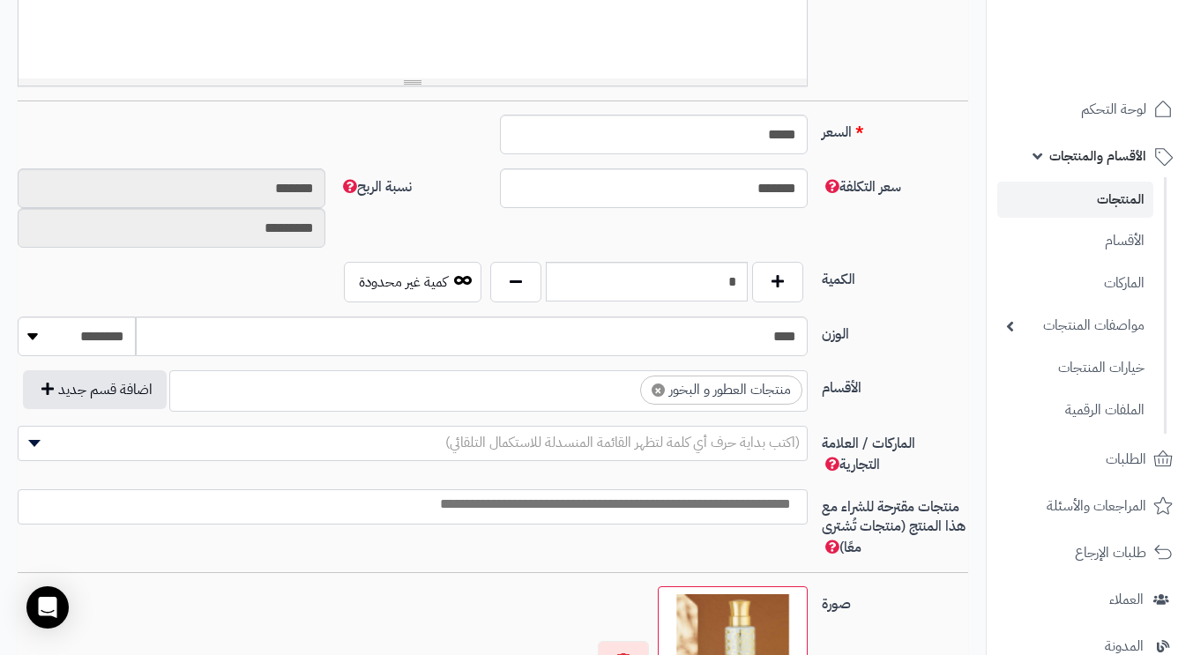
type input "**********"
click at [770, 289] on button "button" at bounding box center [777, 282] width 51 height 41
click at [769, 289] on button "button" at bounding box center [777, 282] width 51 height 41
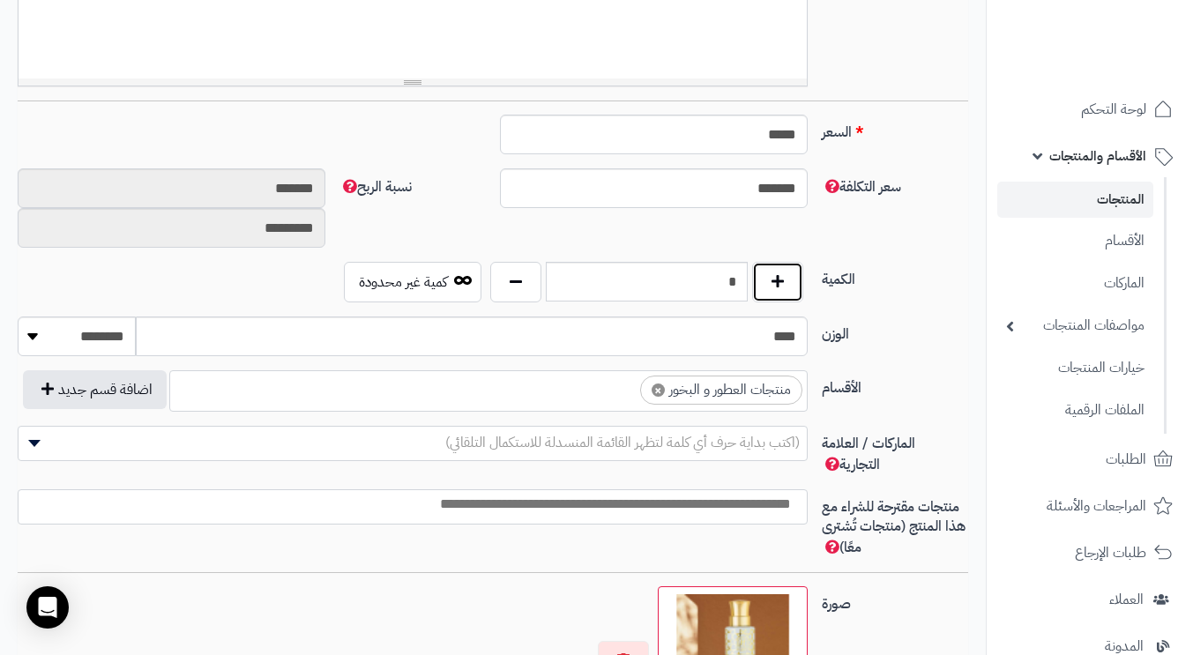
click at [769, 289] on button "button" at bounding box center [777, 282] width 51 height 41
click at [769, 290] on button "button" at bounding box center [777, 282] width 51 height 41
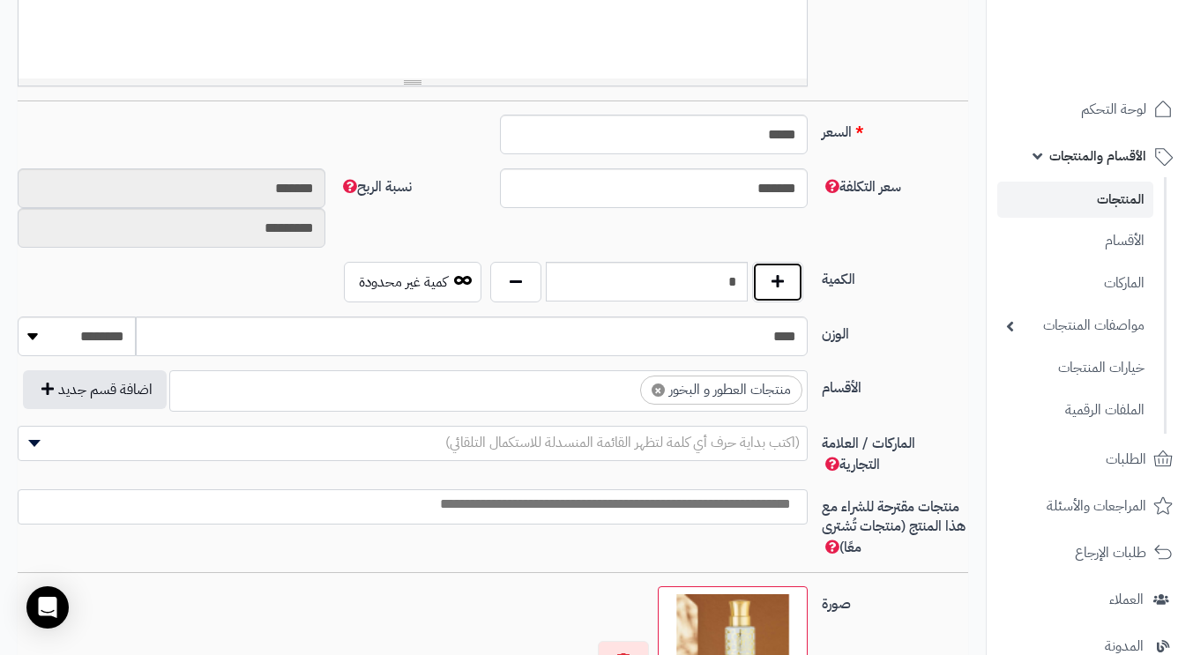
click at [769, 290] on button "button" at bounding box center [777, 282] width 51 height 41
click at [769, 289] on button "button" at bounding box center [777, 282] width 51 height 41
type input "**"
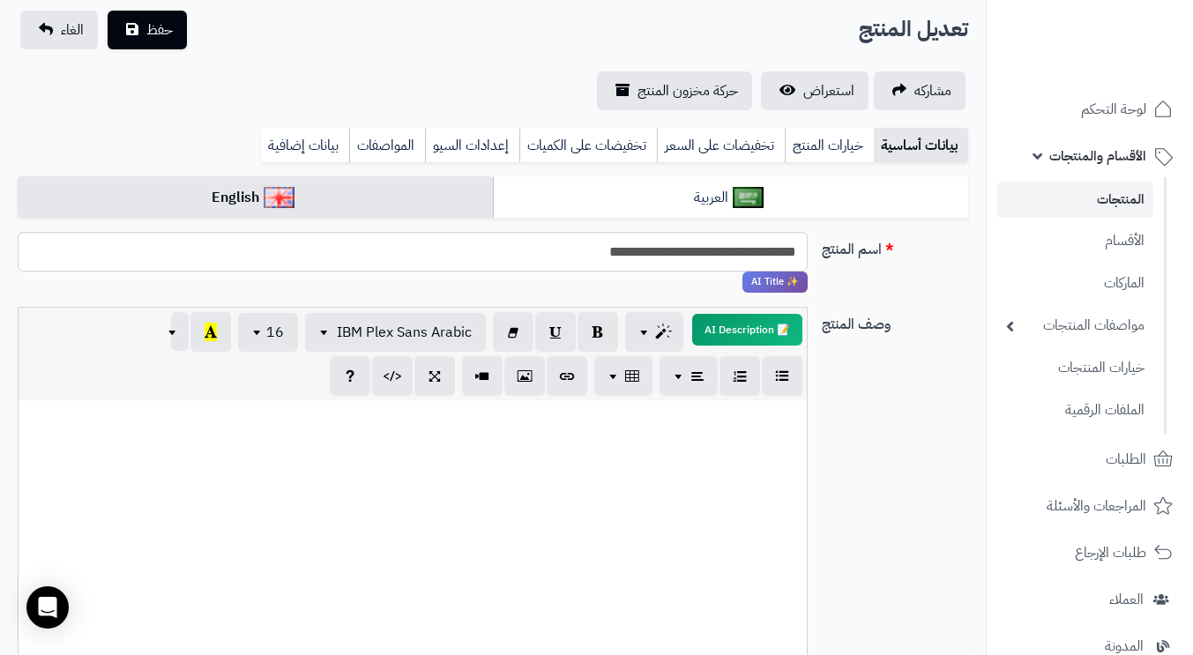
scroll to position [0, 0]
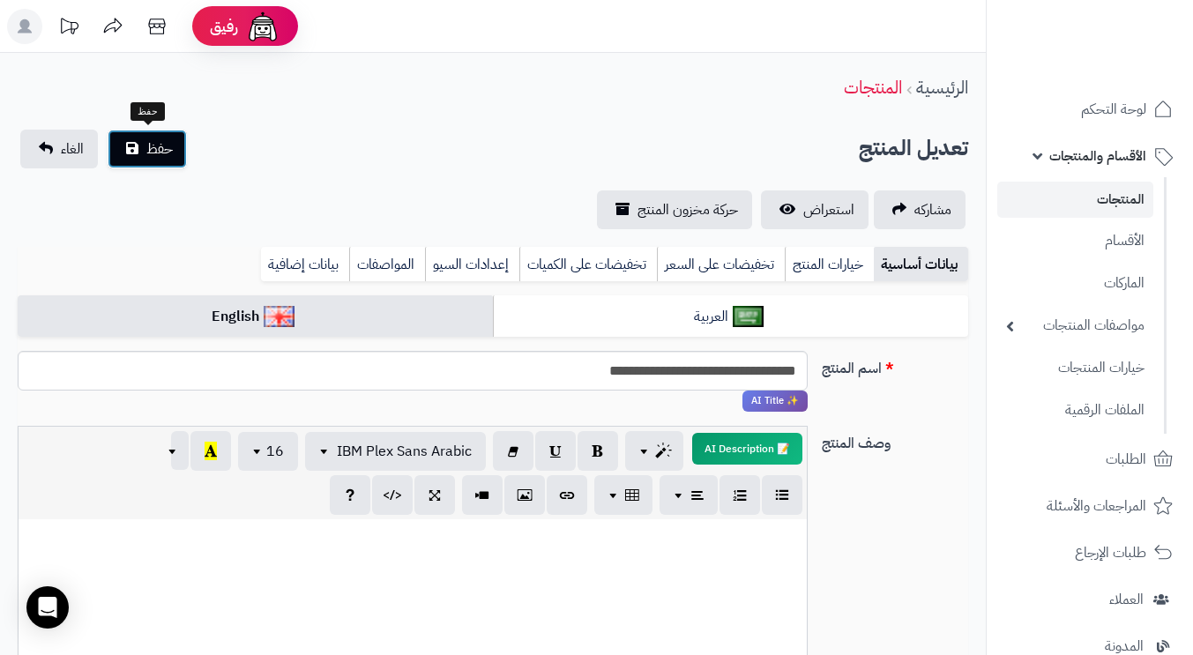
click at [155, 143] on span "حفظ" at bounding box center [159, 148] width 26 height 21
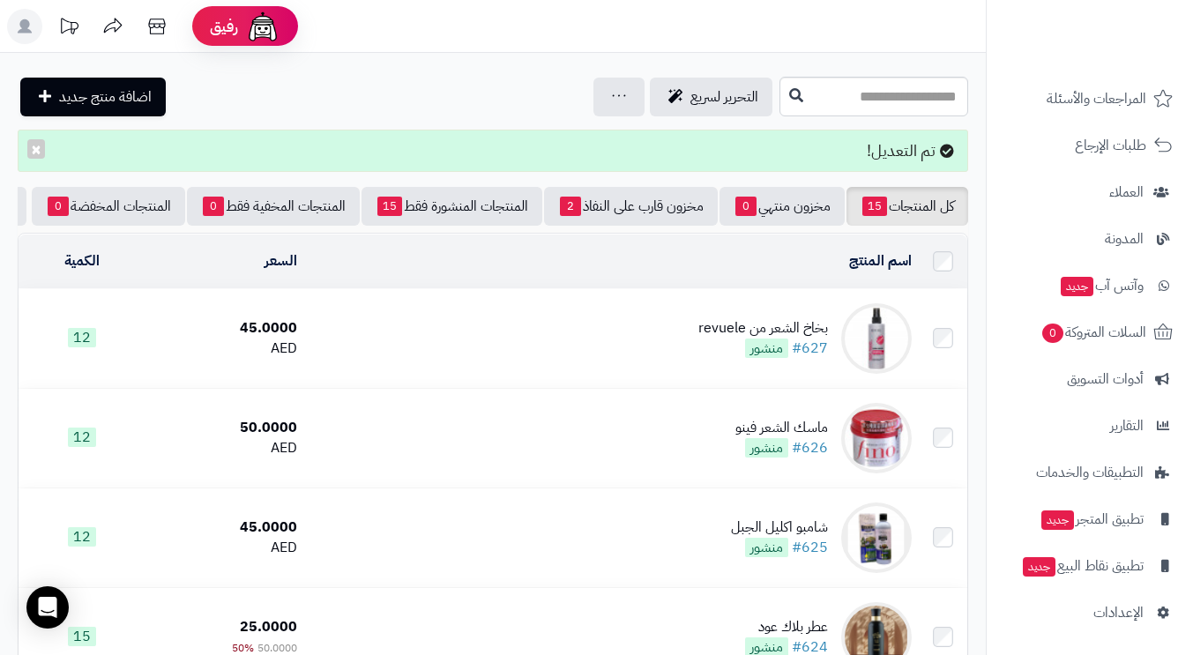
scroll to position [353, 0]
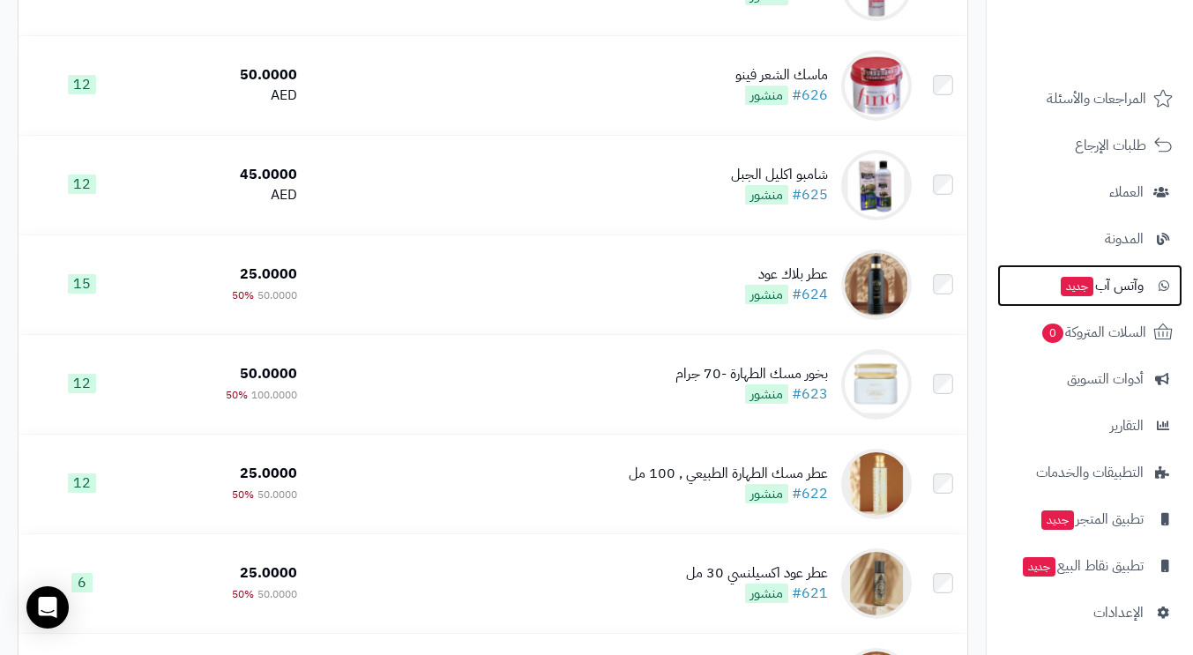
click at [1113, 284] on span "وآتس آب جديد" at bounding box center [1101, 285] width 85 height 25
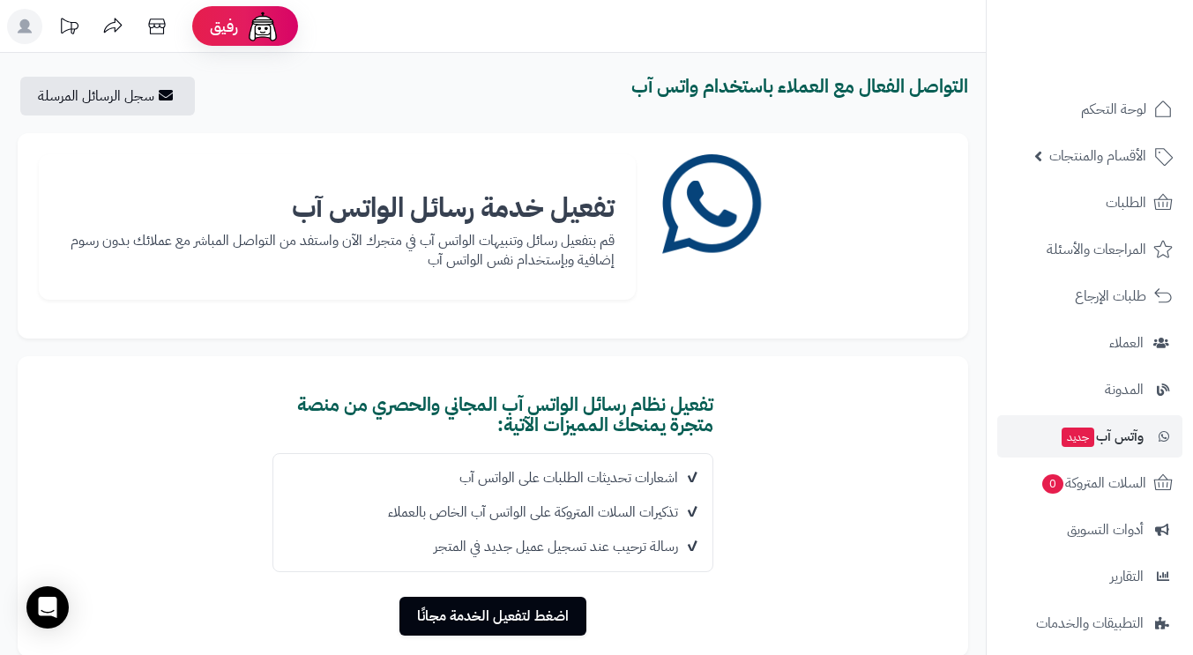
scroll to position [152, 0]
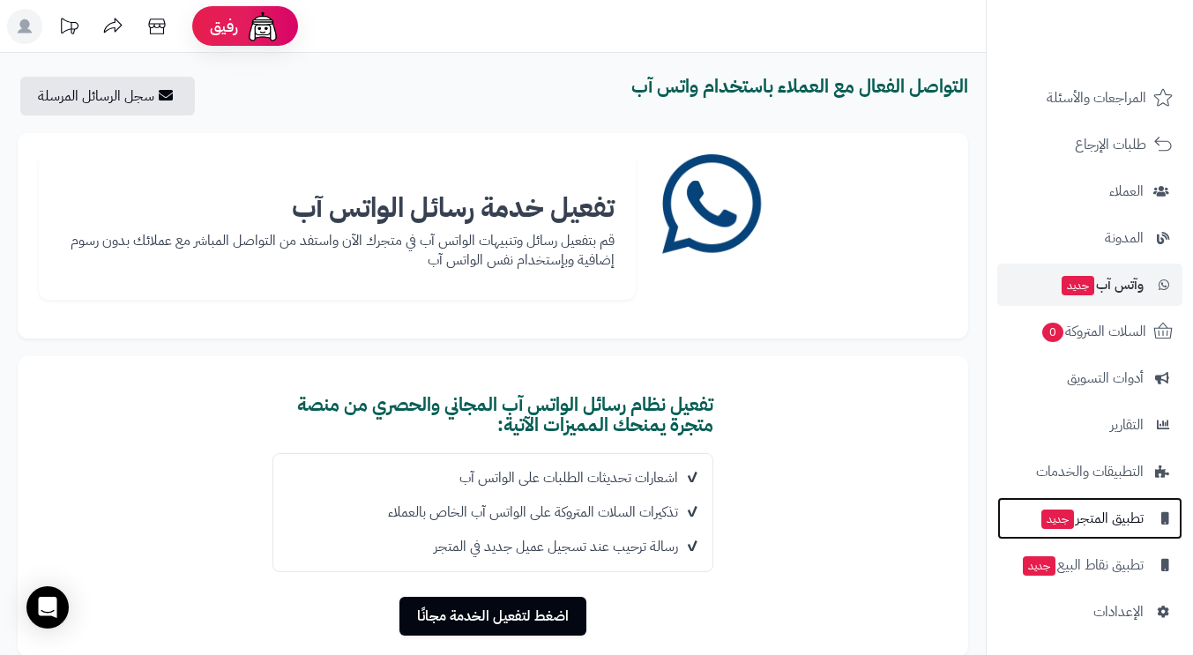
click at [1083, 519] on span "تطبيق المتجر جديد" at bounding box center [1091, 518] width 104 height 25
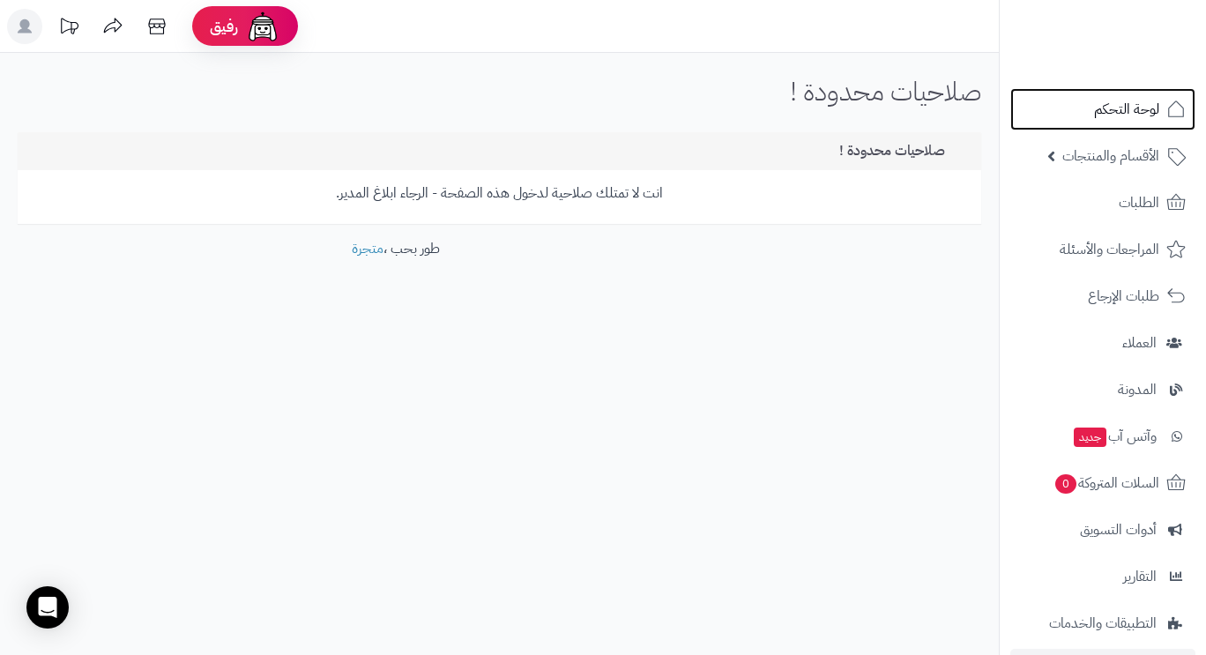
click at [1111, 115] on span "لوحة التحكم" at bounding box center [1126, 109] width 65 height 25
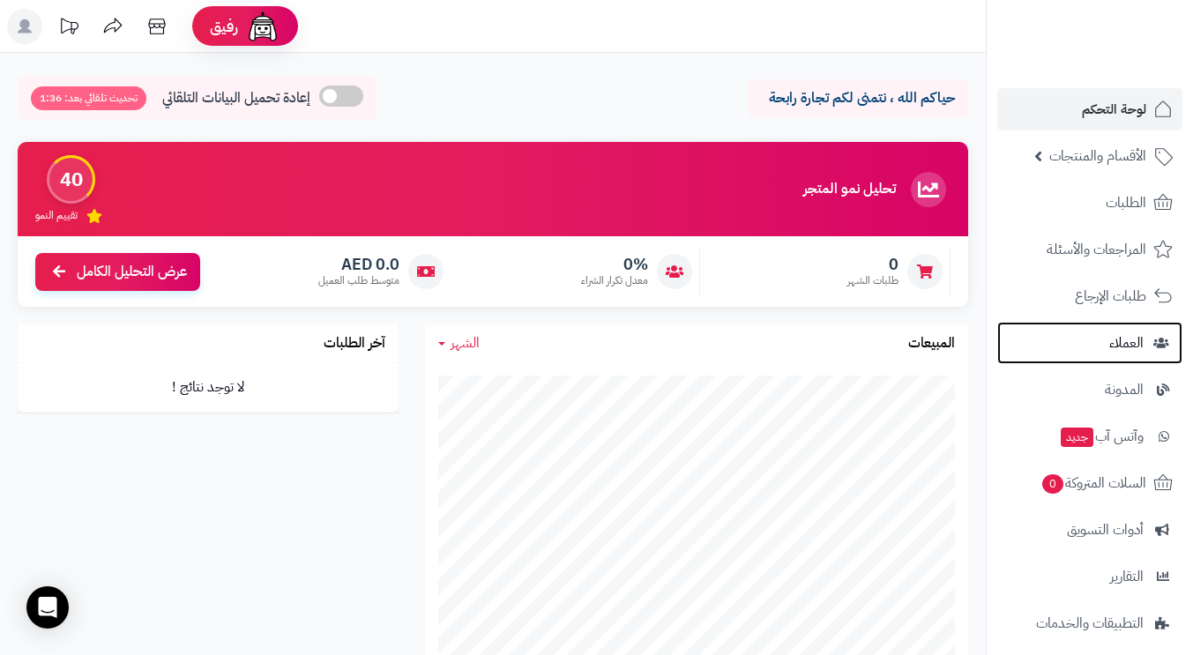
click at [1119, 342] on span "العملاء" at bounding box center [1126, 343] width 34 height 25
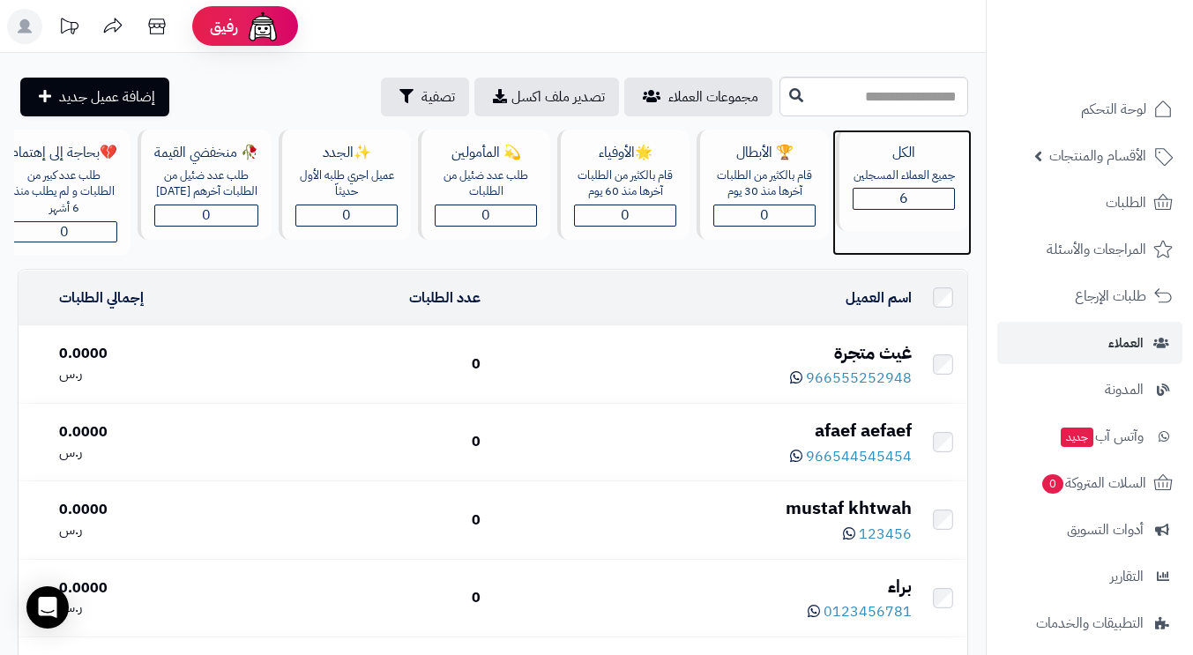
click at [893, 180] on div "جميع العملاء المسجلين" at bounding box center [903, 175] width 102 height 17
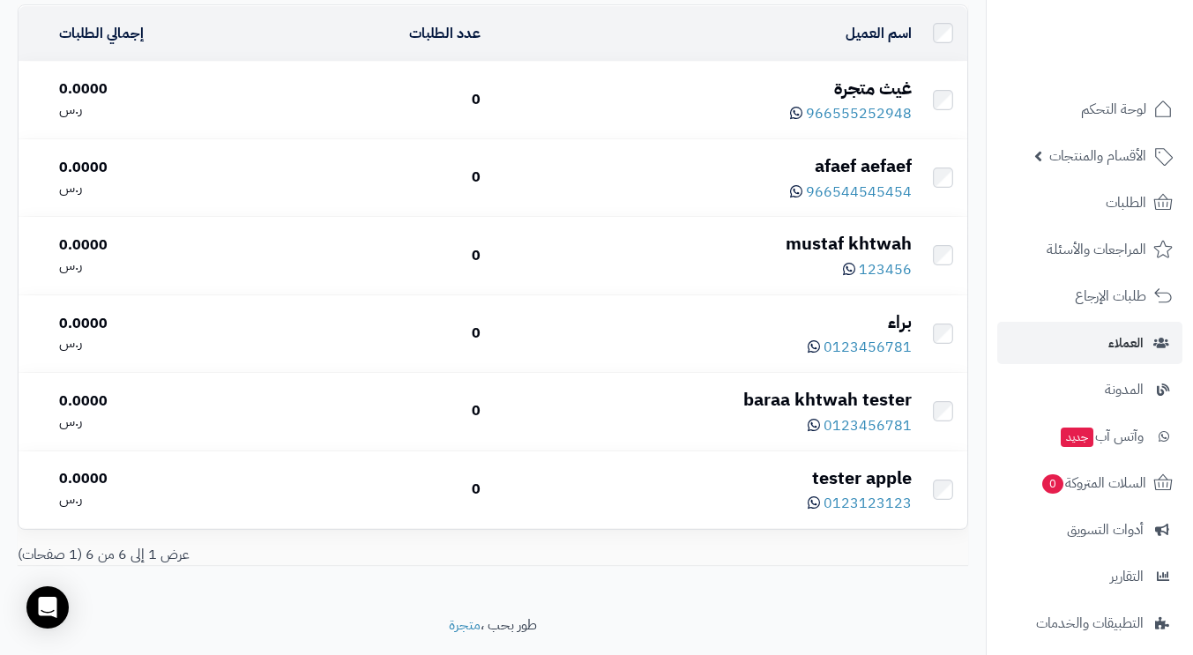
scroll to position [327, 0]
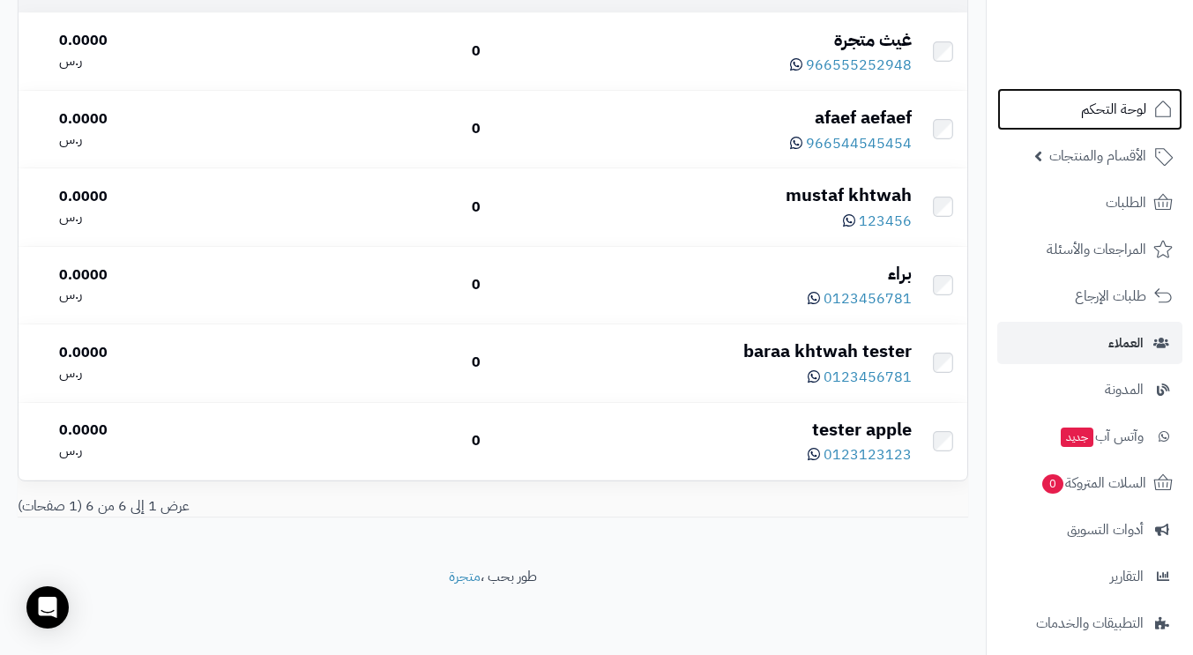
click at [1091, 109] on span "لوحة التحكم" at bounding box center [1113, 109] width 65 height 25
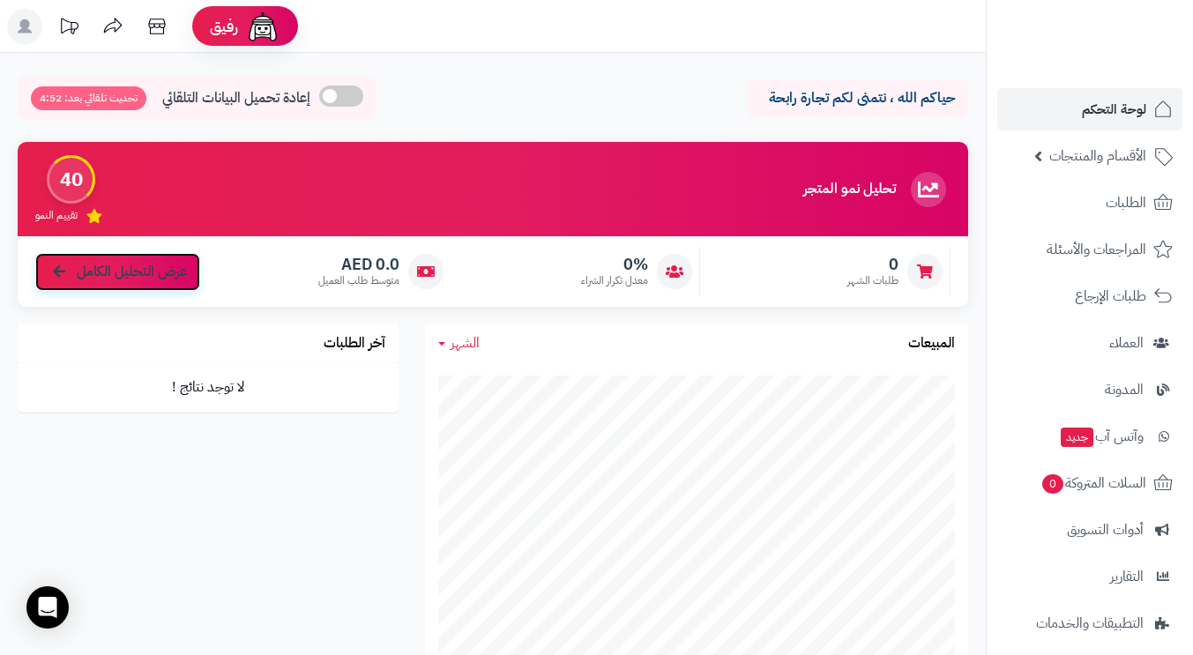
click at [138, 271] on span "عرض التحليل الكامل" at bounding box center [132, 272] width 110 height 20
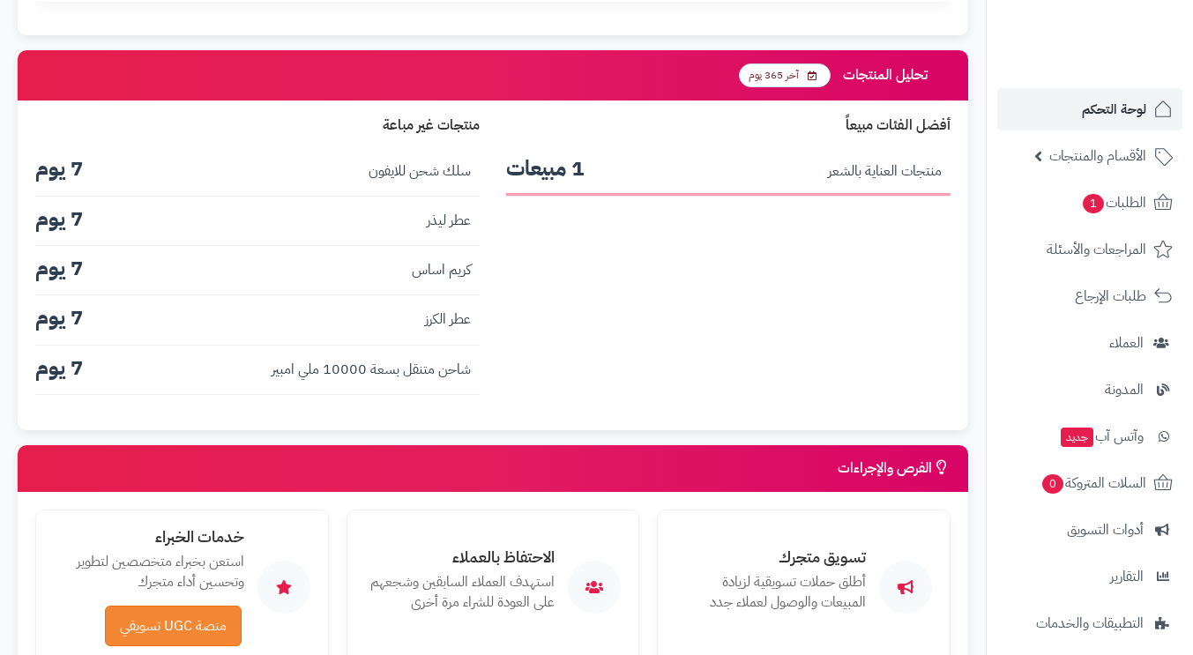
scroll to position [2018, 0]
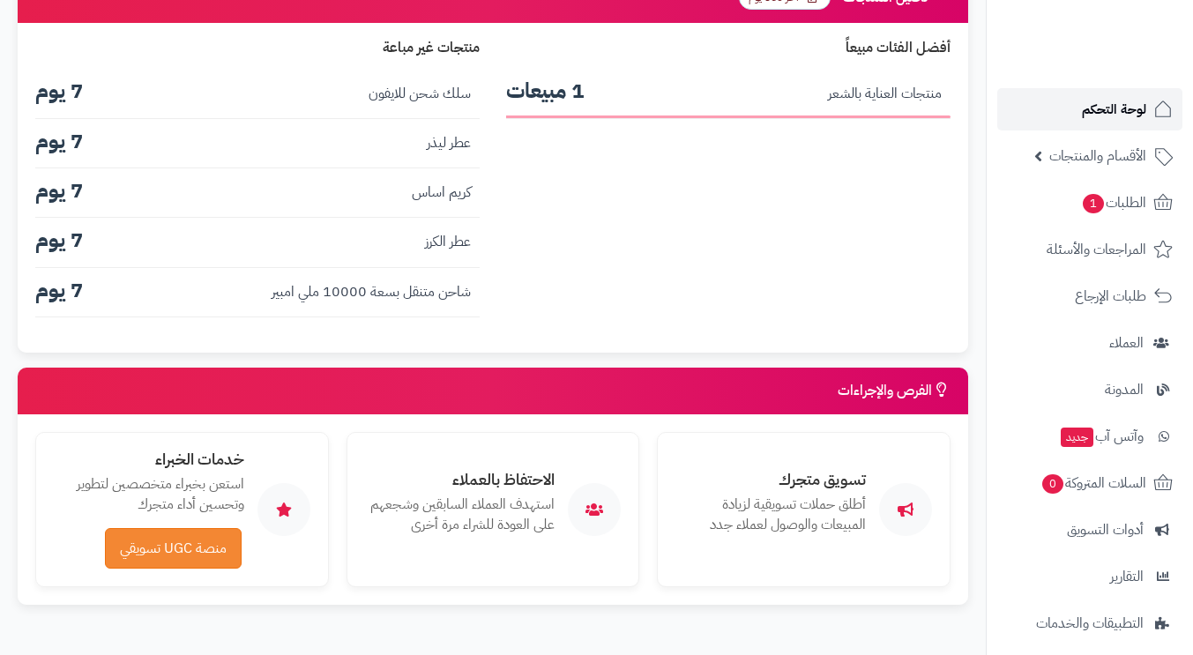
click at [1127, 106] on span "لوحة التحكم" at bounding box center [1114, 109] width 64 height 25
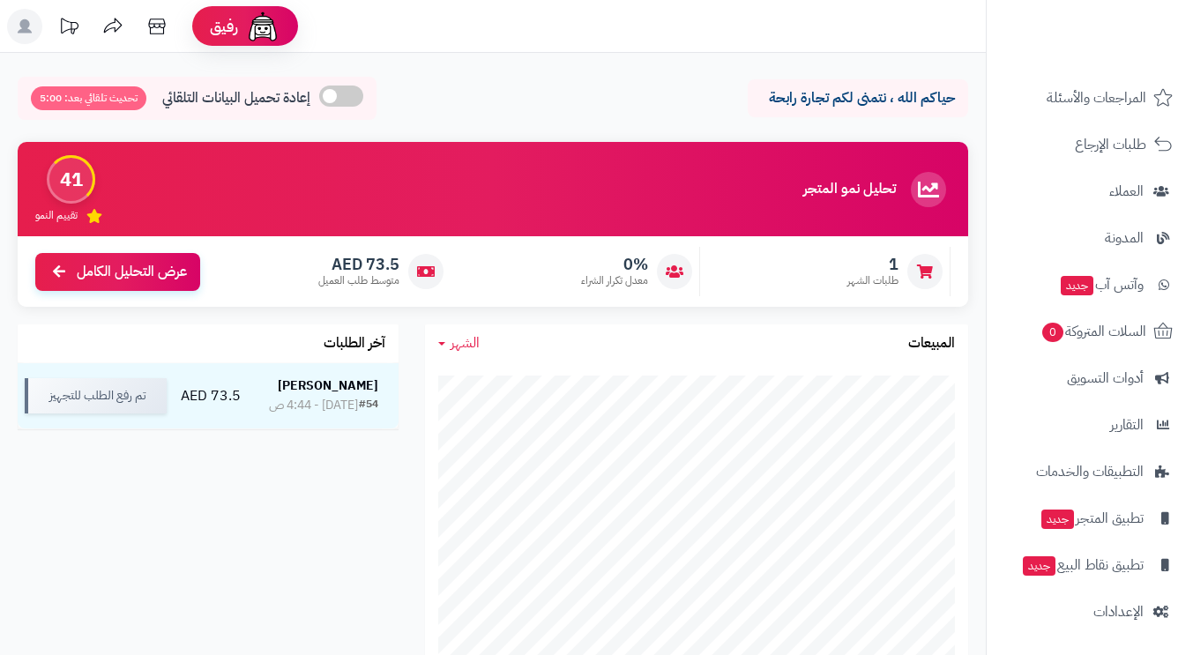
scroll to position [176, 0]
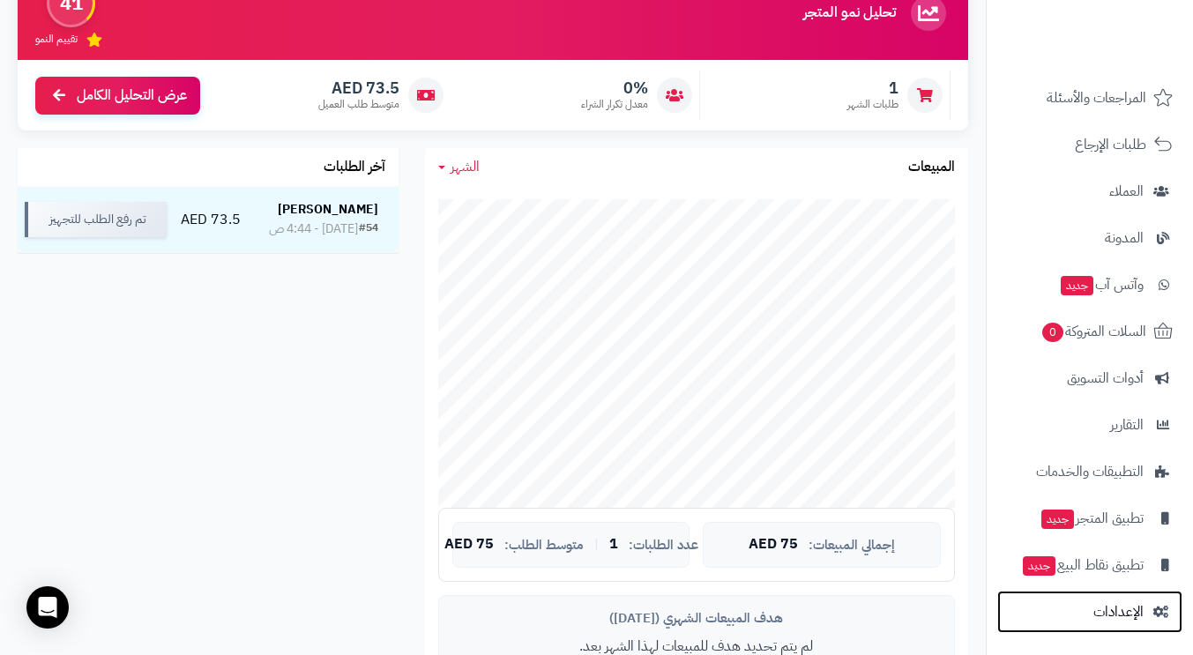
click at [1111, 615] on span "الإعدادات" at bounding box center [1118, 611] width 50 height 25
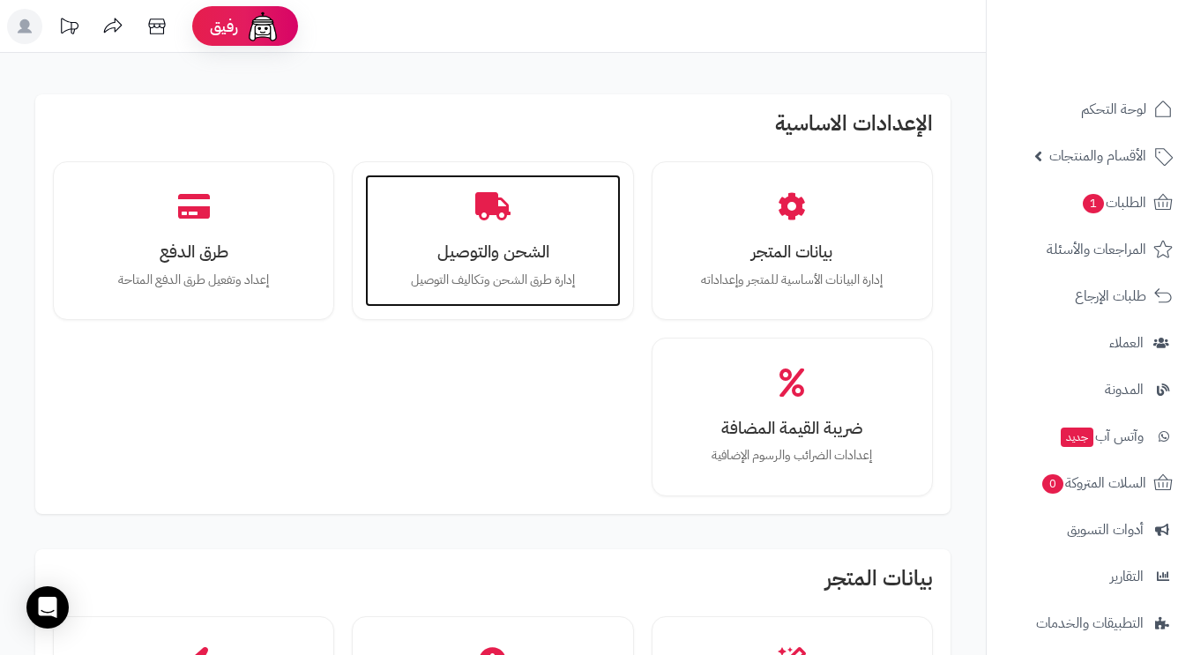
click at [480, 269] on div "الشحن والتوصيل إدارة طرق الشحن وتكاليف التوصيل" at bounding box center [492, 241] width 255 height 132
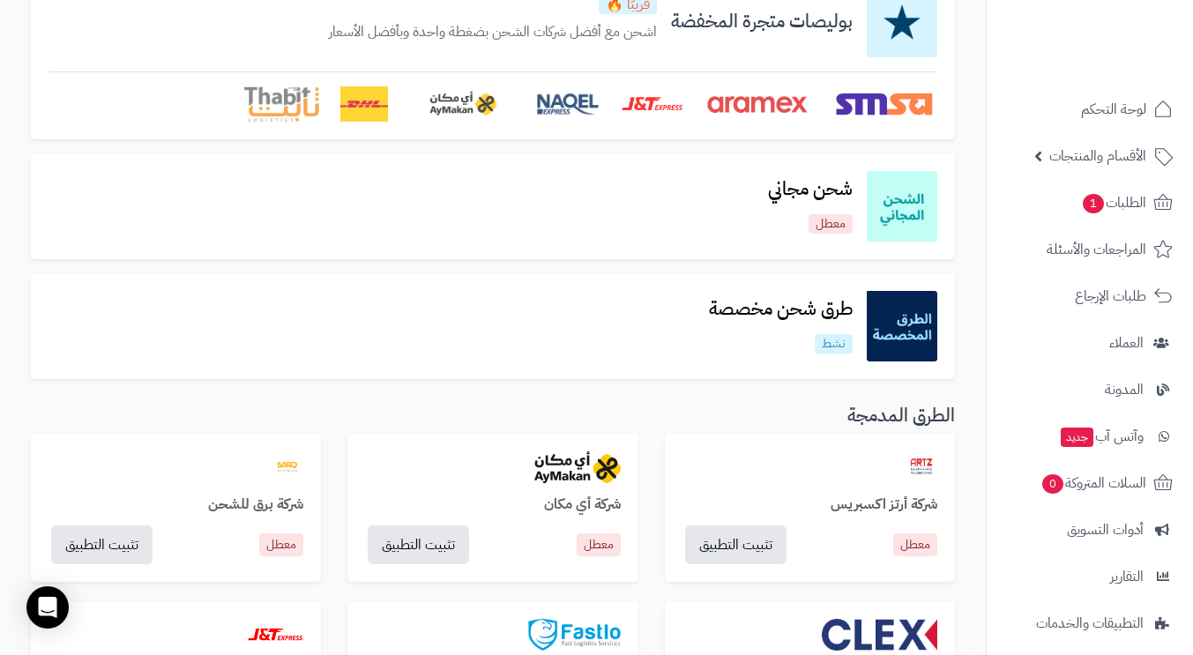
scroll to position [264, 0]
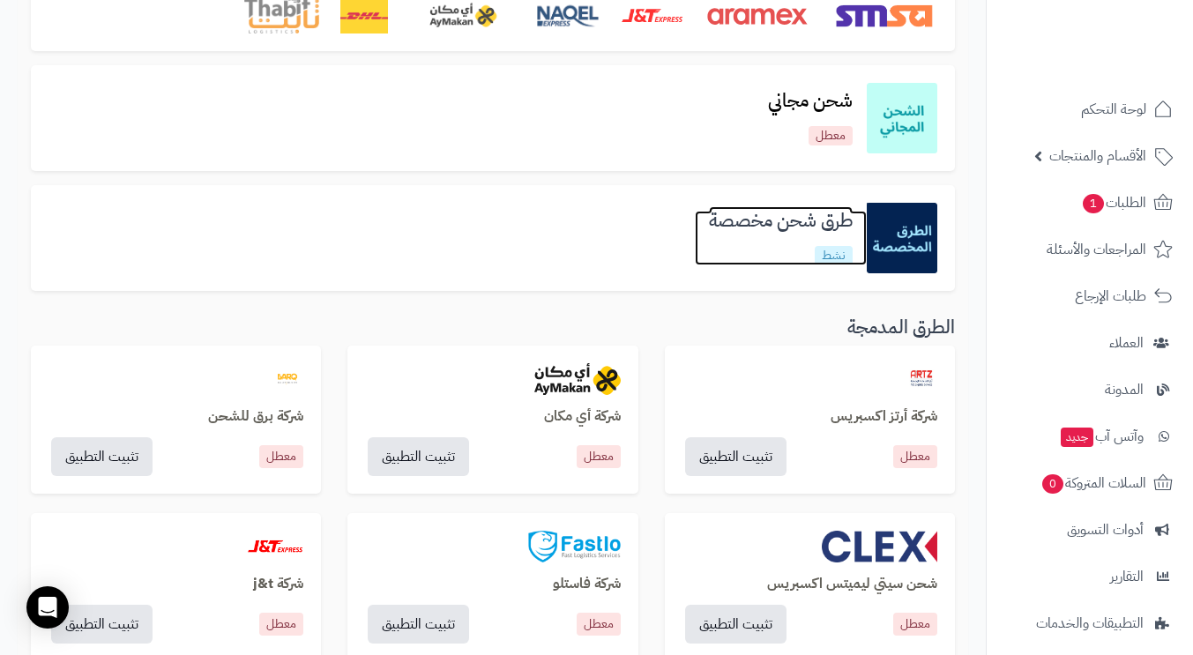
click at [769, 250] on link "طرق شحن مخصصة نشط" at bounding box center [781, 238] width 172 height 54
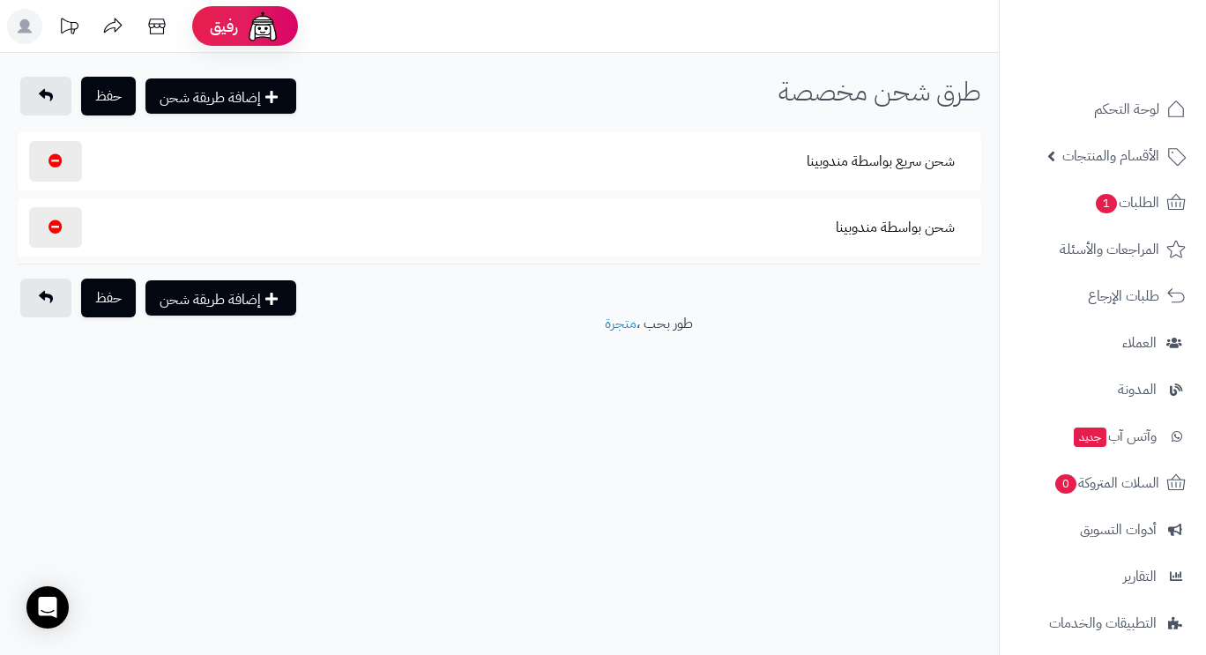
select select
click at [874, 229] on button "شحن بواسطة مندوبينا" at bounding box center [895, 227] width 149 height 41
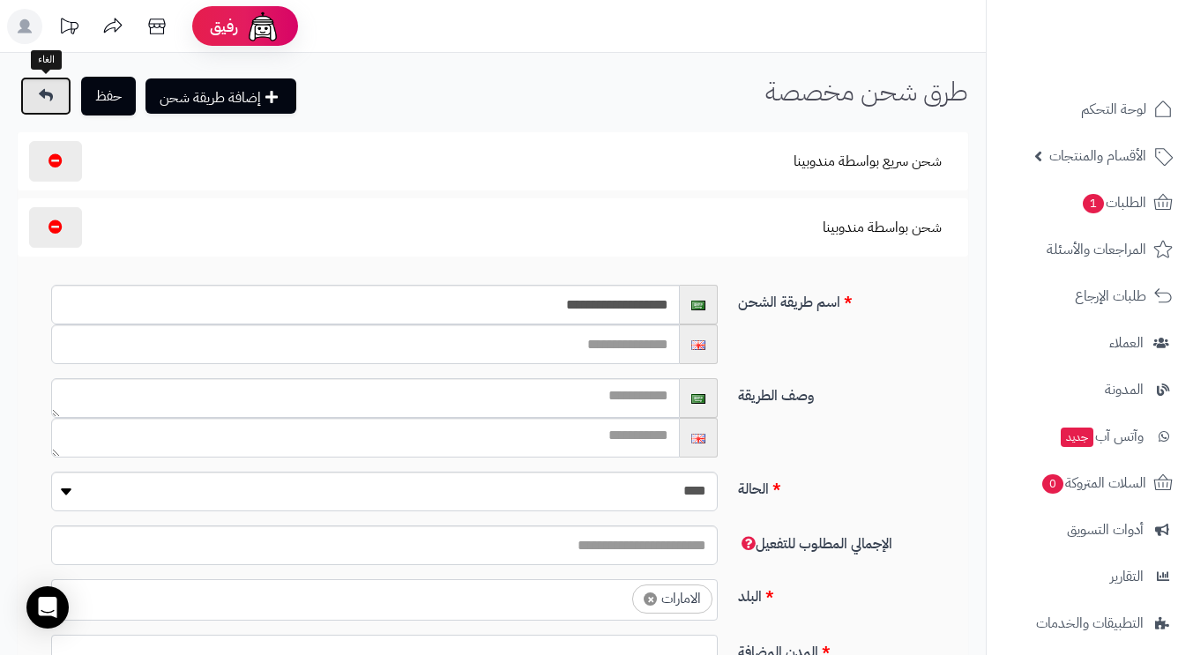
click at [37, 100] on link at bounding box center [45, 96] width 51 height 39
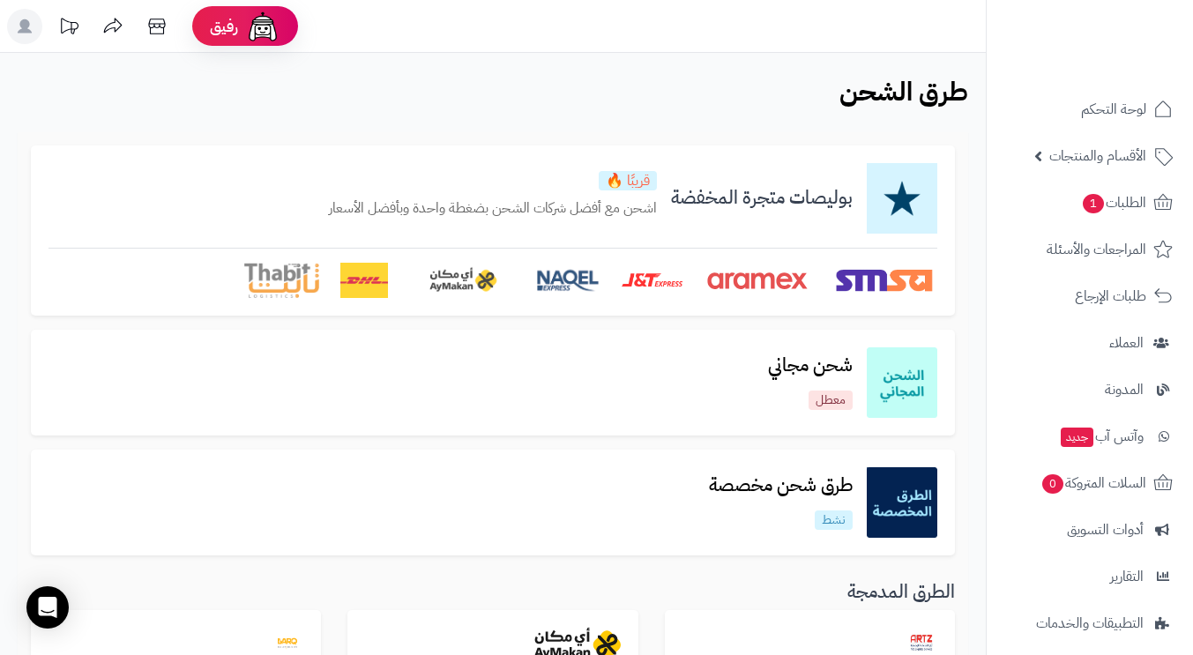
click at [777, 462] on div "طرق شحن مخصصة نشط" at bounding box center [493, 503] width 924 height 106
click at [770, 492] on h3 "طرق شحن مخصصة" at bounding box center [781, 485] width 172 height 20
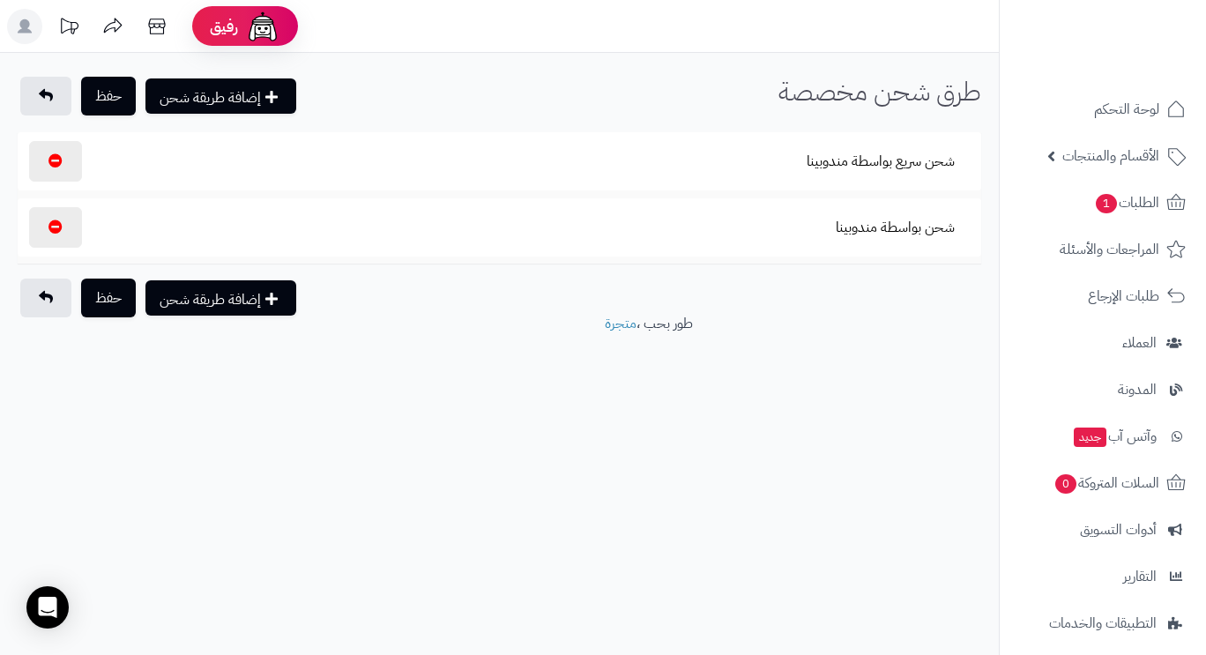
select select
click at [870, 158] on button "شحن سريع بواسطة مندوبينا" at bounding box center [881, 161] width 178 height 41
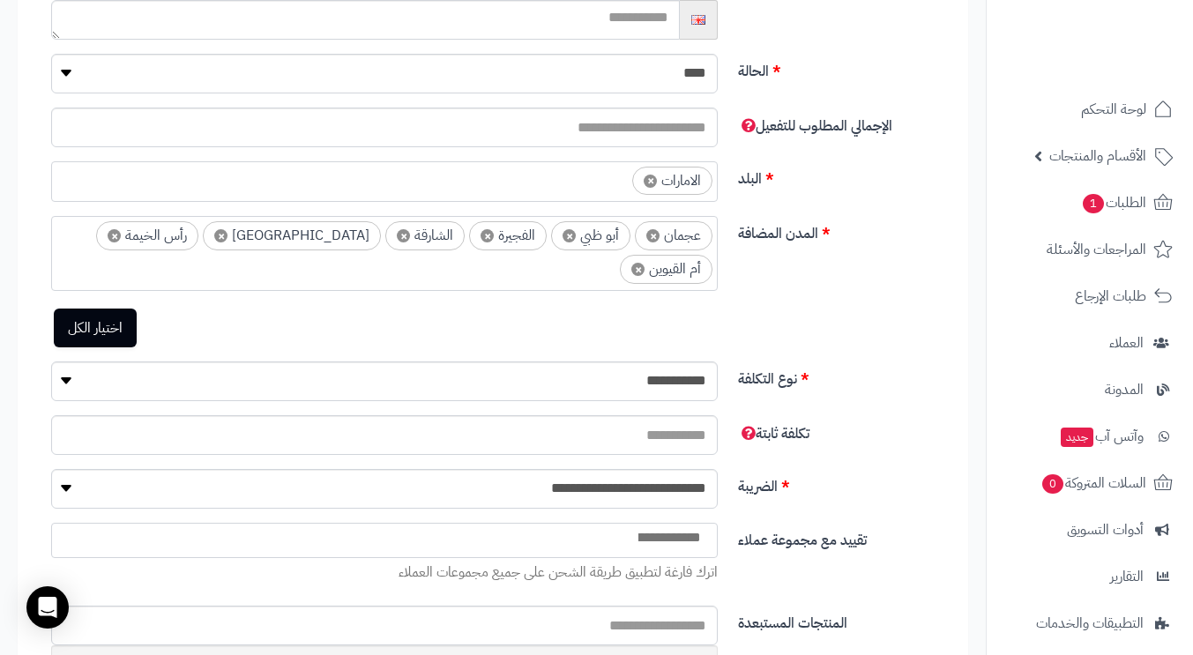
scroll to position [264, 0]
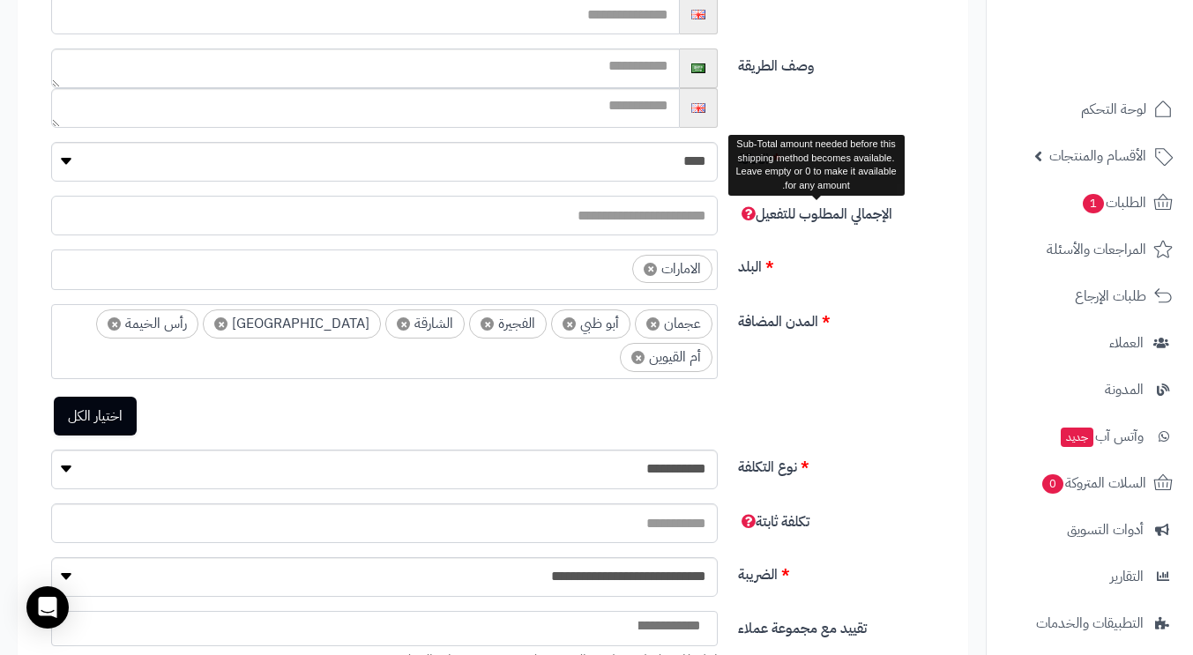
drag, startPoint x: 678, startPoint y: 212, endPoint x: 786, endPoint y: 219, distance: 108.6
click at [786, 219] on div "الإجمالي المطلوب للتفعيل *" at bounding box center [500, 223] width 950 height 54
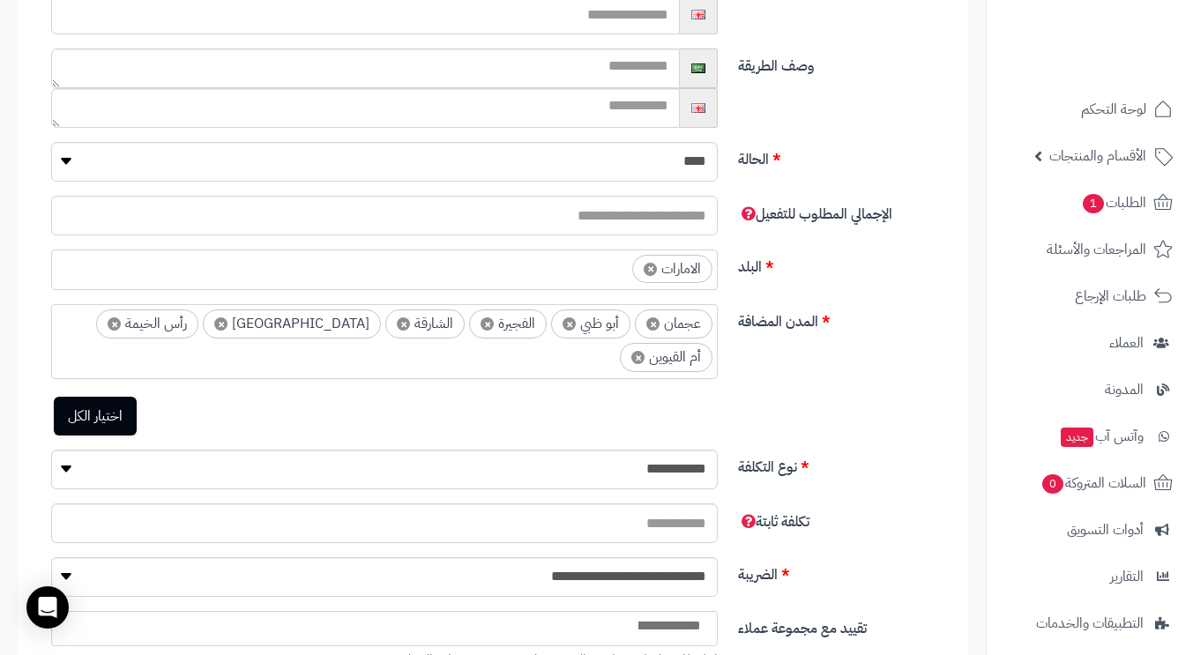
click at [606, 222] on input "*" at bounding box center [384, 216] width 666 height 40
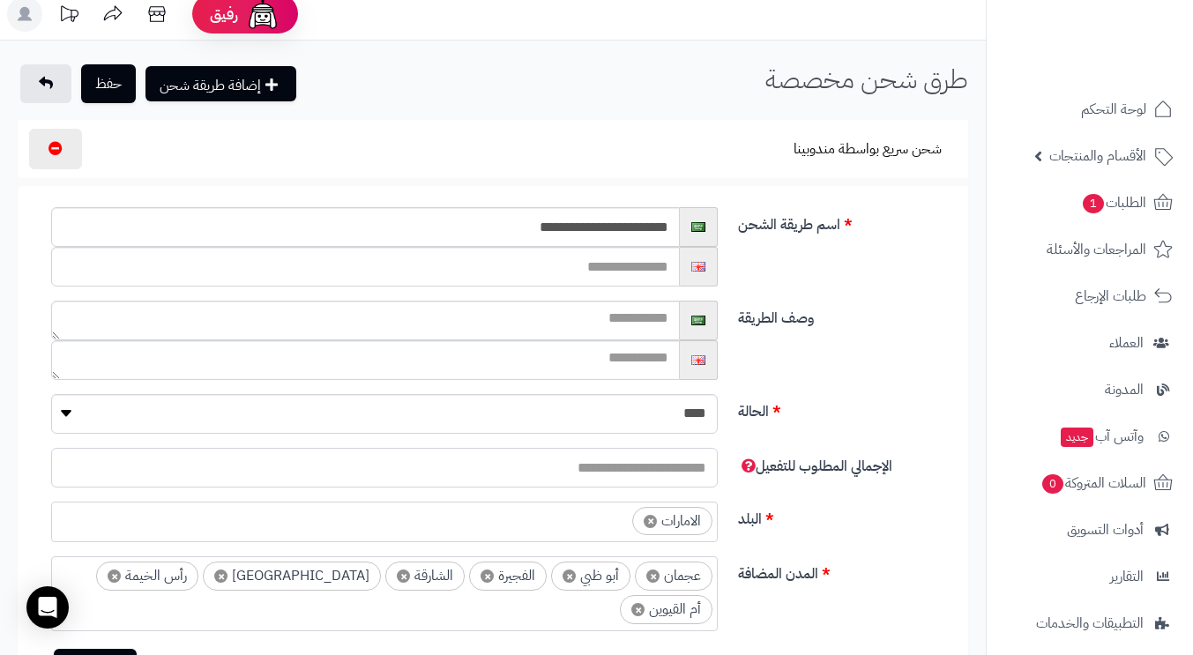
scroll to position [10, 0]
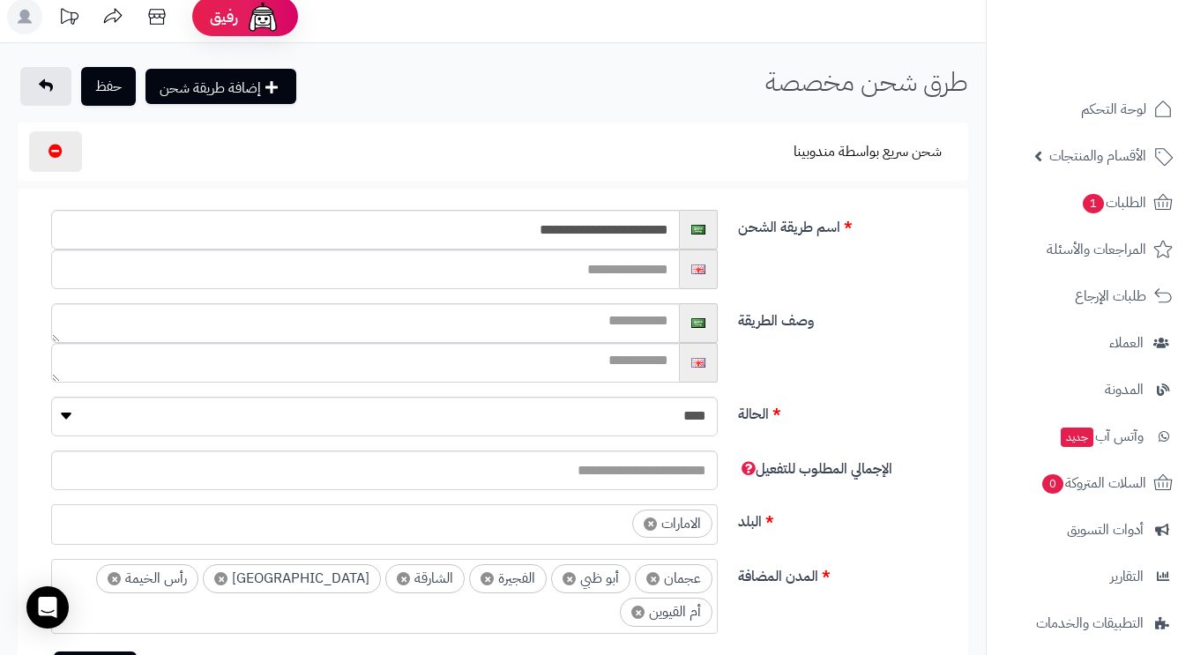
click at [113, 81] on button "حفظ" at bounding box center [108, 86] width 55 height 39
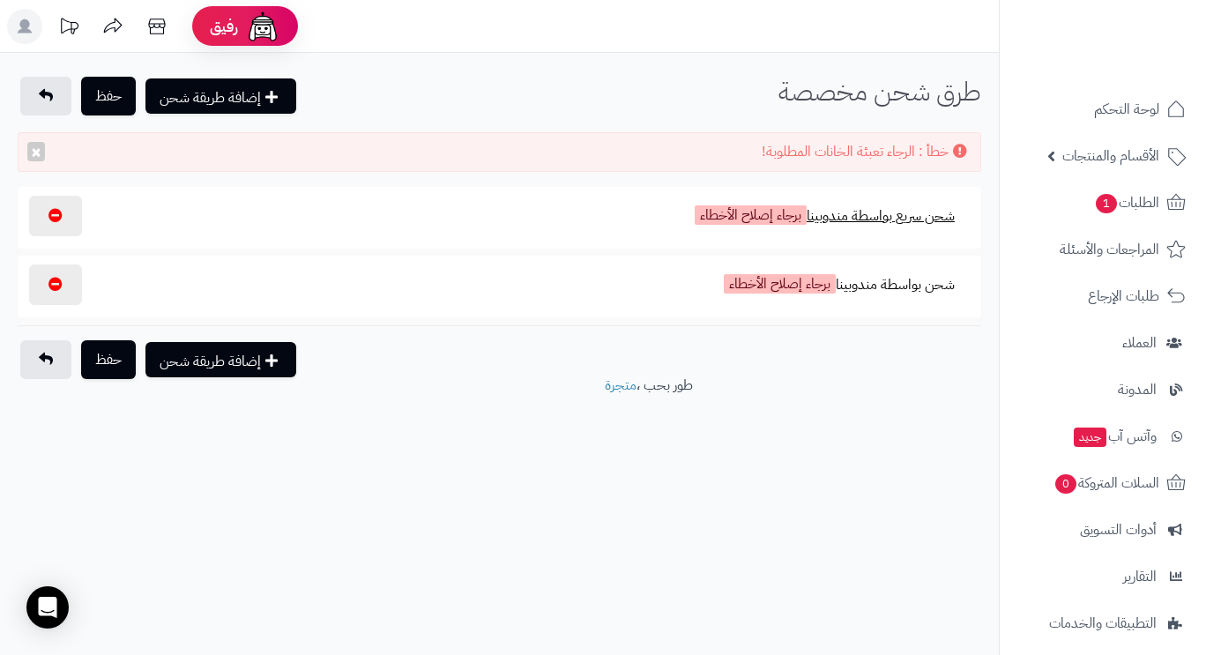
click at [846, 219] on button "شحن سريع بواسطة مندوبينا برجاء إصلاح الأخطاء" at bounding box center [825, 218] width 290 height 44
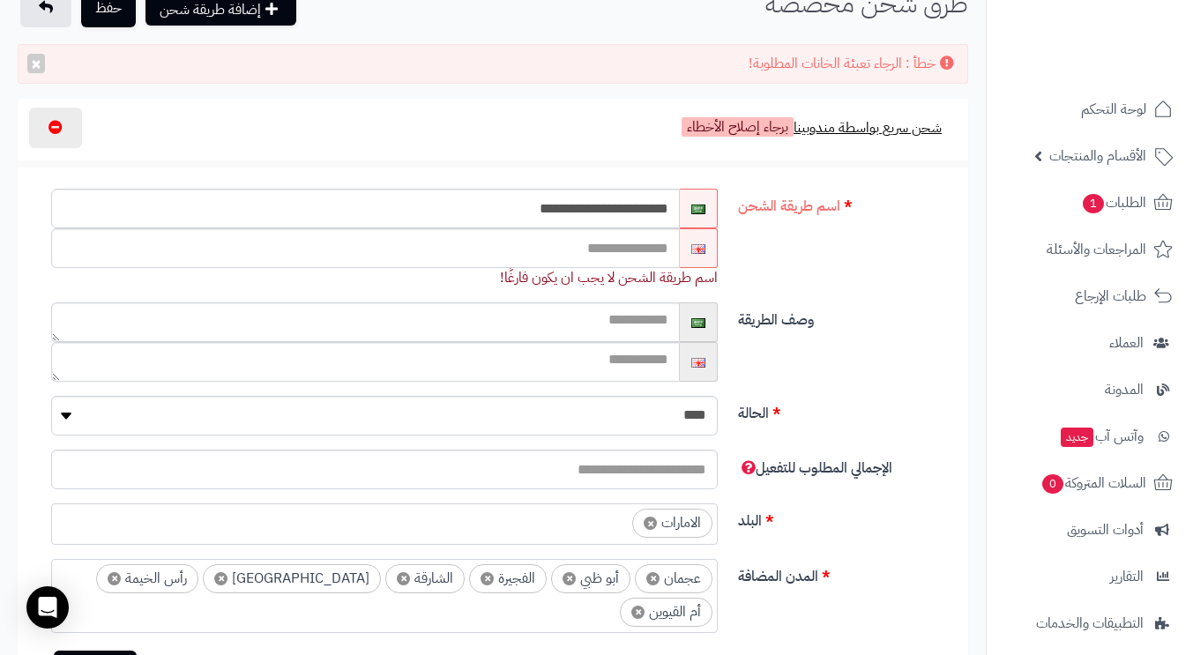
scroll to position [176, 0]
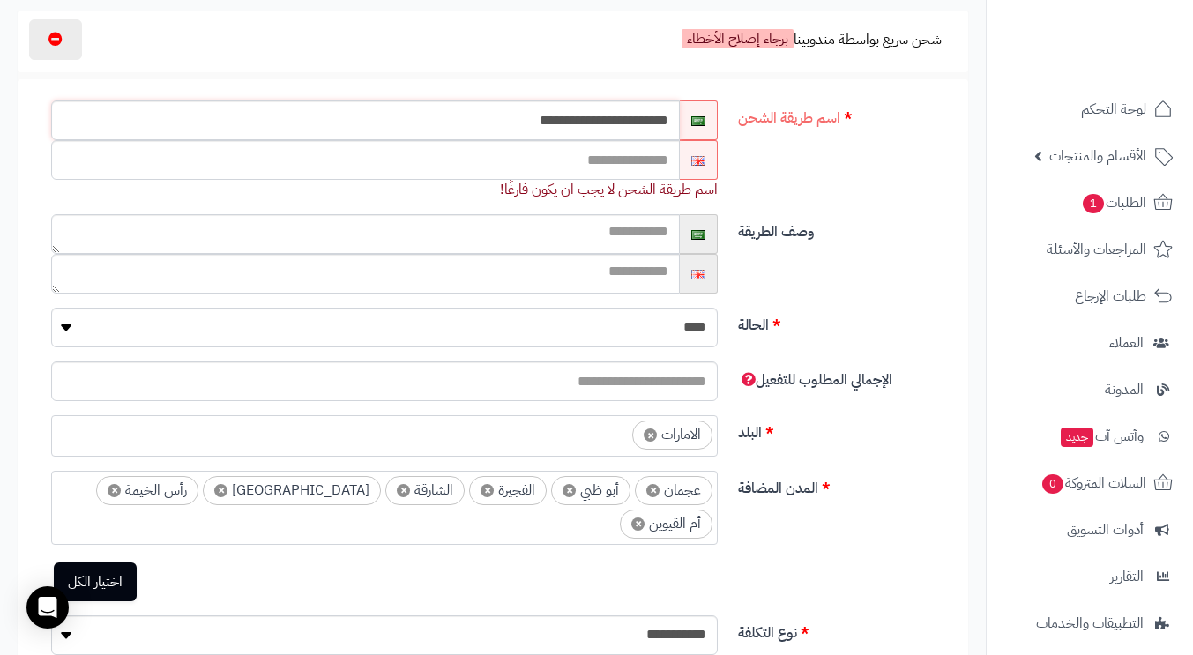
click at [589, 120] on input "**********" at bounding box center [365, 120] width 628 height 40
click at [607, 158] on input "text" at bounding box center [365, 160] width 628 height 40
paste input "**********"
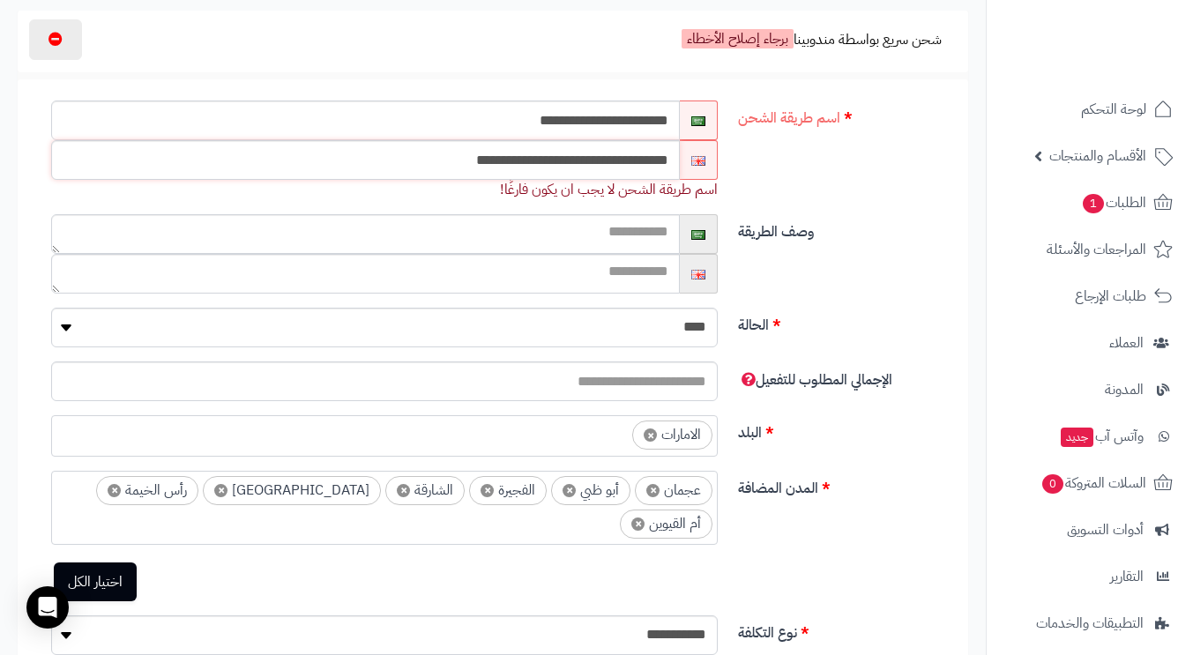
type input "**********"
click at [811, 249] on div "وصف الطريقة" at bounding box center [500, 260] width 950 height 93
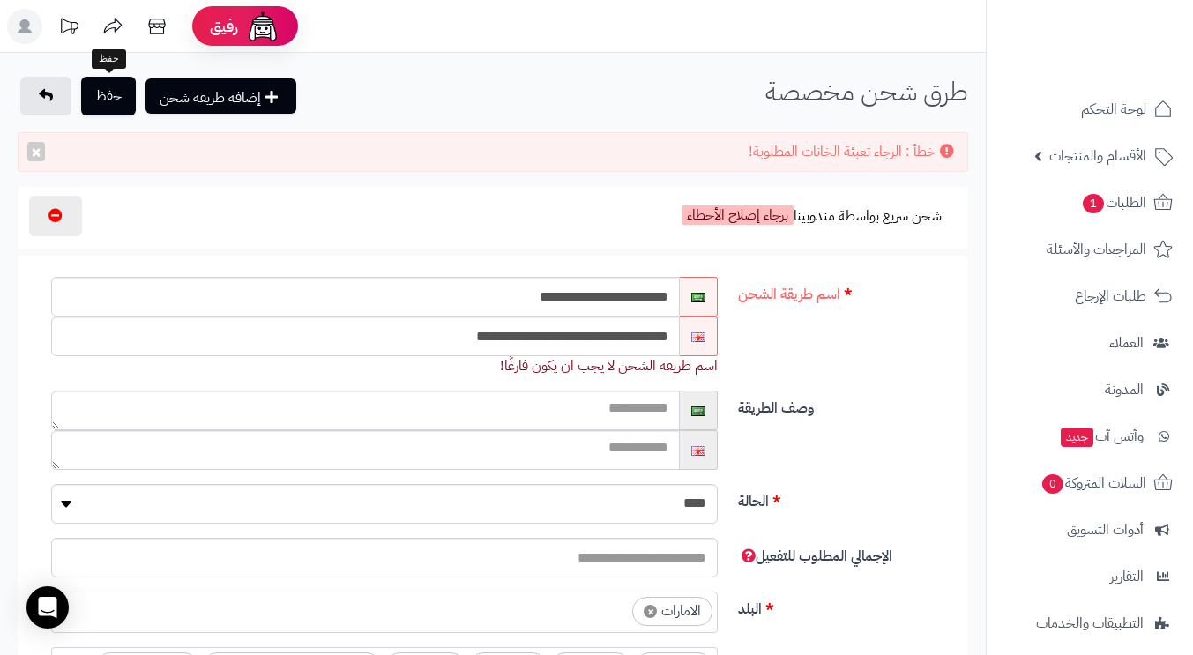
click at [117, 89] on button "حفظ" at bounding box center [108, 96] width 55 height 39
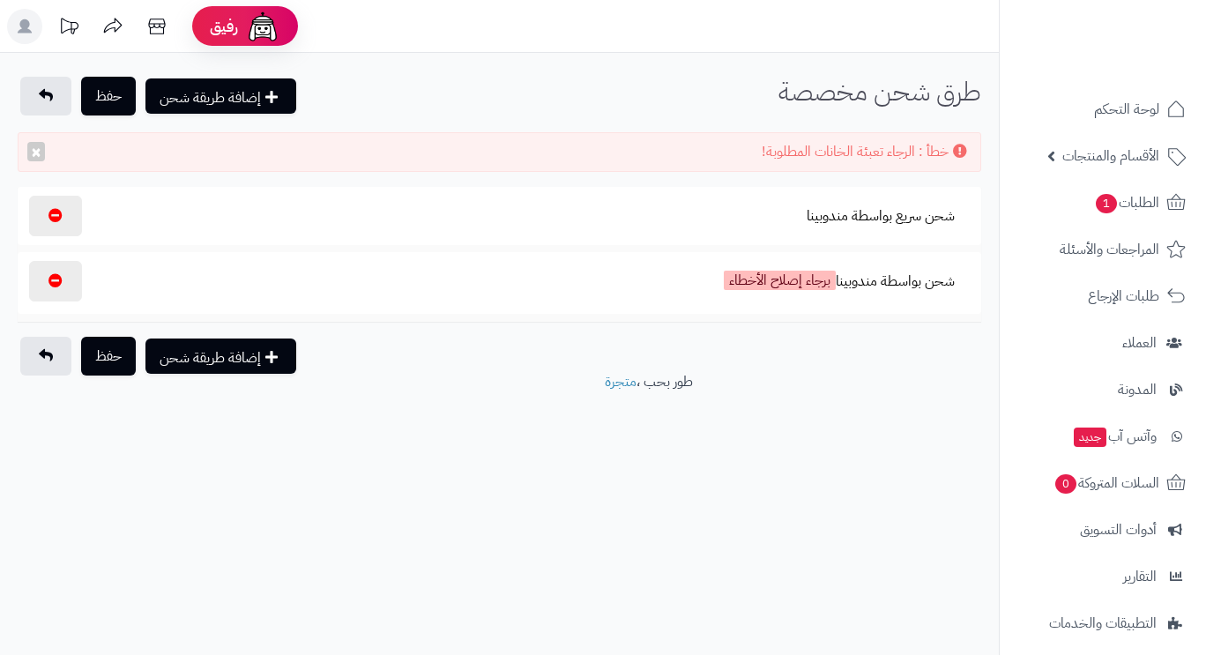
select select
click at [884, 282] on button "شحن بواسطة مندوبينا برجاء إصلاح الأخطاء" at bounding box center [839, 283] width 261 height 44
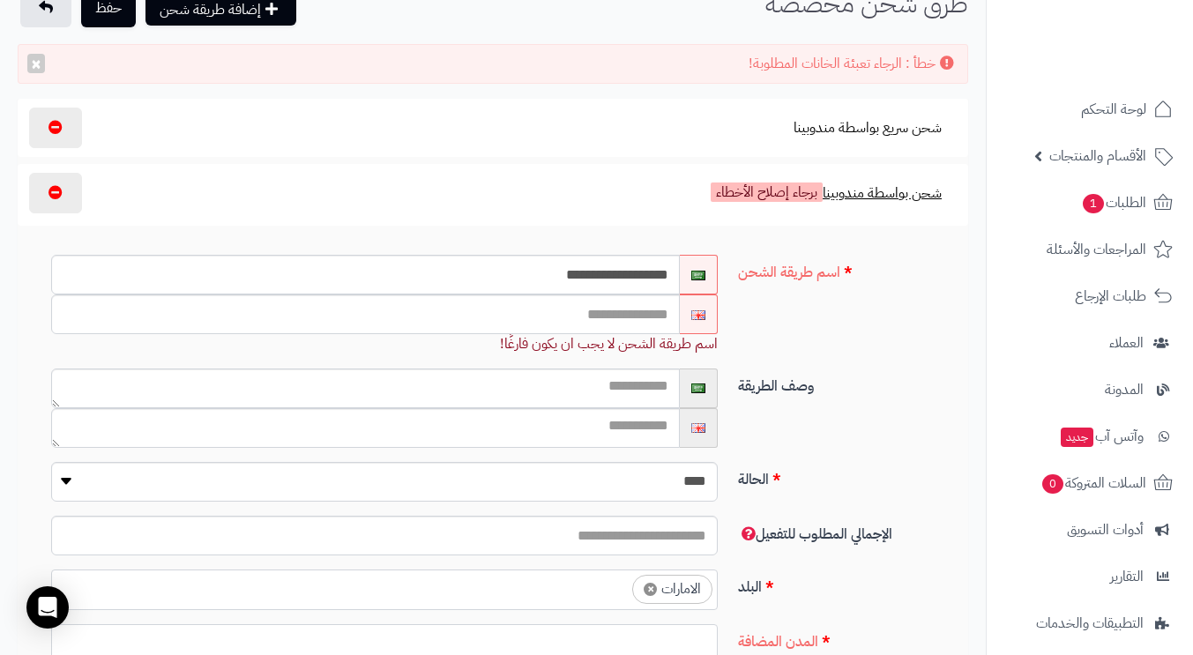
scroll to position [176, 0]
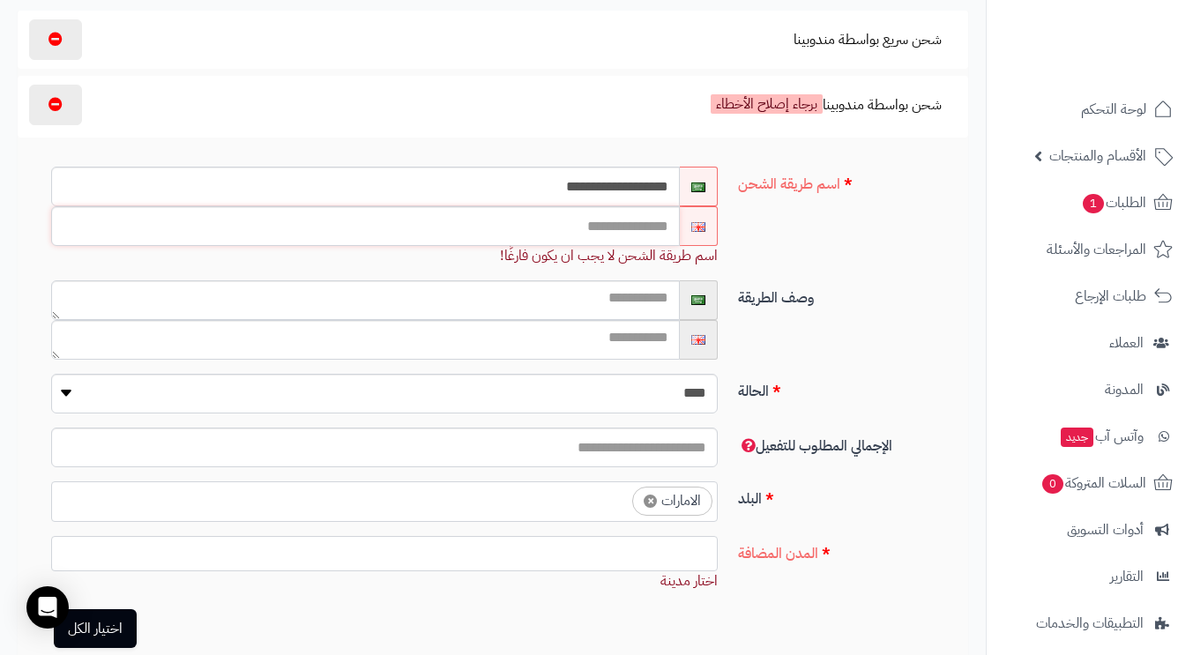
click at [604, 235] on input "text" at bounding box center [365, 226] width 628 height 40
paste input "**********"
type input "**********"
click at [777, 247] on div "**********" at bounding box center [500, 212] width 950 height 135
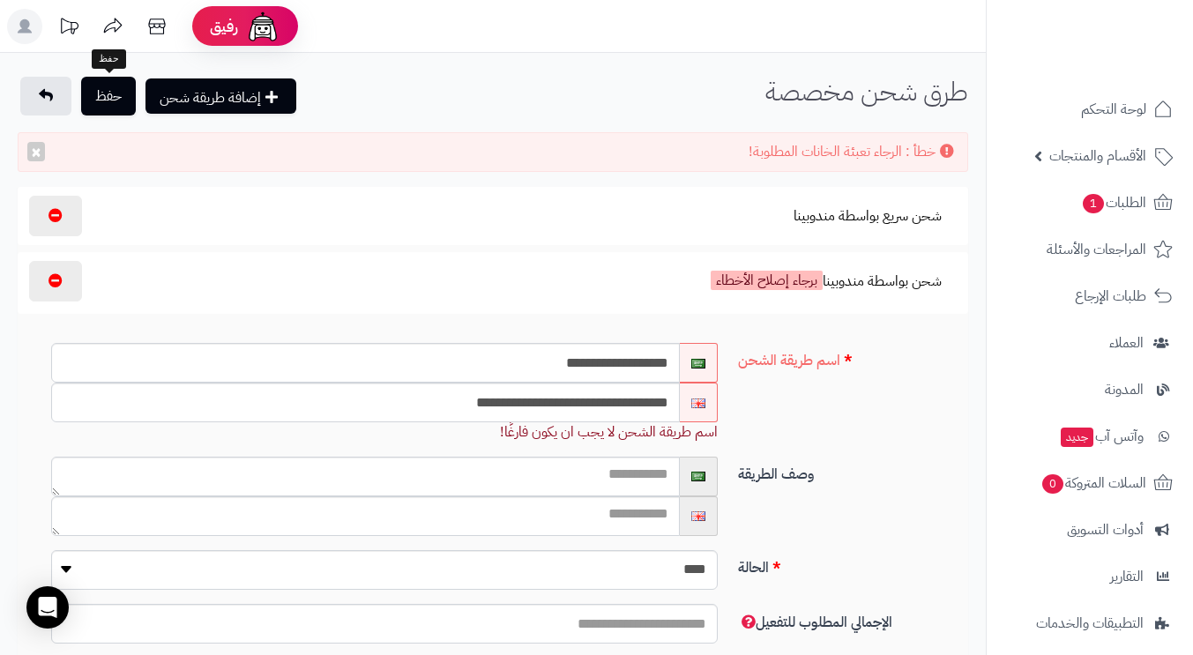
click at [113, 100] on button "حفظ" at bounding box center [108, 96] width 55 height 39
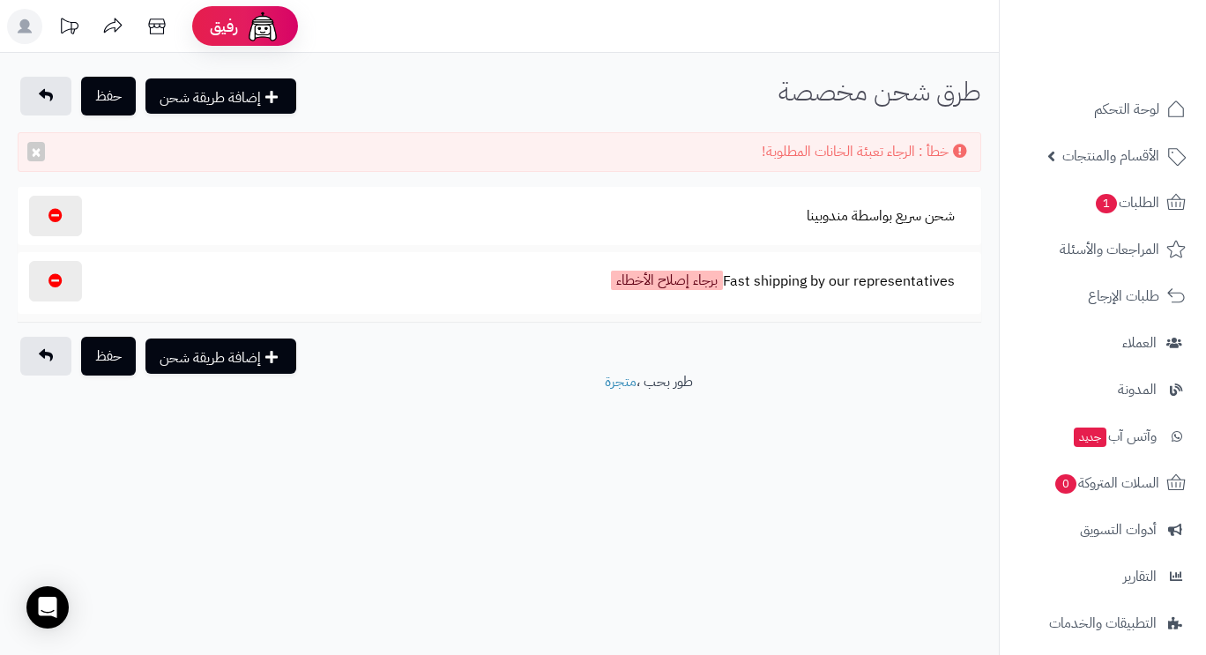
select select
click at [743, 277] on button "Fast shipping by our representatives برجاء إصلاح الأخطاء" at bounding box center [783, 283] width 374 height 44
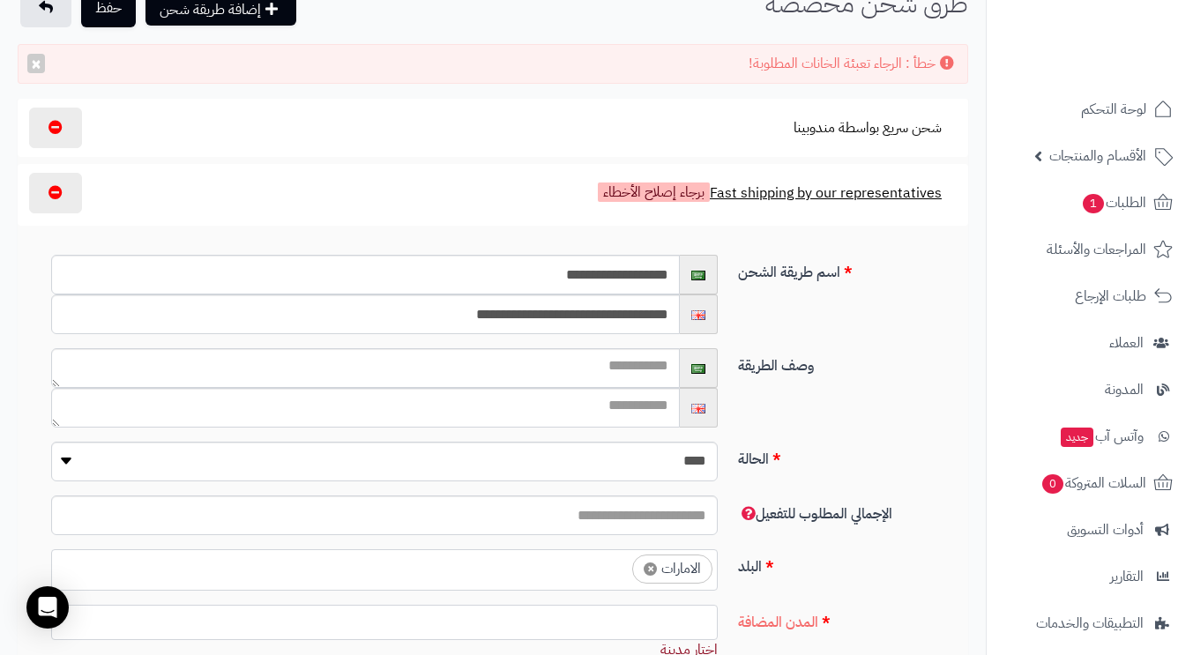
scroll to position [176, 0]
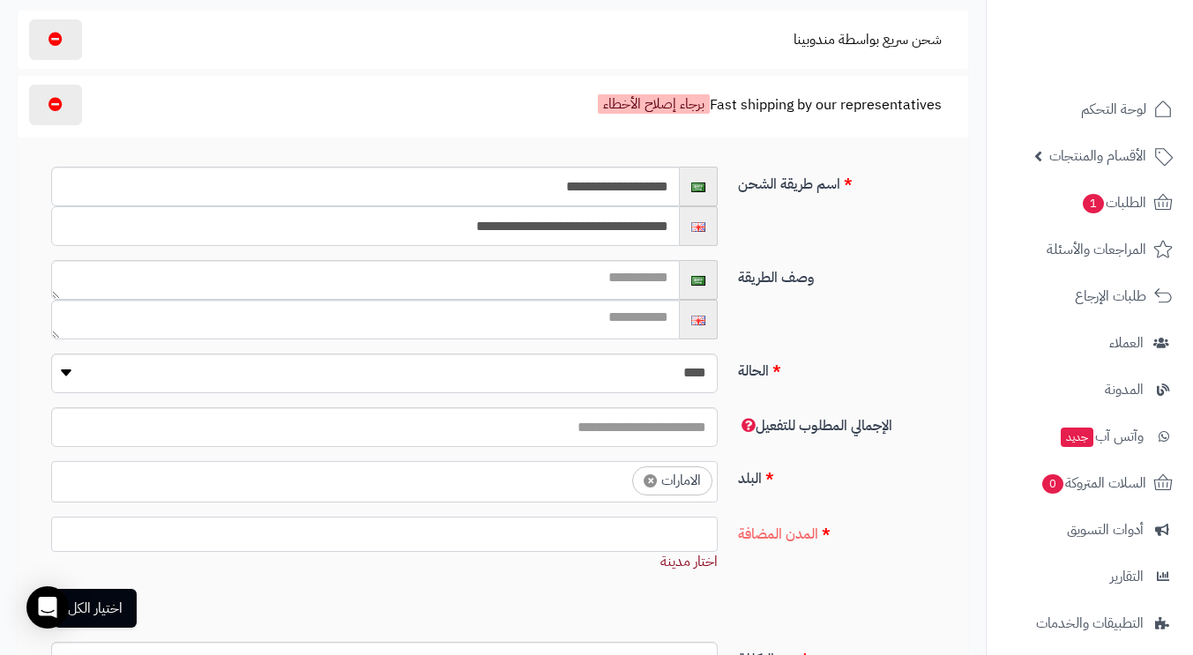
drag, startPoint x: 569, startPoint y: 227, endPoint x: 693, endPoint y: 231, distance: 124.3
click at [693, 231] on div "**********" at bounding box center [384, 226] width 666 height 40
click at [576, 229] on input "**********" at bounding box center [365, 226] width 628 height 40
type input "**********"
click at [797, 219] on div "**********" at bounding box center [500, 202] width 950 height 115
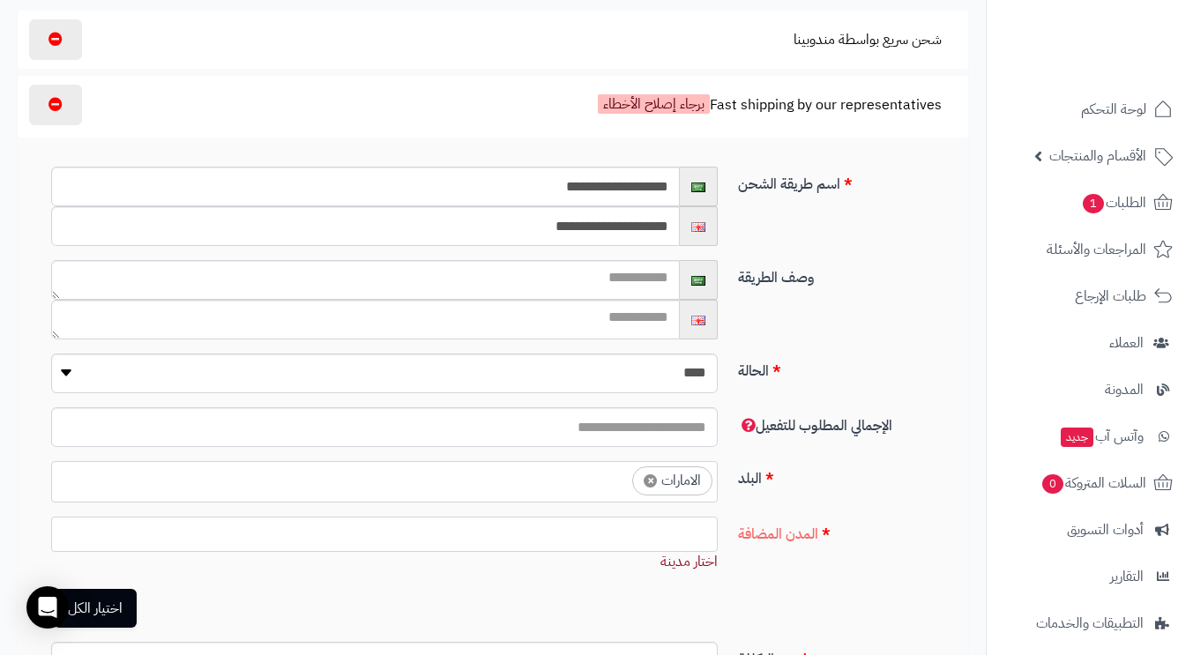
scroll to position [0, 0]
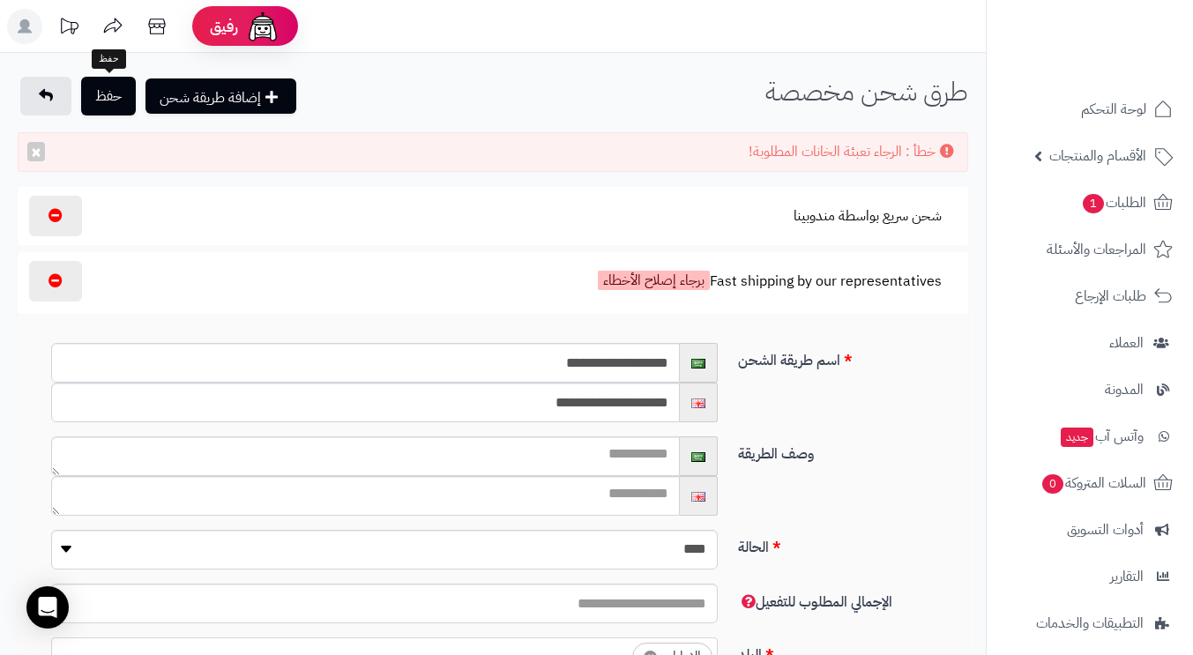
click at [111, 103] on button "حفظ" at bounding box center [108, 96] width 55 height 39
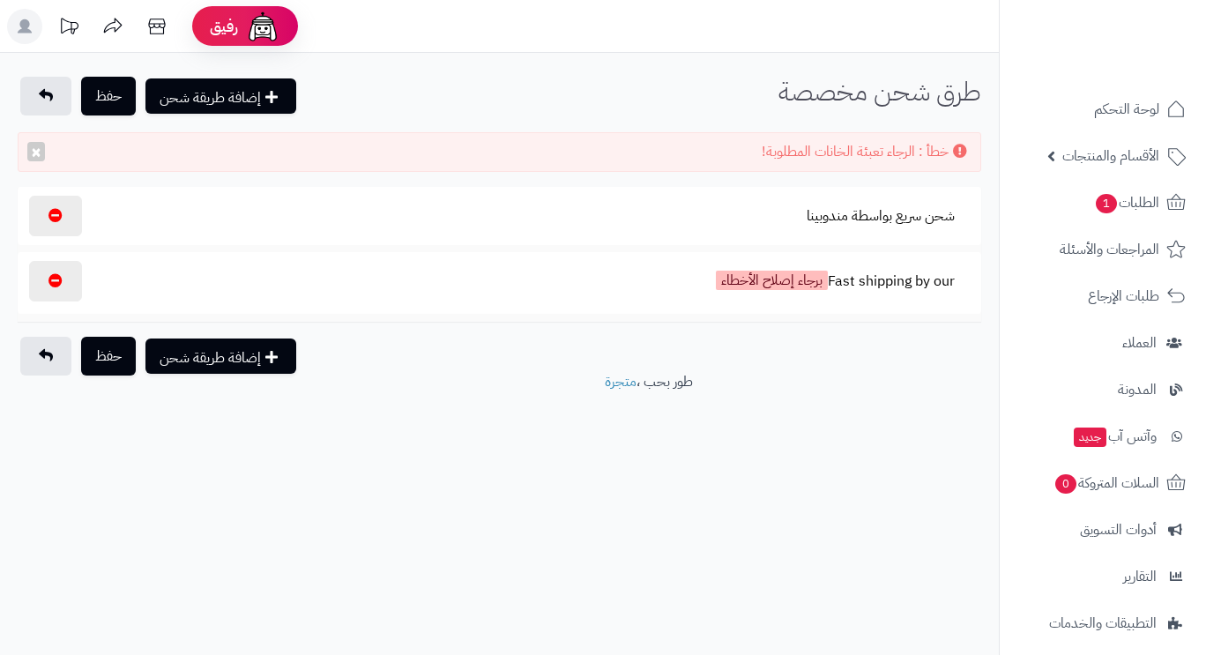
select select
click at [856, 280] on button "Fast shipping by our برجاء إصلاح الأخطاء" at bounding box center [835, 283] width 269 height 44
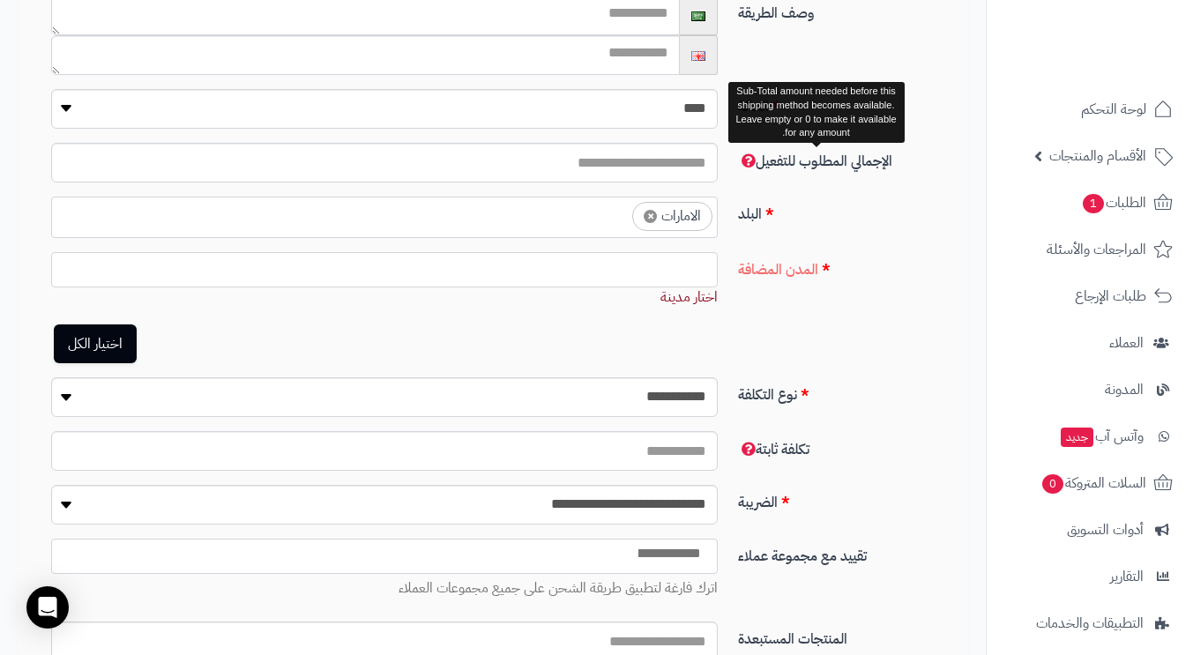
scroll to position [529, 0]
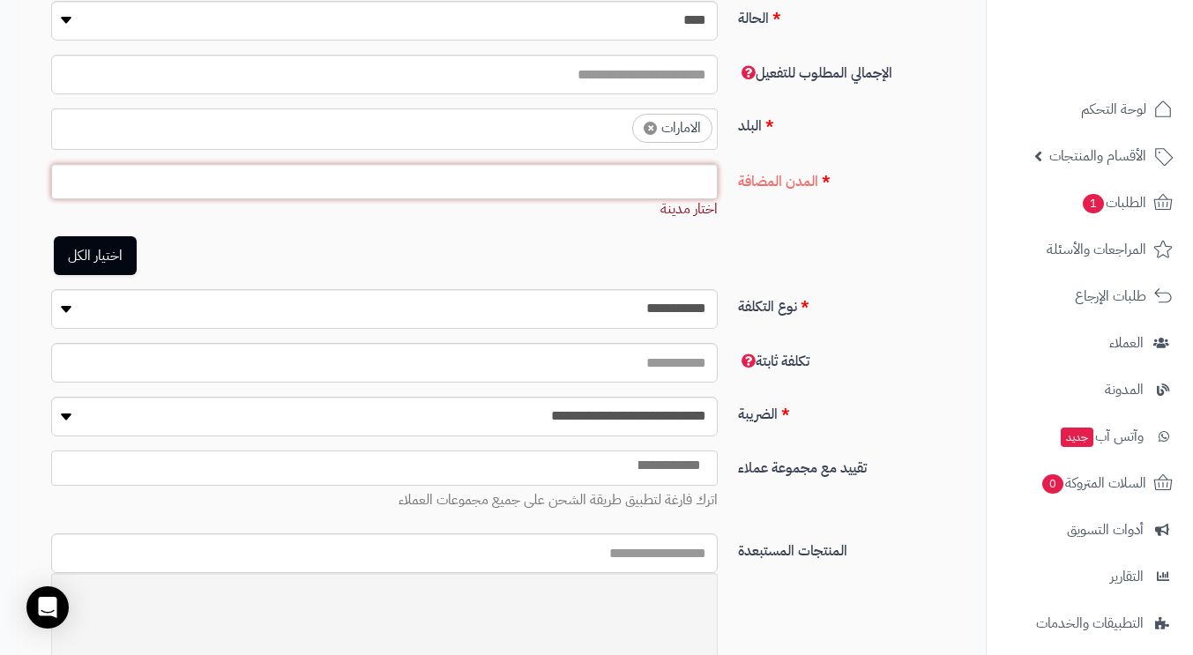
click at [686, 185] on ul at bounding box center [384, 177] width 665 height 25
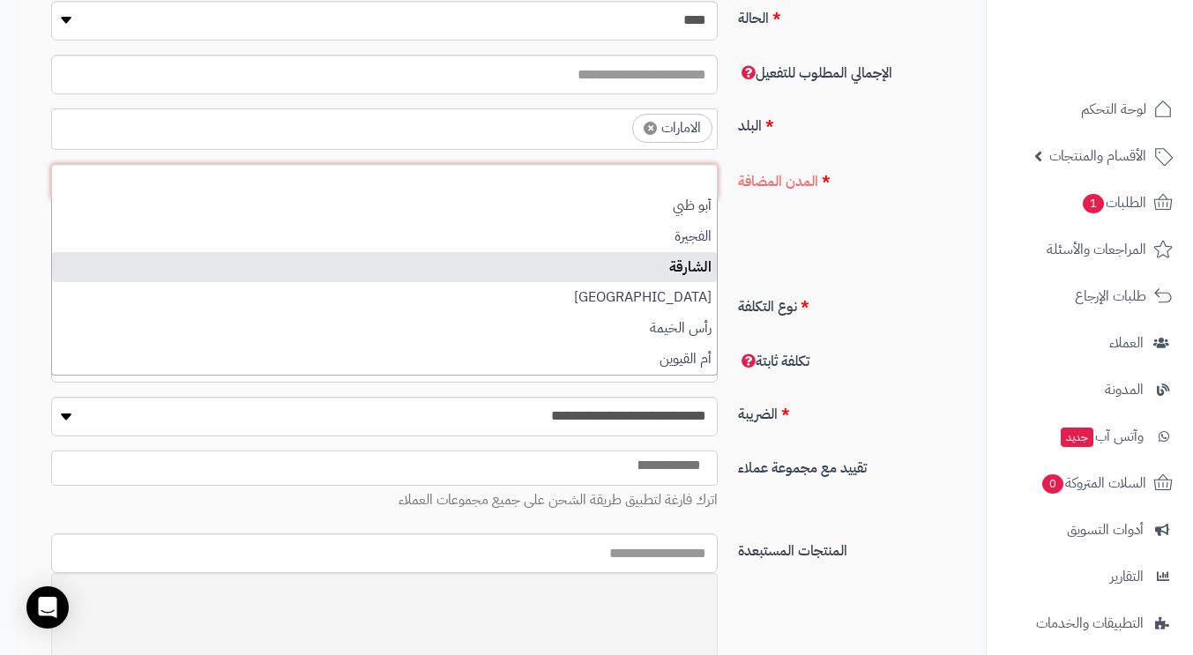
scroll to position [0, 0]
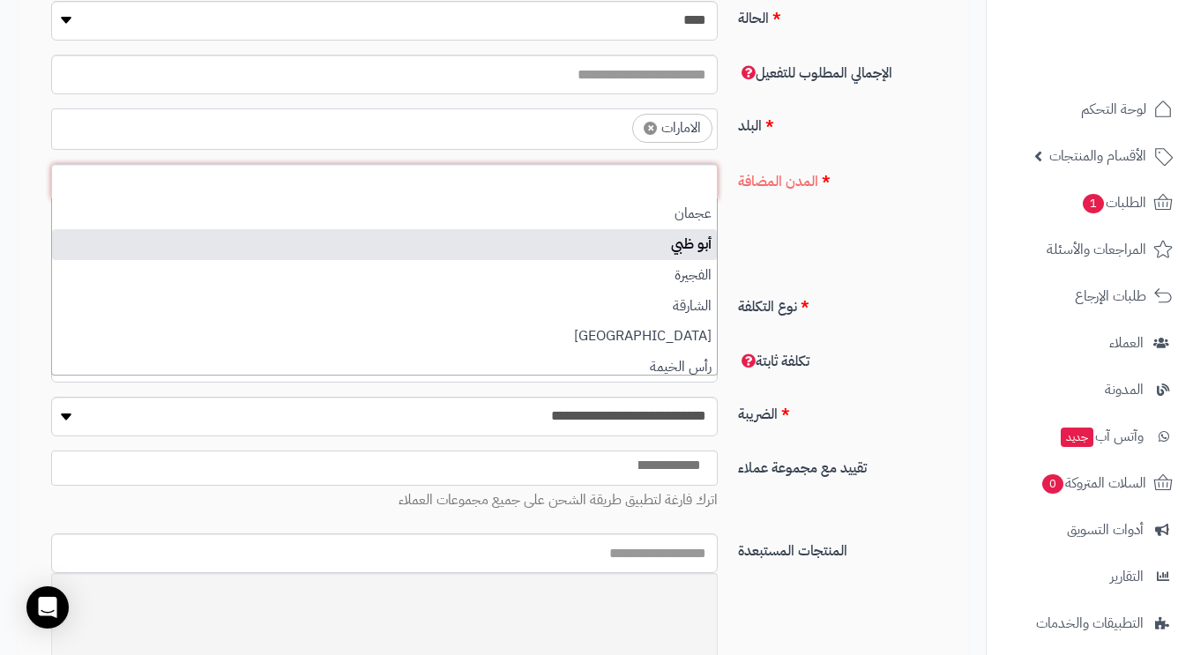
select select "****"
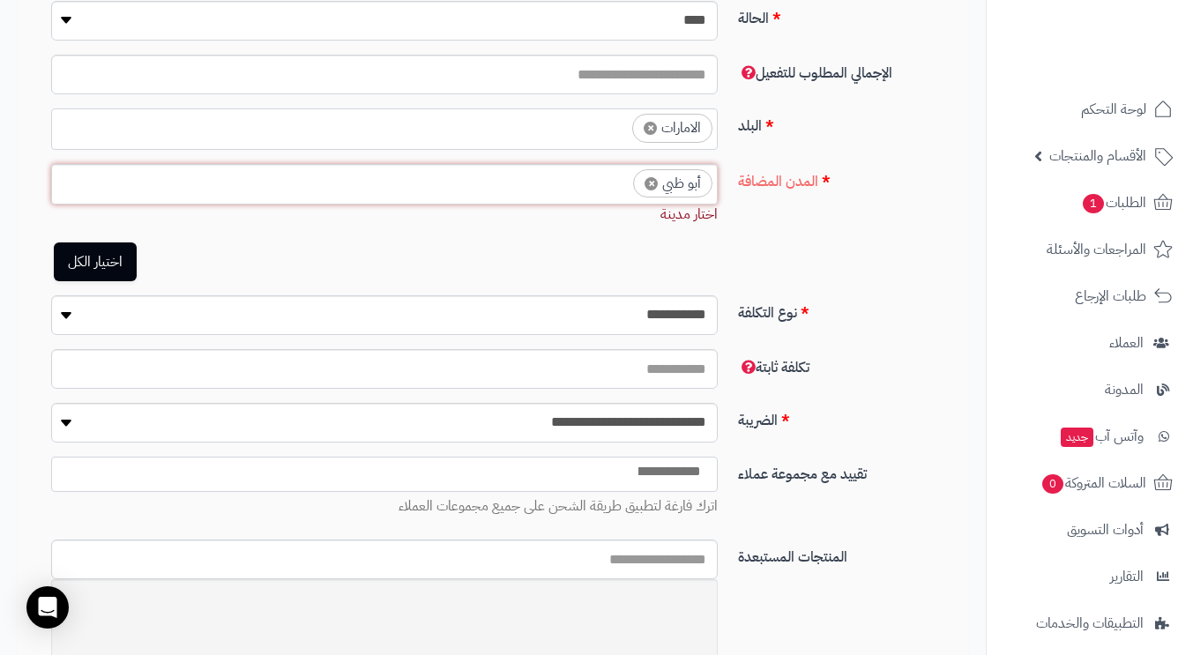
click at [580, 183] on ul "× أبو ظبي" at bounding box center [384, 181] width 665 height 33
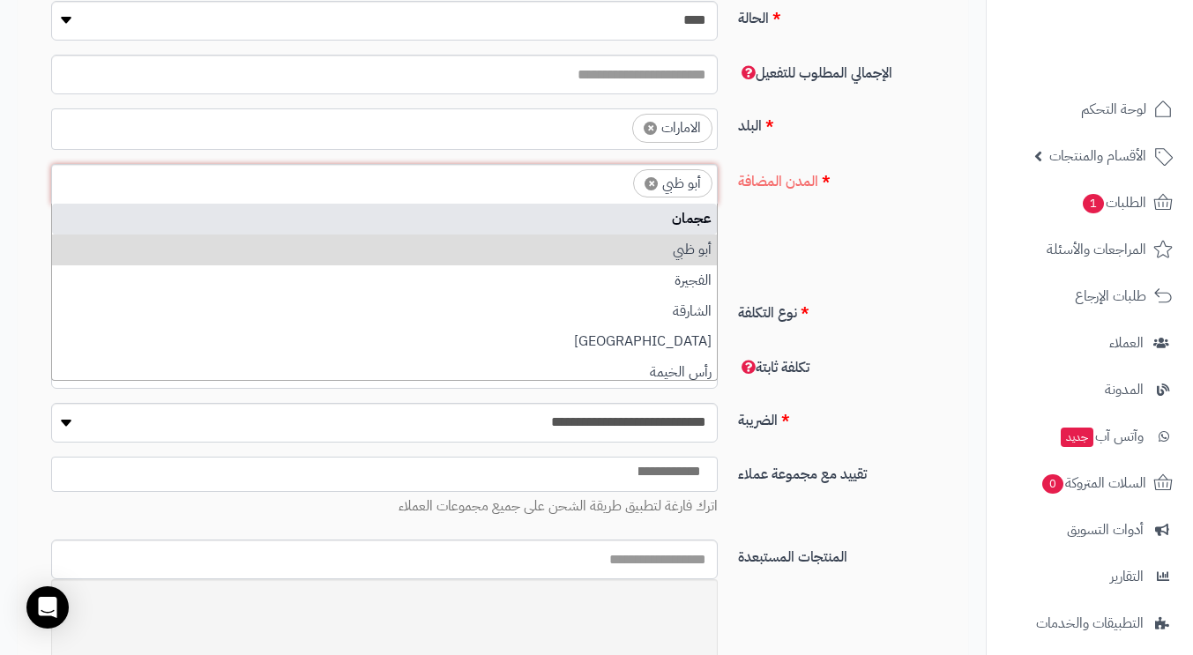
click at [582, 186] on ul "× أبو ظبي" at bounding box center [384, 181] width 665 height 33
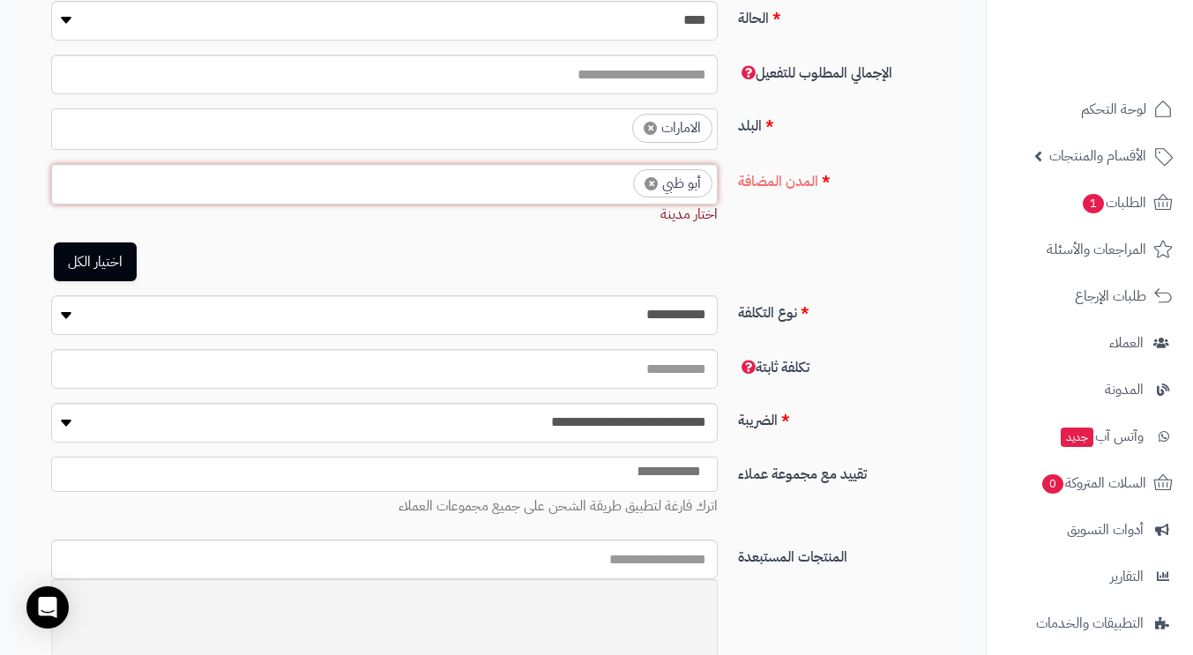
click at [600, 179] on ul "× أبو ظبي" at bounding box center [384, 181] width 665 height 33
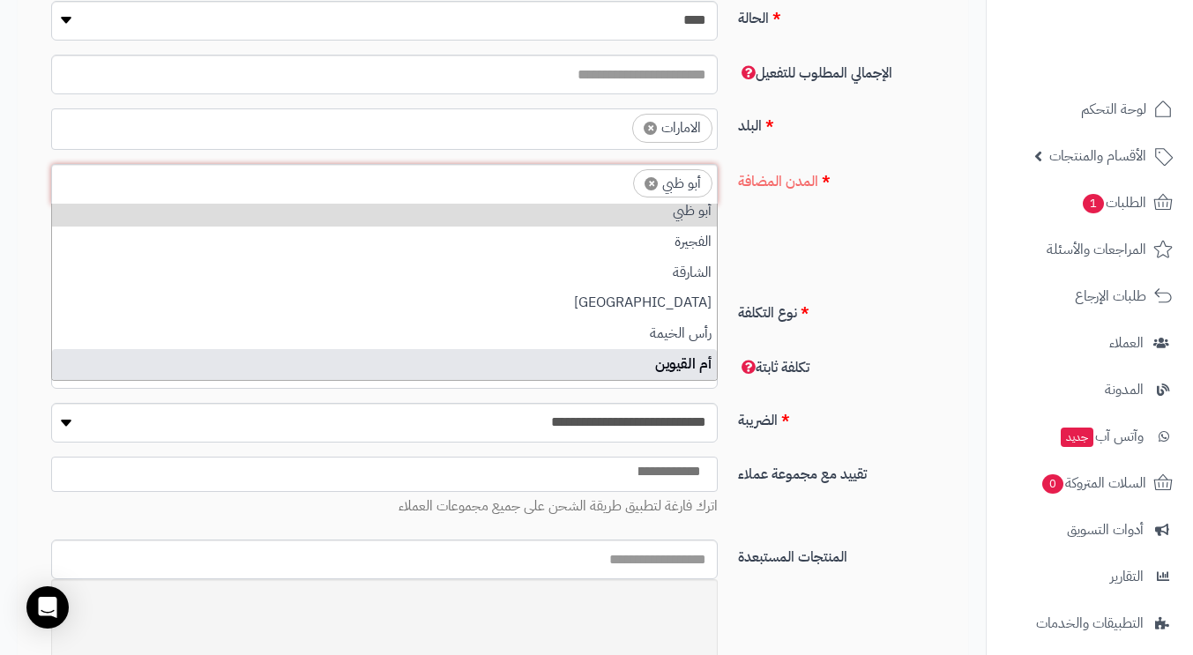
scroll to position [0, 0]
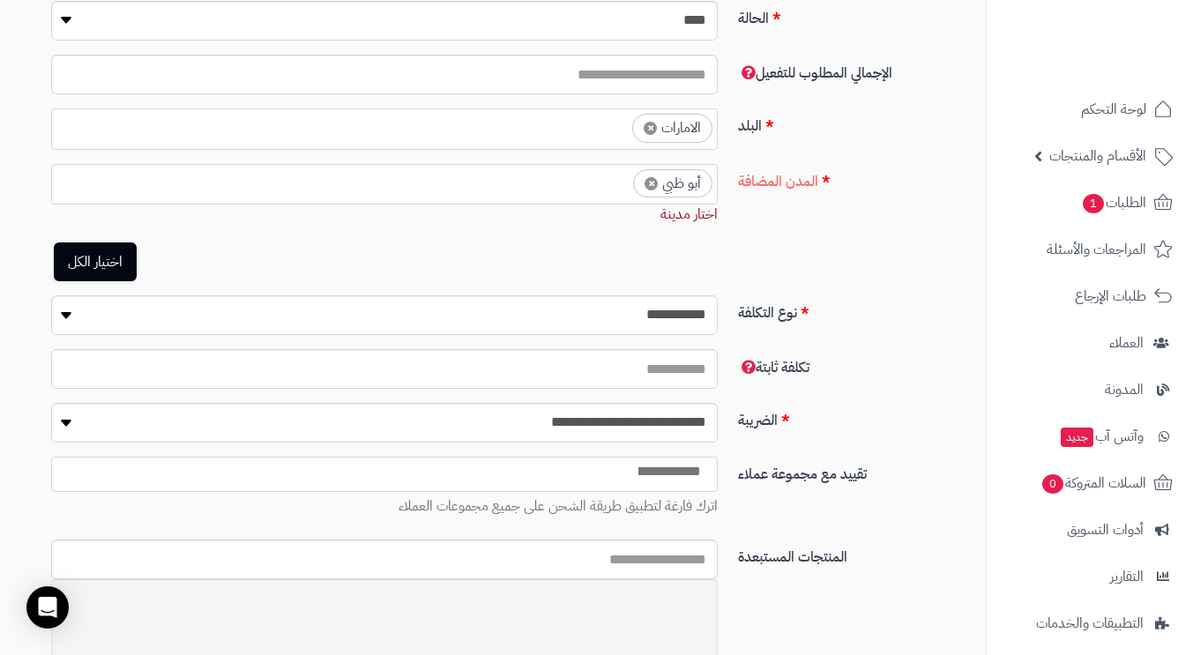
click at [754, 249] on div "**********" at bounding box center [500, 230] width 950 height 132
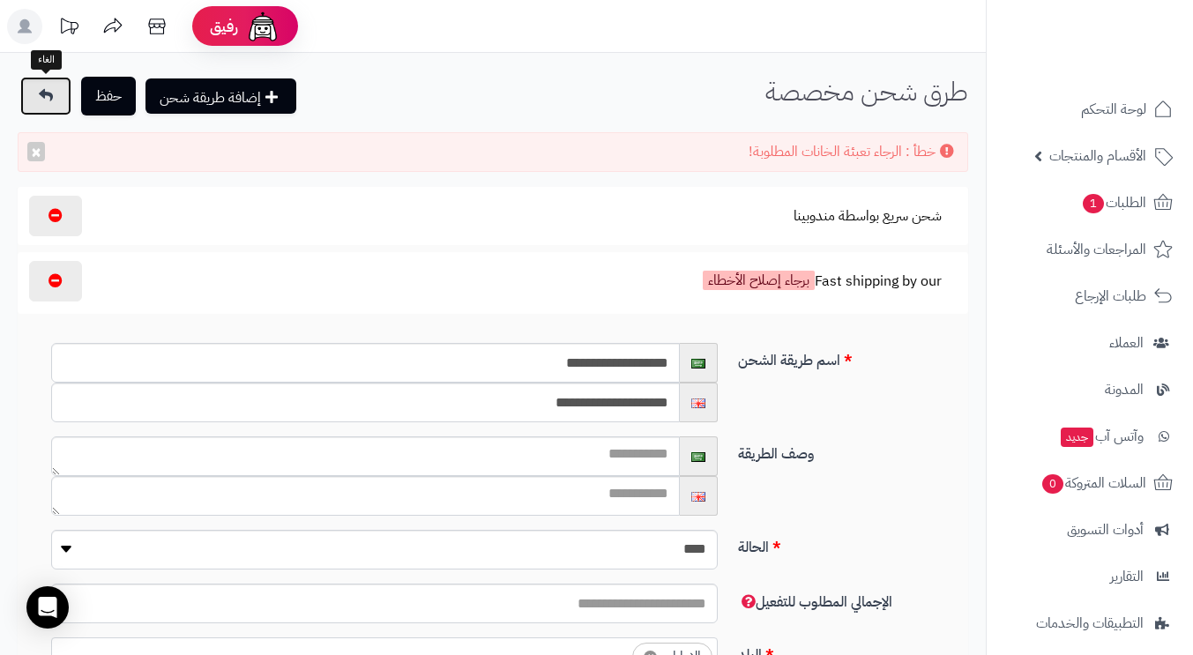
click at [48, 102] on icon at bounding box center [46, 95] width 14 height 14
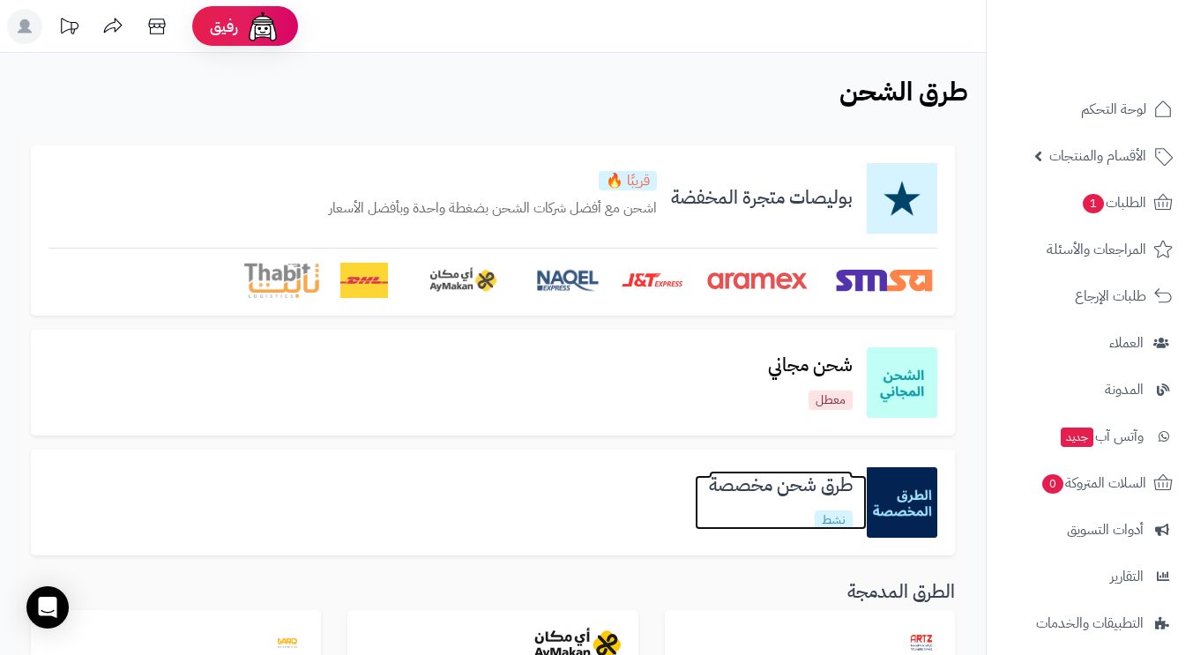
click at [780, 485] on h3 "طرق شحن مخصصة" at bounding box center [781, 485] width 172 height 20
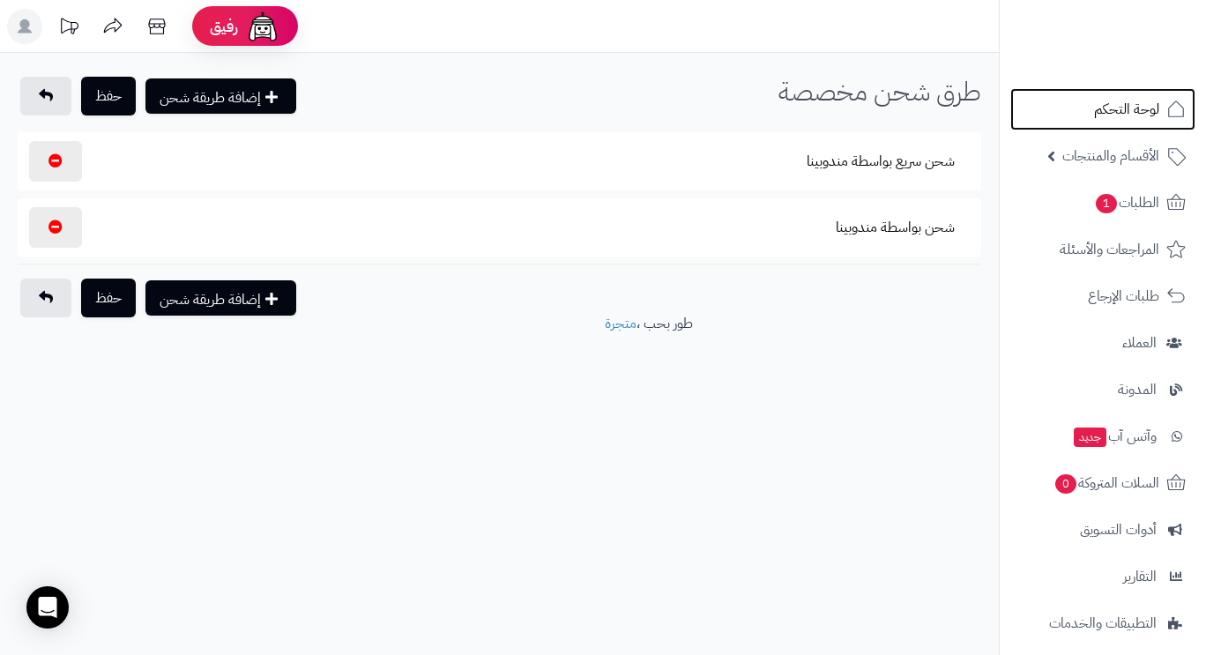
click at [1123, 105] on span "لوحة التحكم" at bounding box center [1126, 109] width 65 height 25
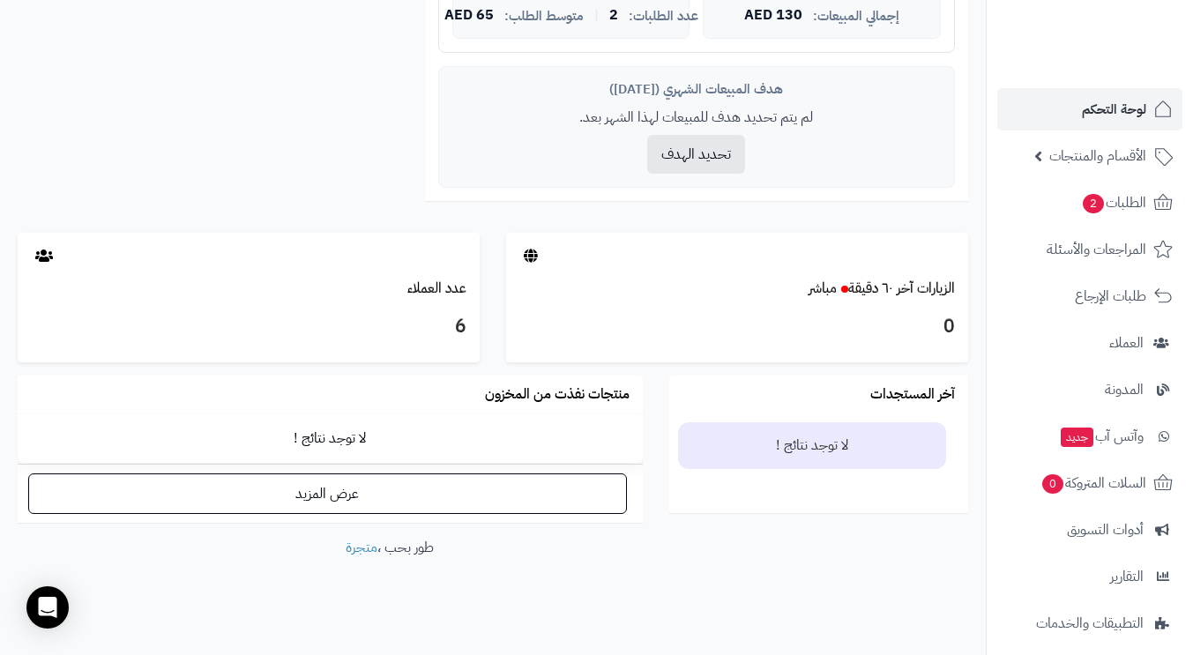
scroll to position [712, 0]
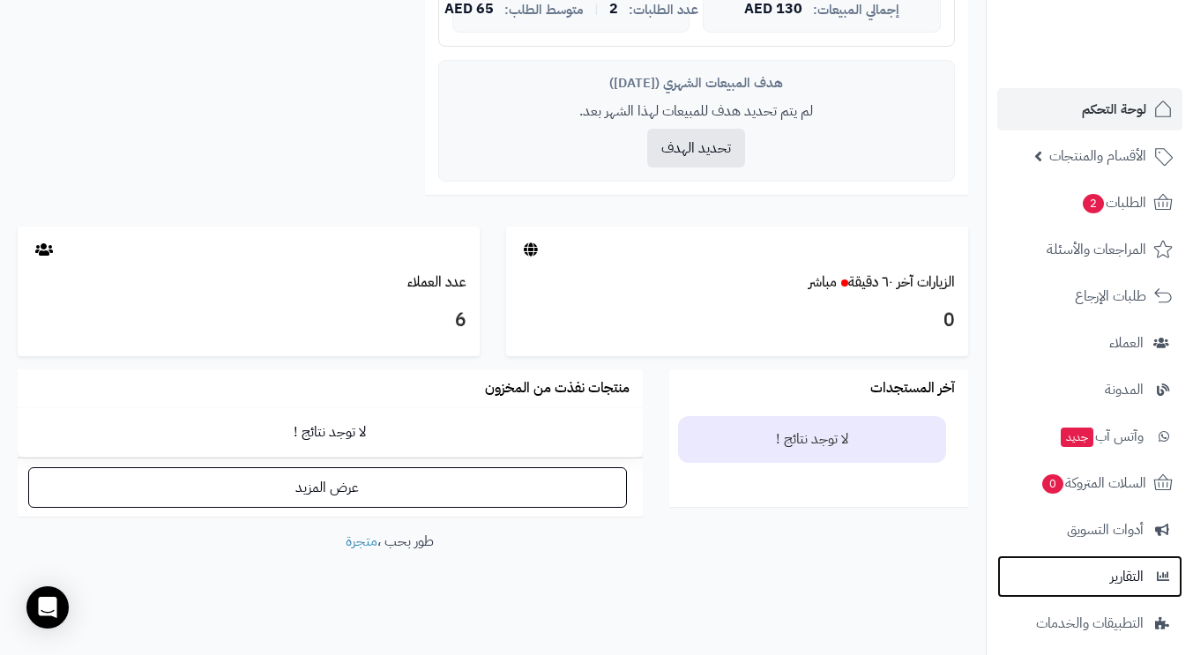
click at [1113, 573] on span "التقارير" at bounding box center [1126, 576] width 33 height 25
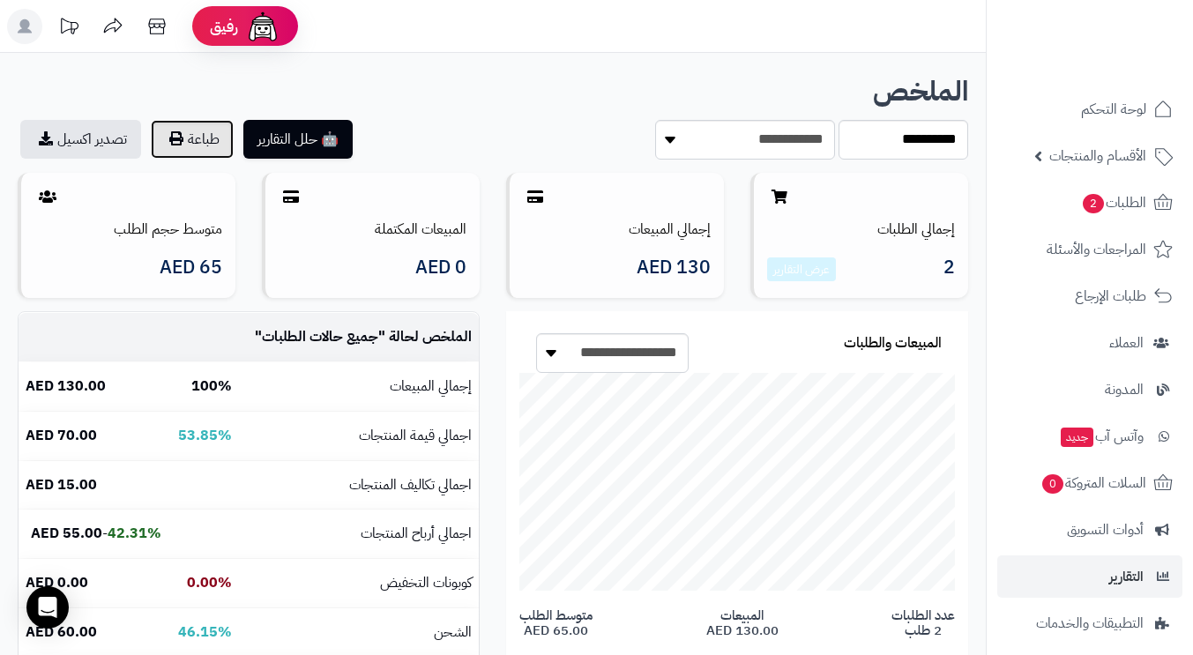
click at [189, 130] on button "طباعة" at bounding box center [192, 139] width 83 height 39
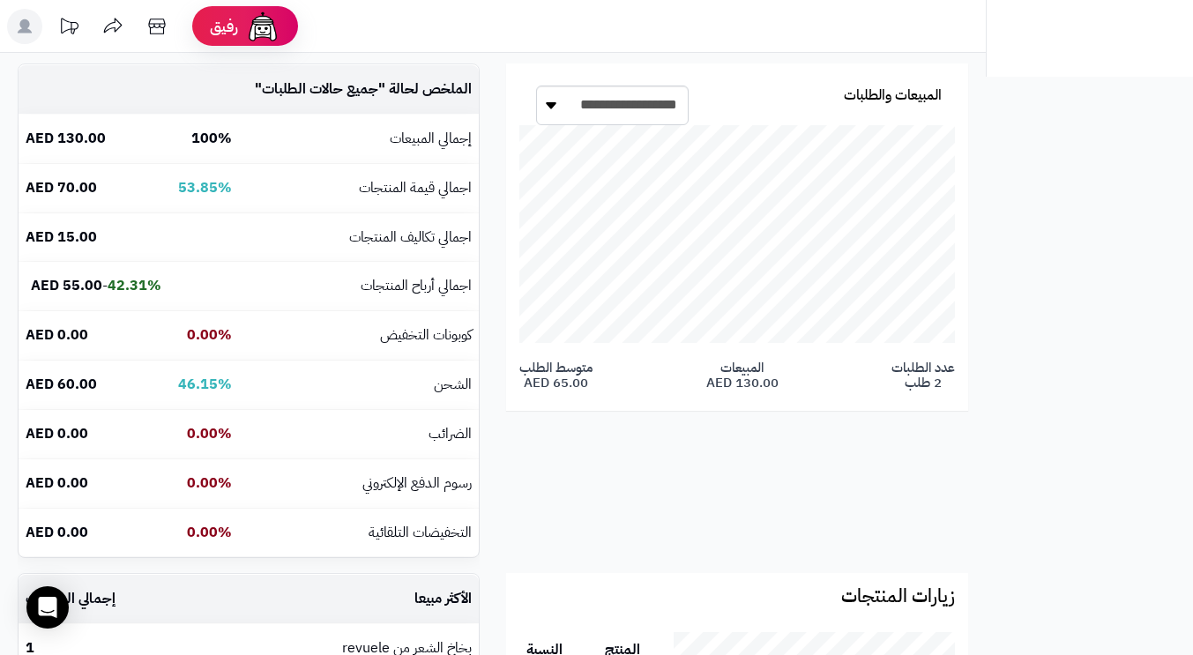
scroll to position [175, 316]
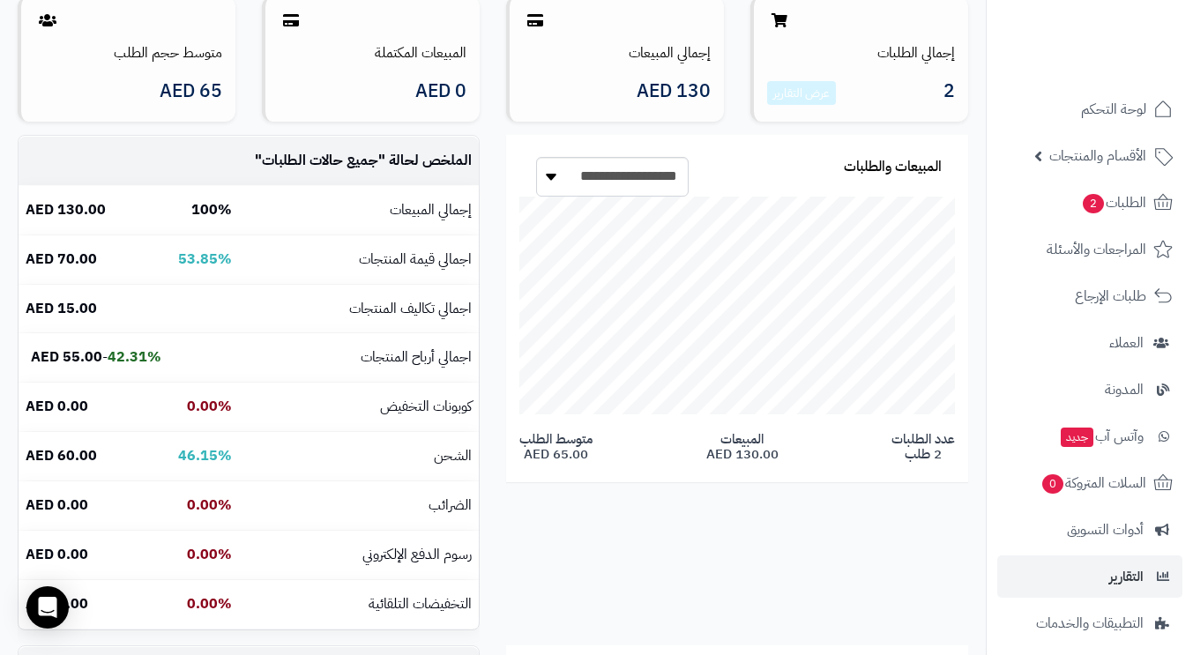
scroll to position [264, 0]
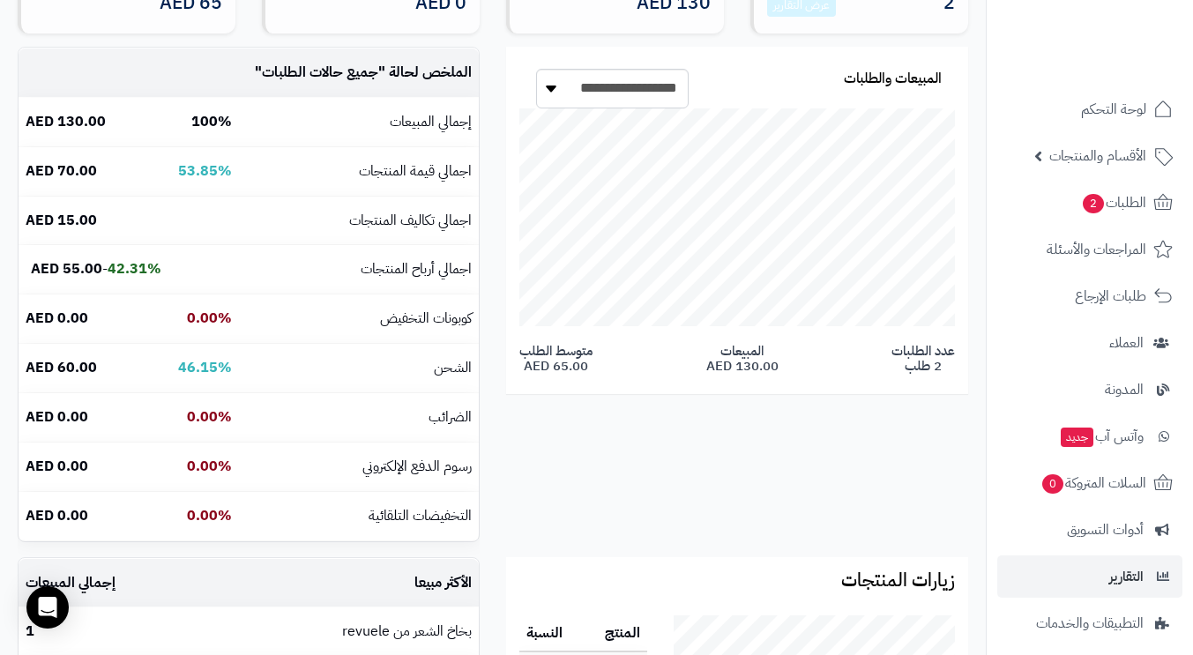
click at [401, 119] on td "إجمالي المبيعات" at bounding box center [359, 122] width 240 height 48
click at [385, 175] on td "اجمالي قيمة المنتجات" at bounding box center [359, 171] width 240 height 48
click at [389, 222] on td "اجمالي تكاليف المنتجات" at bounding box center [359, 221] width 240 height 48
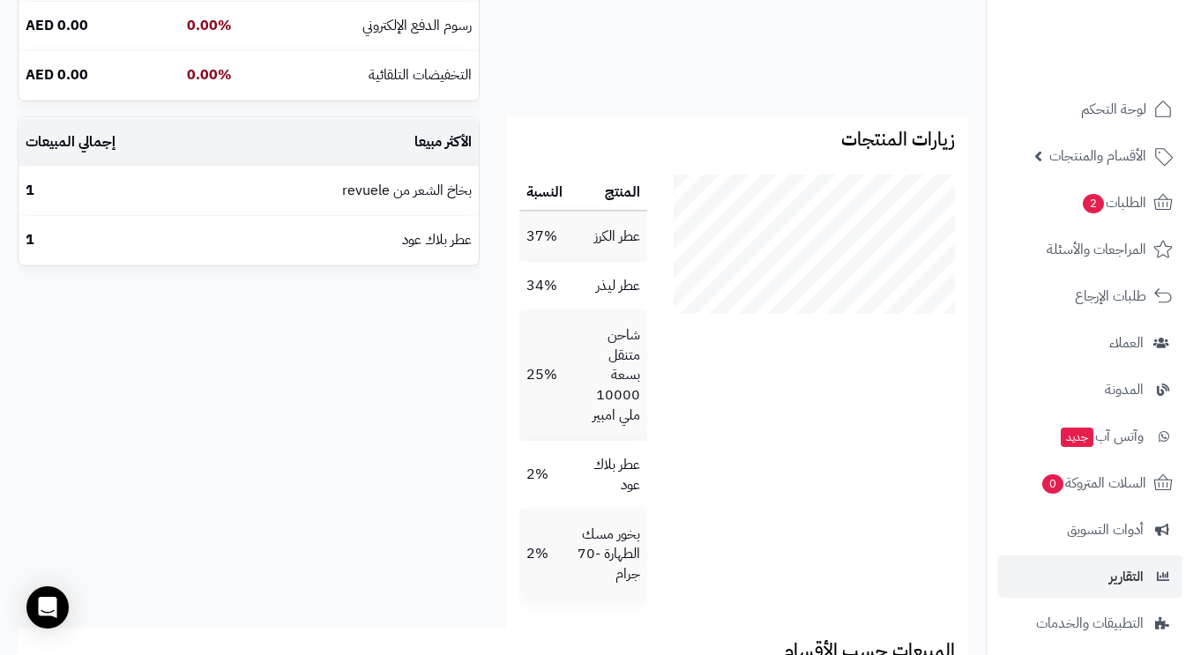
scroll to position [793, 0]
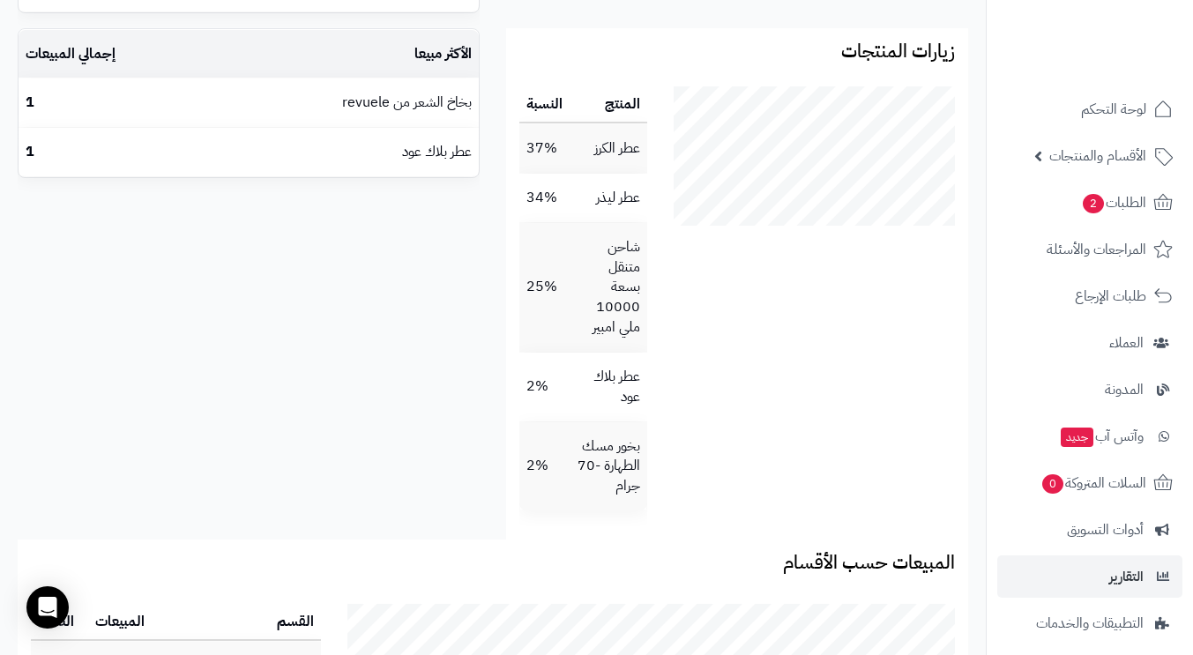
click at [564, 152] on td "37%" at bounding box center [544, 148] width 50 height 48
click at [605, 151] on td "عطر الكرز" at bounding box center [608, 148] width 78 height 48
click at [562, 228] on table "المنتج النسبة عطر الكرز 37% عطر ليذر 34% شاحن متنقل بسعة 10000 ملي امبير 25% عط…" at bounding box center [583, 298] width 128 height 425
click at [569, 276] on td "25%" at bounding box center [544, 287] width 50 height 129
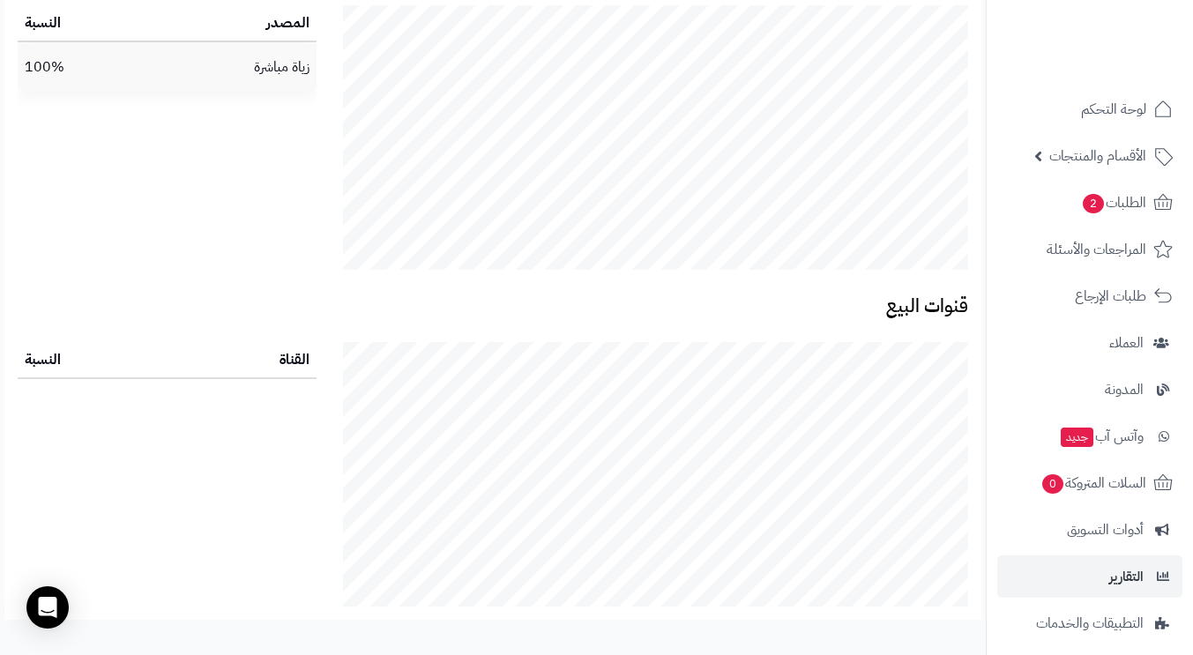
scroll to position [2194, 0]
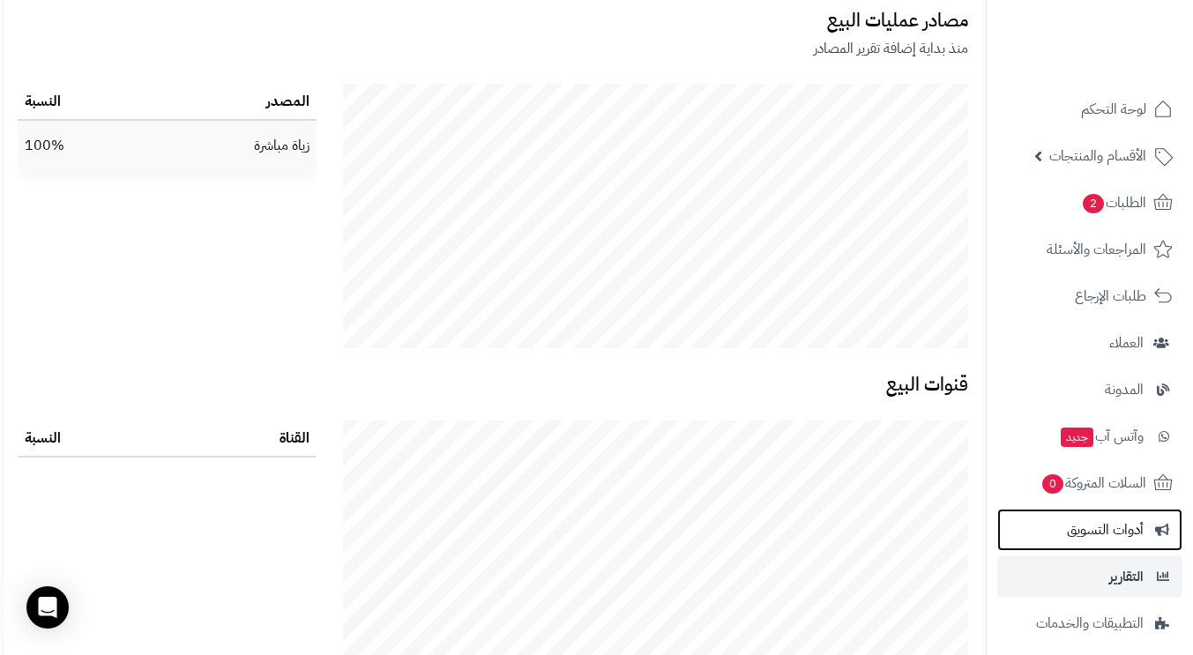
click at [1101, 524] on span "أدوات التسويق" at bounding box center [1105, 529] width 77 height 25
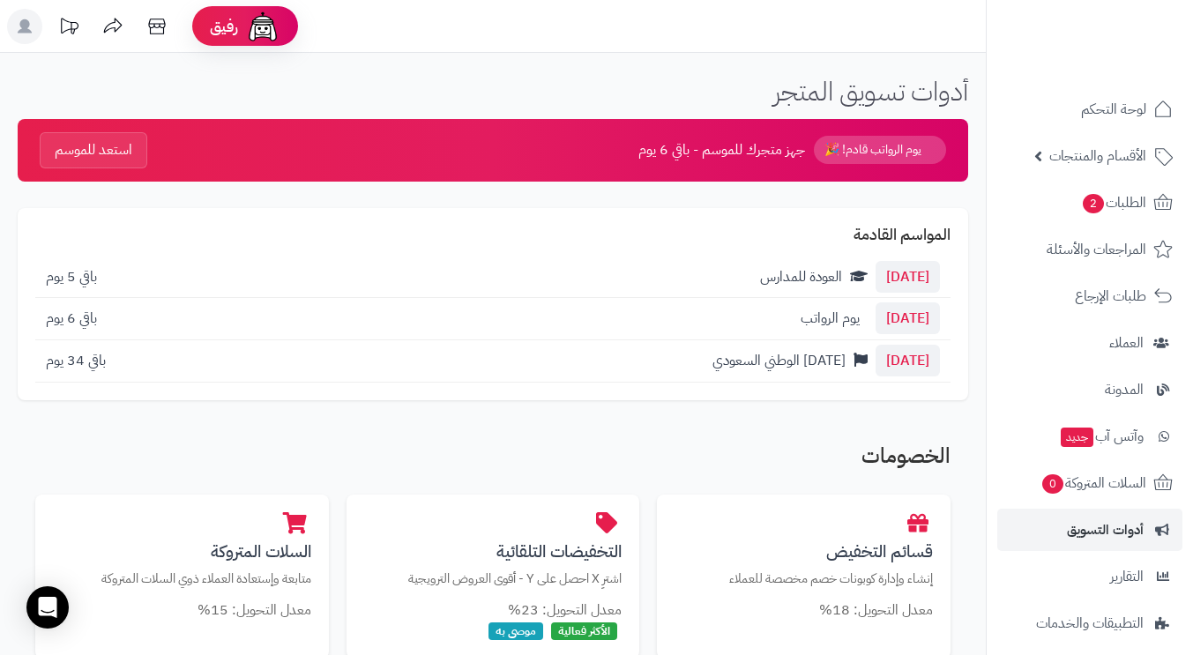
click at [63, 146] on button "استعد للموسم" at bounding box center [94, 150] width 108 height 36
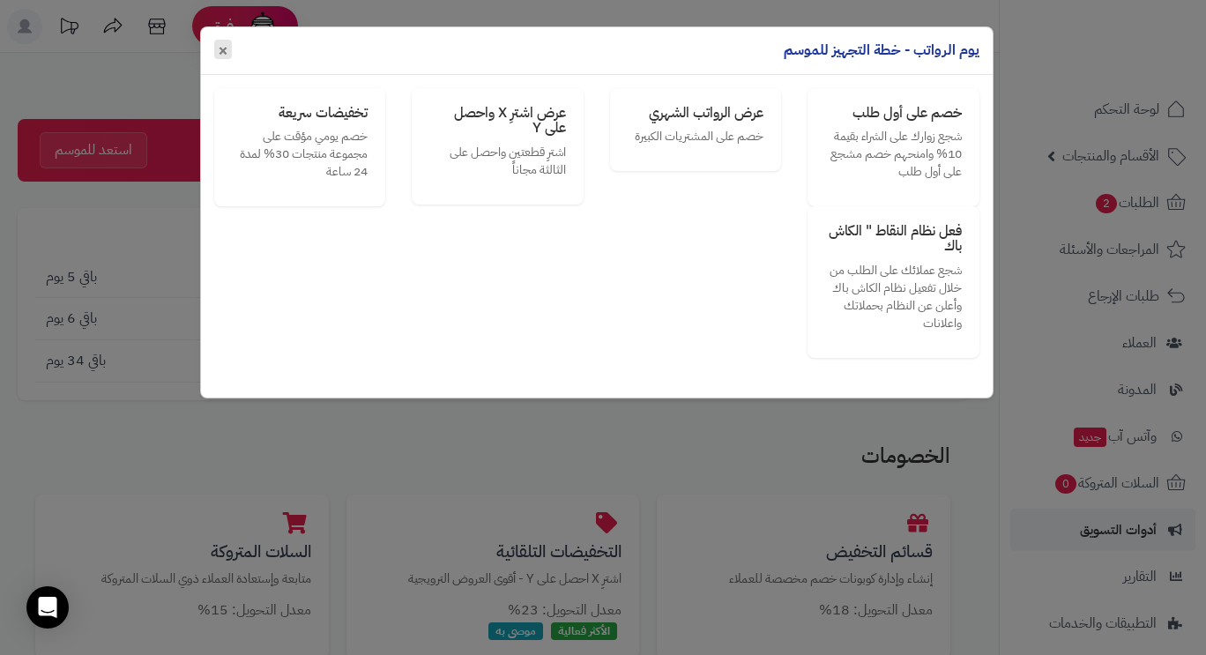
click at [220, 48] on span "×" at bounding box center [223, 49] width 11 height 26
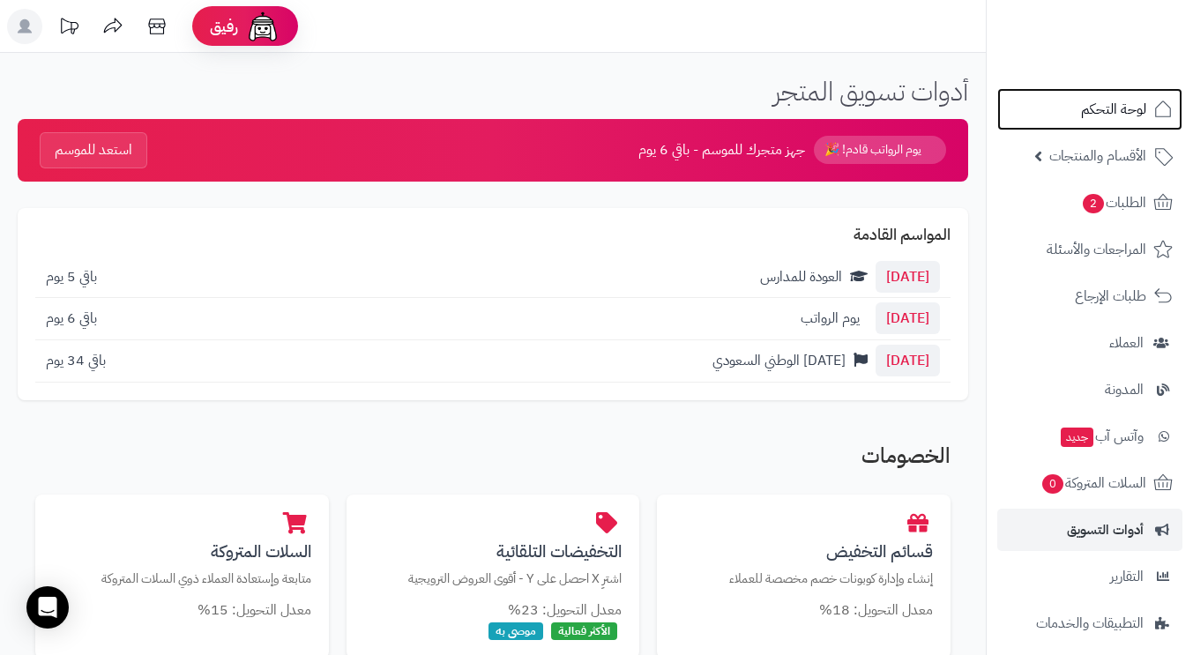
click at [1088, 108] on span "لوحة التحكم" at bounding box center [1113, 109] width 65 height 25
